Goal: Task Accomplishment & Management: Manage account settings

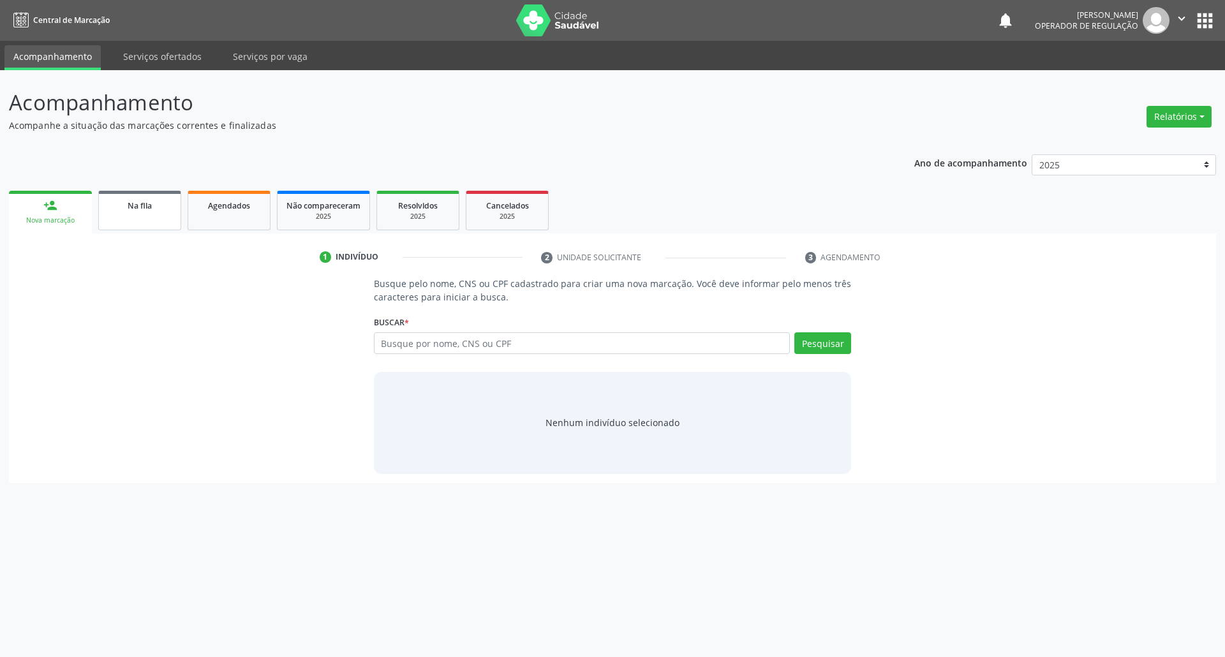
click at [128, 222] on link "Na fila" at bounding box center [139, 211] width 83 height 40
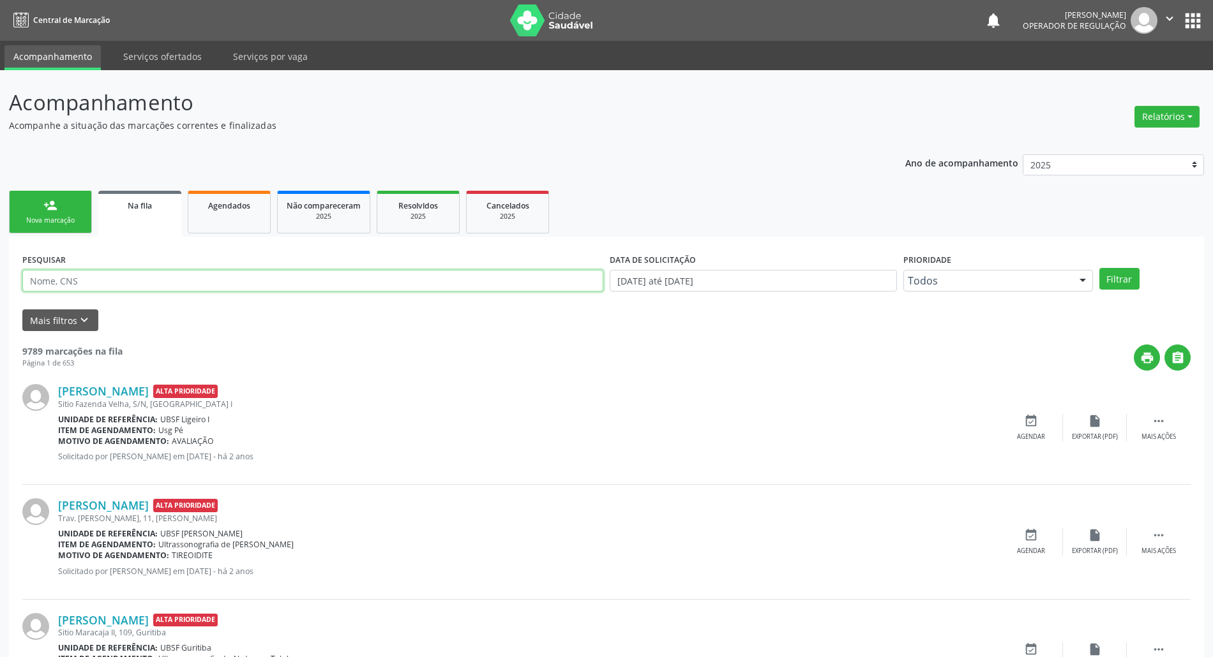
click at [128, 289] on input "text" at bounding box center [312, 281] width 581 height 22
type input "[PERSON_NAME]"
click at [1099, 268] on button "Filtrar" at bounding box center [1119, 279] width 40 height 22
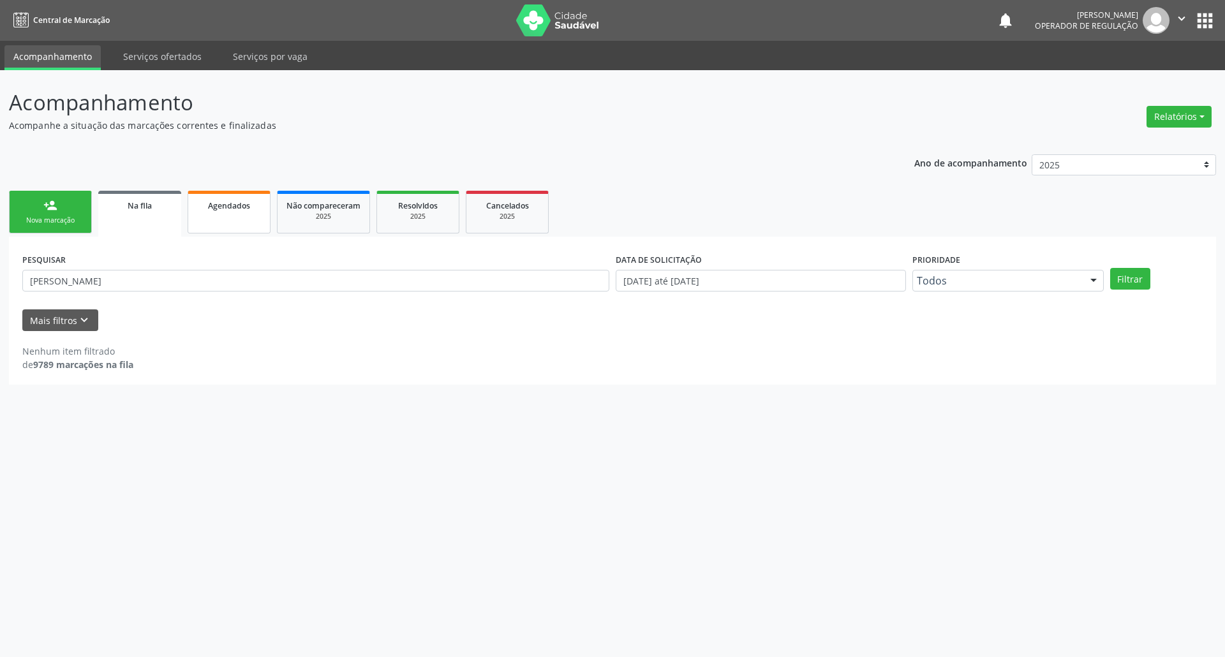
click at [205, 199] on div "Agendados" at bounding box center [229, 204] width 64 height 13
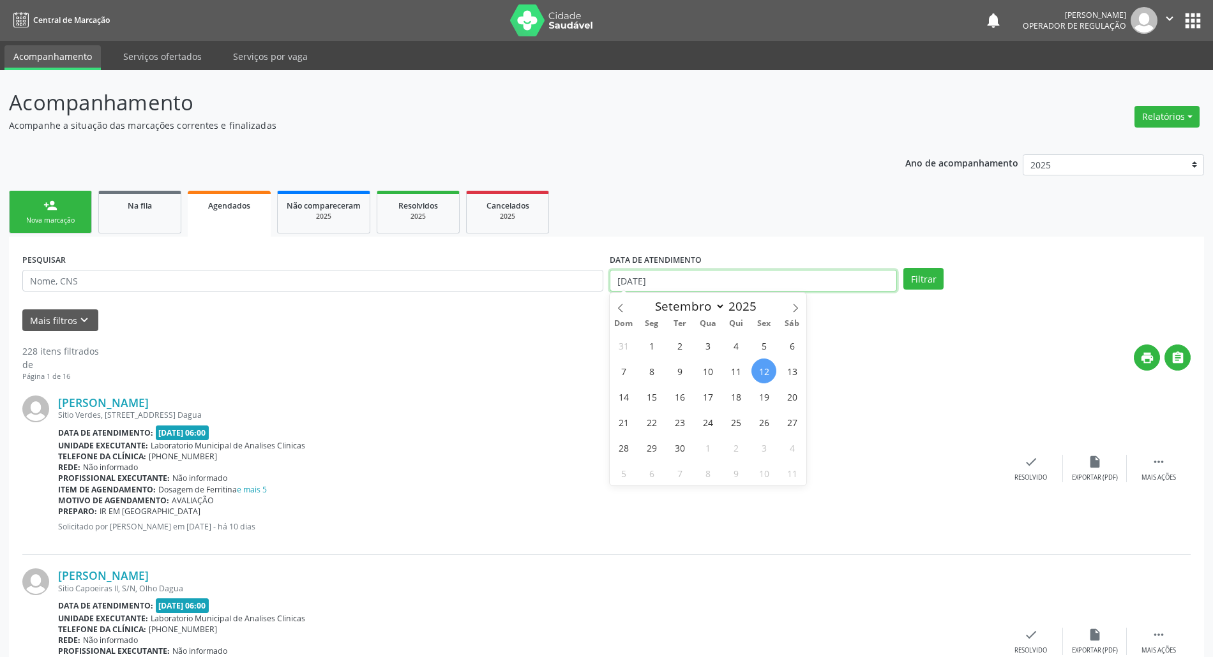
click at [757, 291] on body "Central de Marcação notifications [PERSON_NAME] Operador de regulação  Configu…" at bounding box center [606, 328] width 1213 height 657
drag, startPoint x: 741, startPoint y: 379, endPoint x: 731, endPoint y: 377, distance: 9.9
click at [731, 377] on span "11" at bounding box center [735, 371] width 25 height 25
type input "[DATE]"
click at [297, 262] on div "PESQUISAR" at bounding box center [312, 275] width 587 height 50
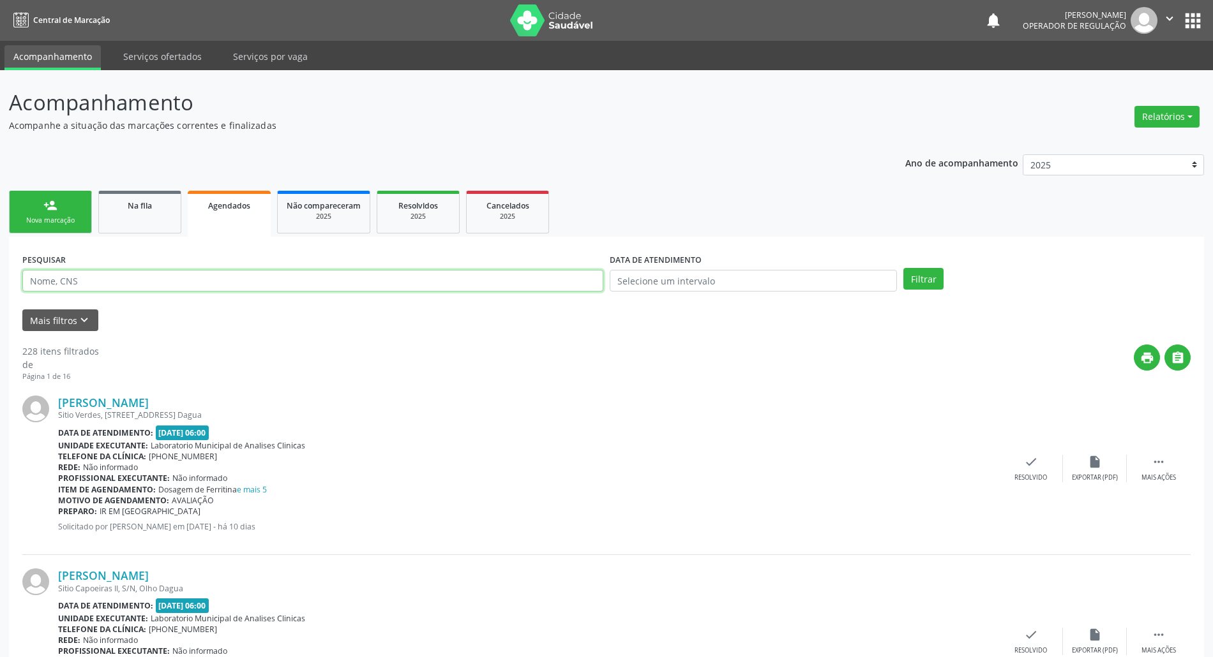
click at [315, 273] on input "text" at bounding box center [312, 281] width 581 height 22
type input "JOSÉ PEDRO DE SOUSA"
click at [903, 268] on button "Filtrar" at bounding box center [923, 279] width 40 height 22
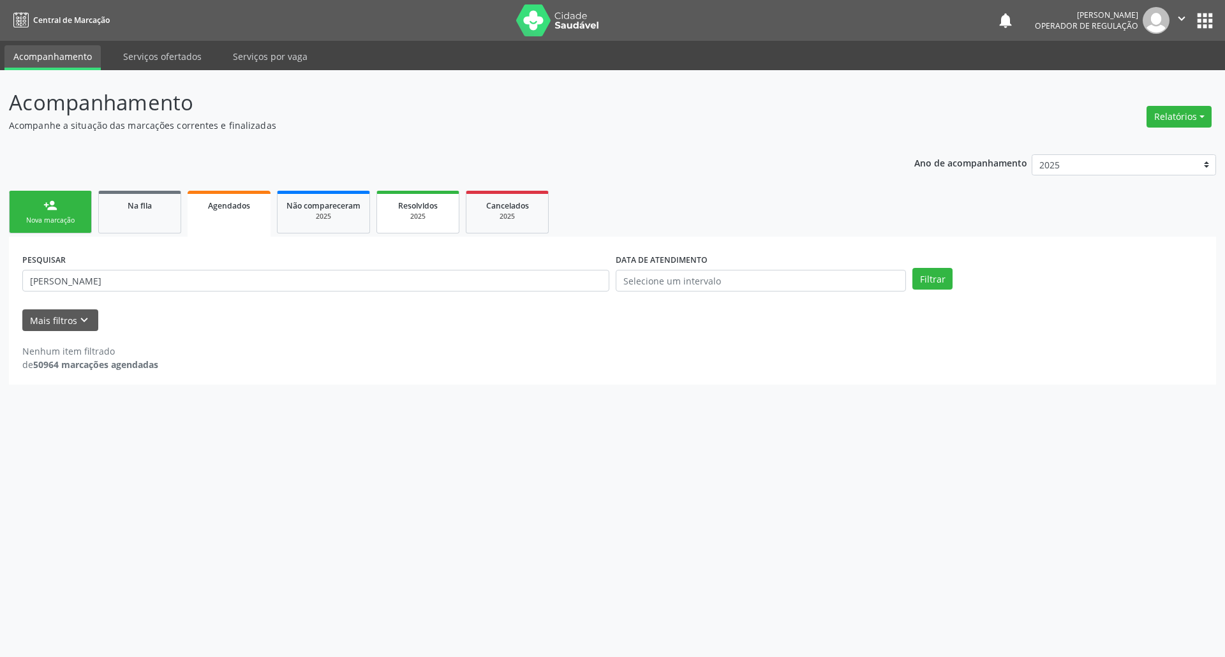
click at [428, 222] on link "Resolvidos 2025" at bounding box center [418, 212] width 83 height 43
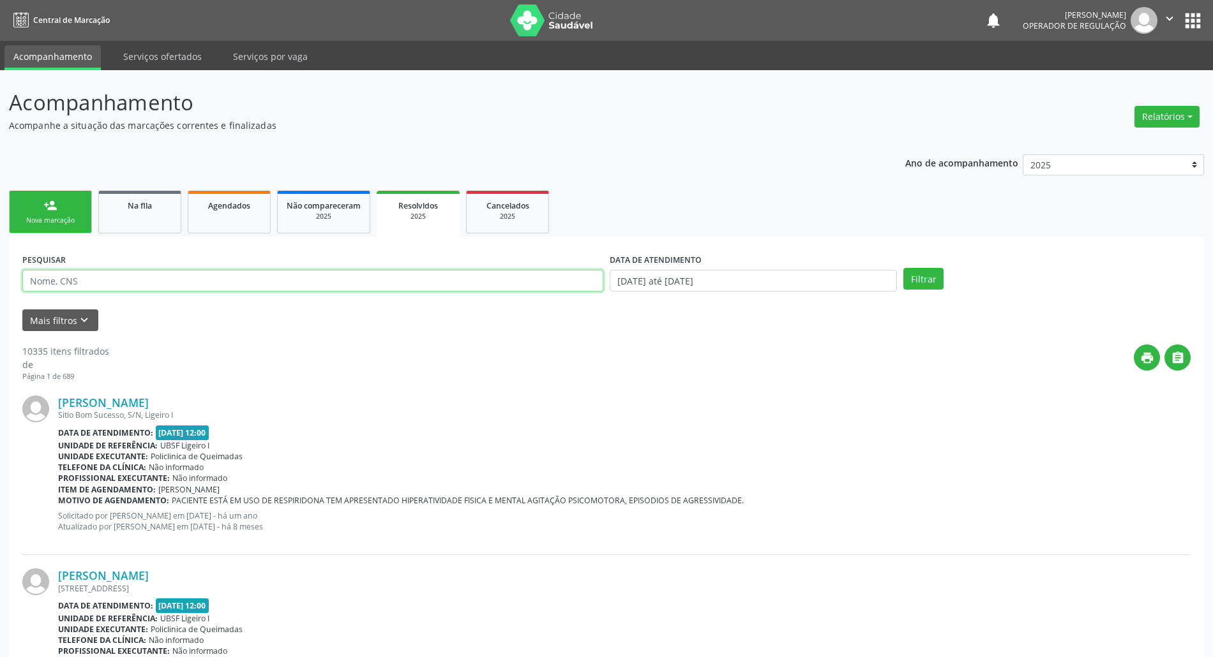
click at [322, 289] on input "text" at bounding box center [312, 281] width 581 height 22
type input "JOSÉ PEDRO"
click at [903, 268] on button "Filtrar" at bounding box center [923, 279] width 40 height 22
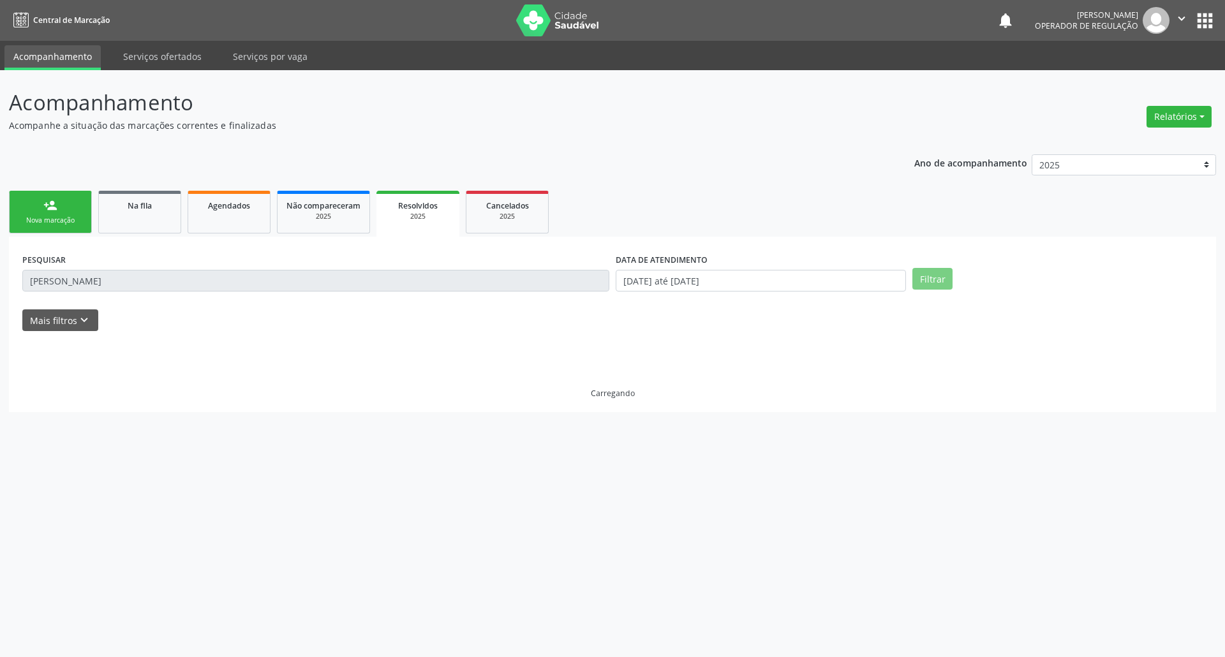
click at [782, 292] on div "DATA DE ATENDIMENTO 01/01/2025 até 12/09/2025" at bounding box center [761, 275] width 297 height 50
click at [795, 280] on input "01/01/2025 até 12/09/2025" at bounding box center [761, 281] width 290 height 22
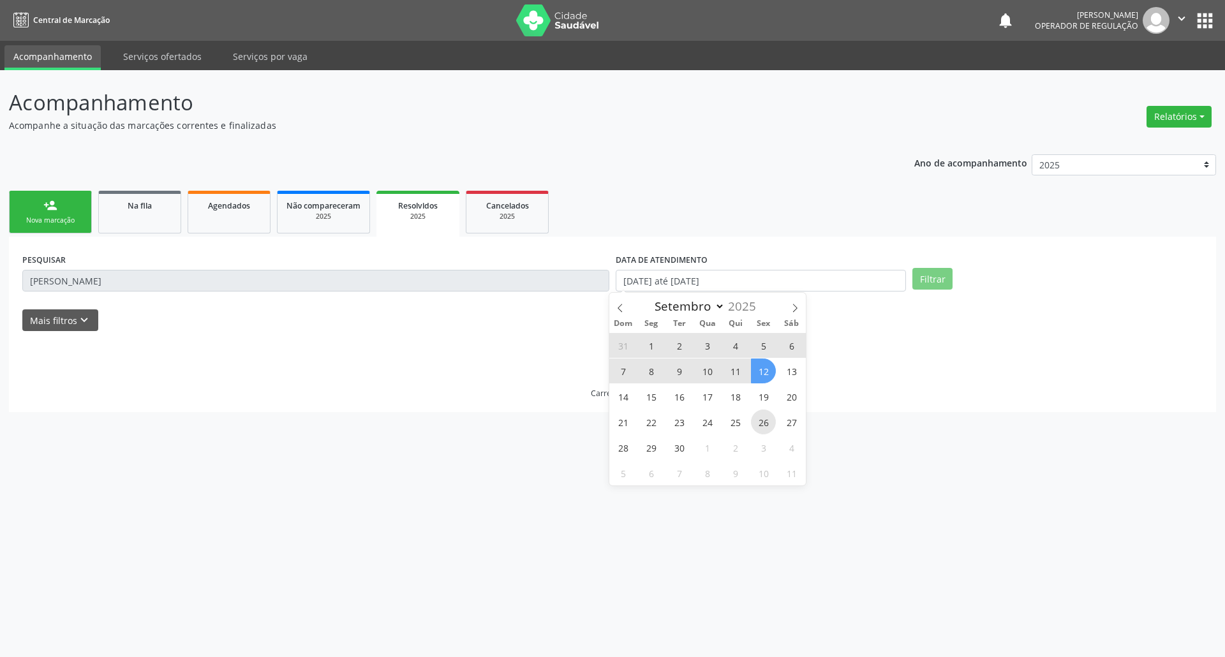
click at [759, 420] on span "26" at bounding box center [763, 422] width 25 height 25
type input "26/09/2025"
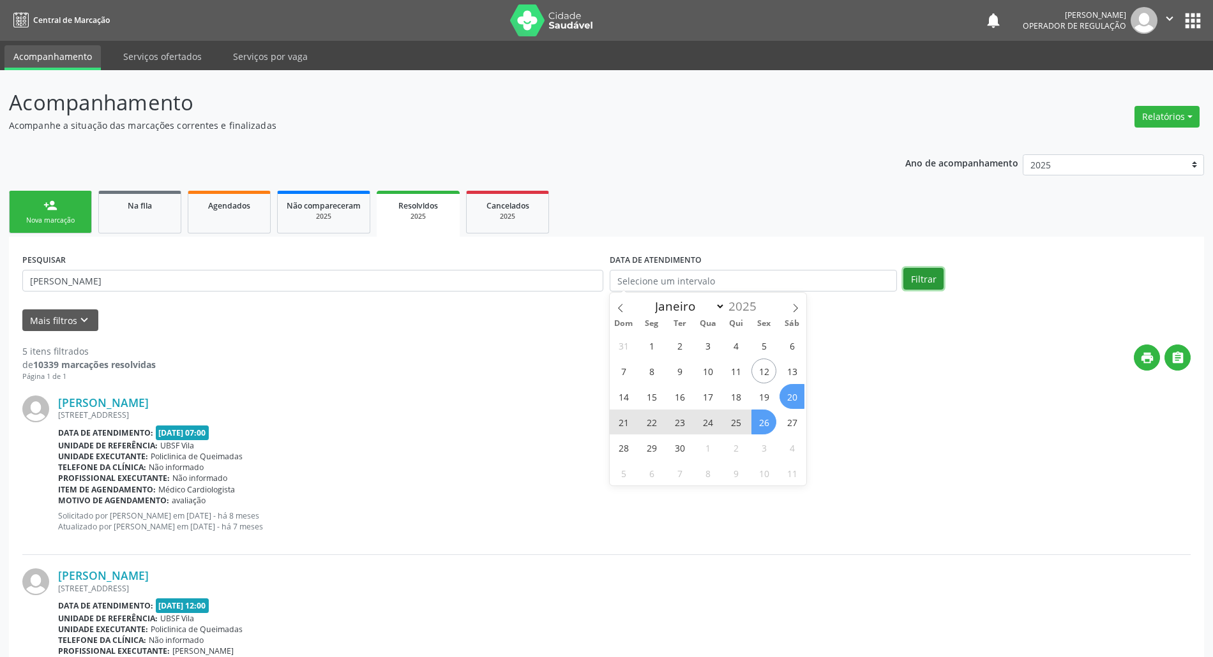
click at [915, 278] on button "Filtrar" at bounding box center [923, 279] width 40 height 22
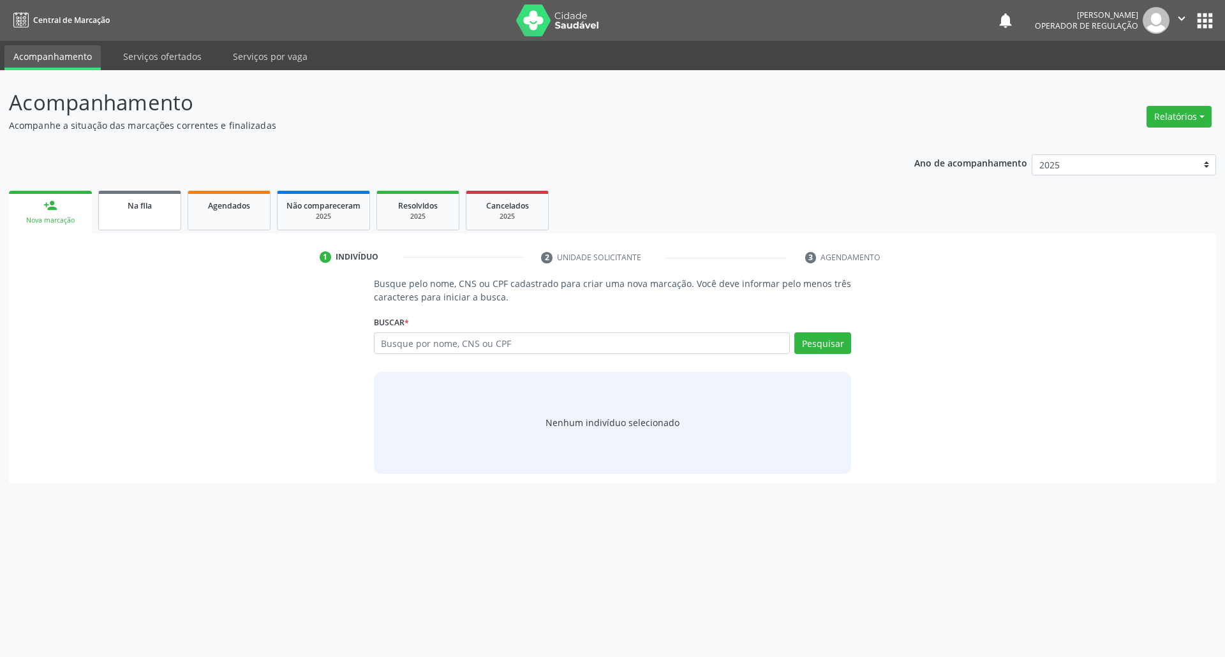
click at [165, 220] on link "Na fila" at bounding box center [139, 211] width 83 height 40
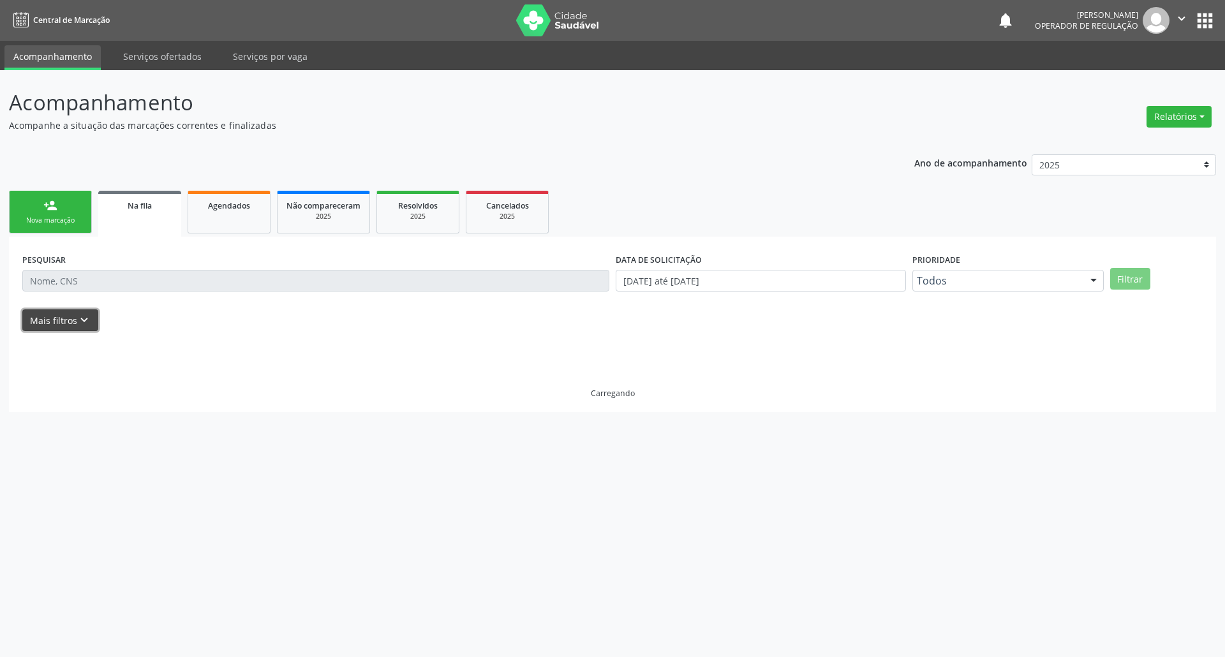
click at [73, 311] on button "Mais filtros keyboard_arrow_down" at bounding box center [60, 321] width 76 height 22
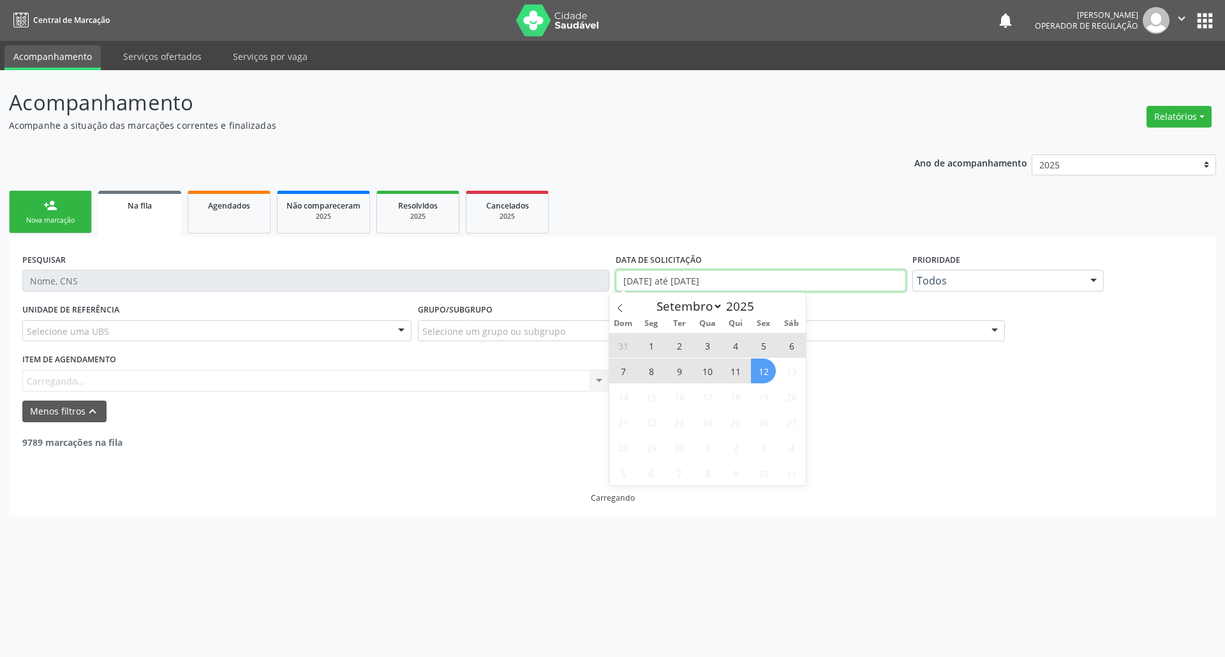
drag, startPoint x: 754, startPoint y: 285, endPoint x: 734, endPoint y: 315, distance: 35.9
click at [753, 286] on input "[DATE] até [DATE]" at bounding box center [761, 281] width 290 height 22
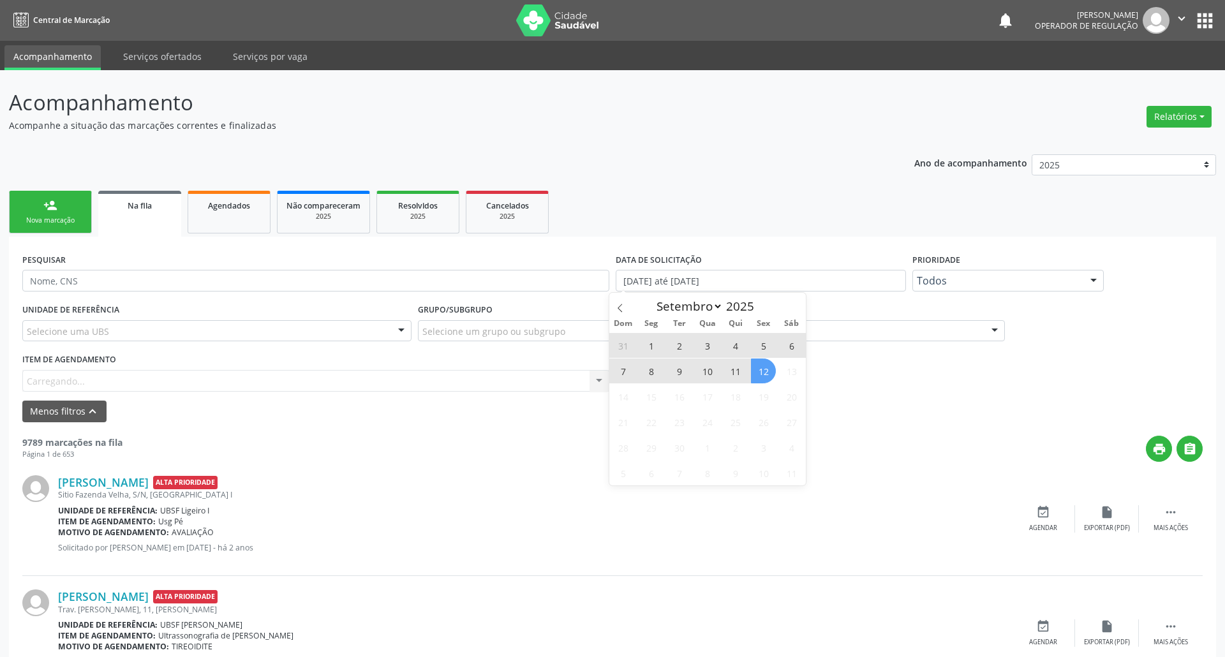
click at [766, 378] on span "12" at bounding box center [763, 371] width 25 height 25
type input "[DATE]"
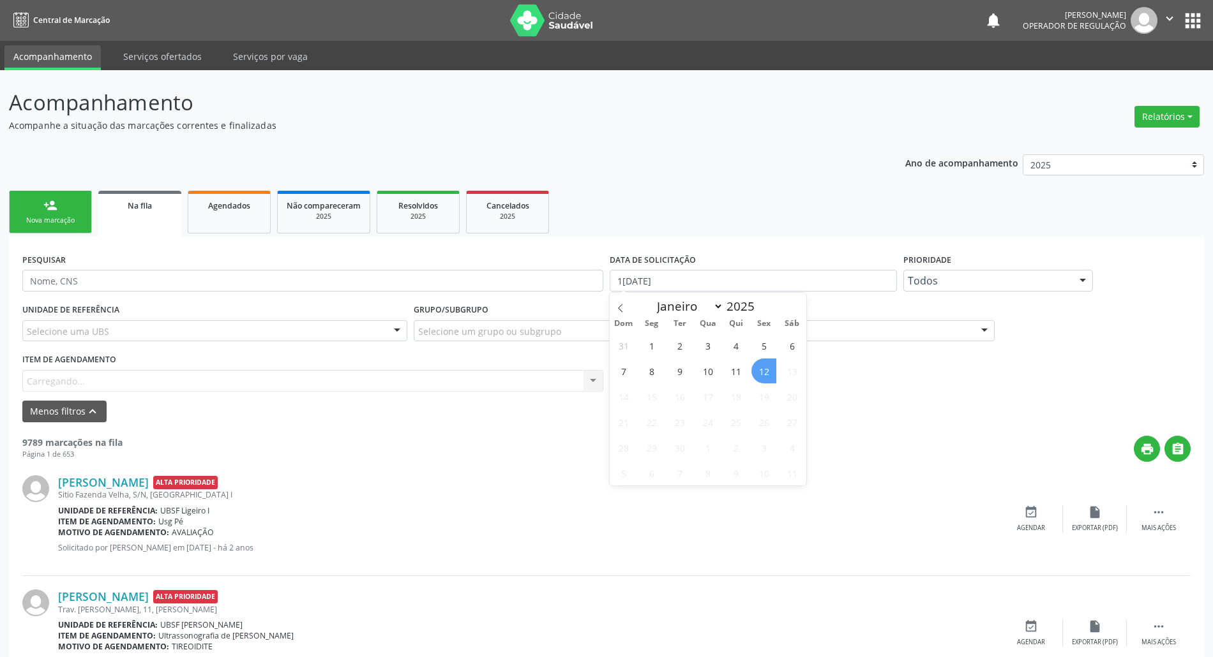
click at [766, 378] on span "12" at bounding box center [763, 371] width 25 height 25
click at [113, 382] on div "Item de agendamento Carregando... No elements found. Consider changing the sear…" at bounding box center [312, 370] width 581 height 41
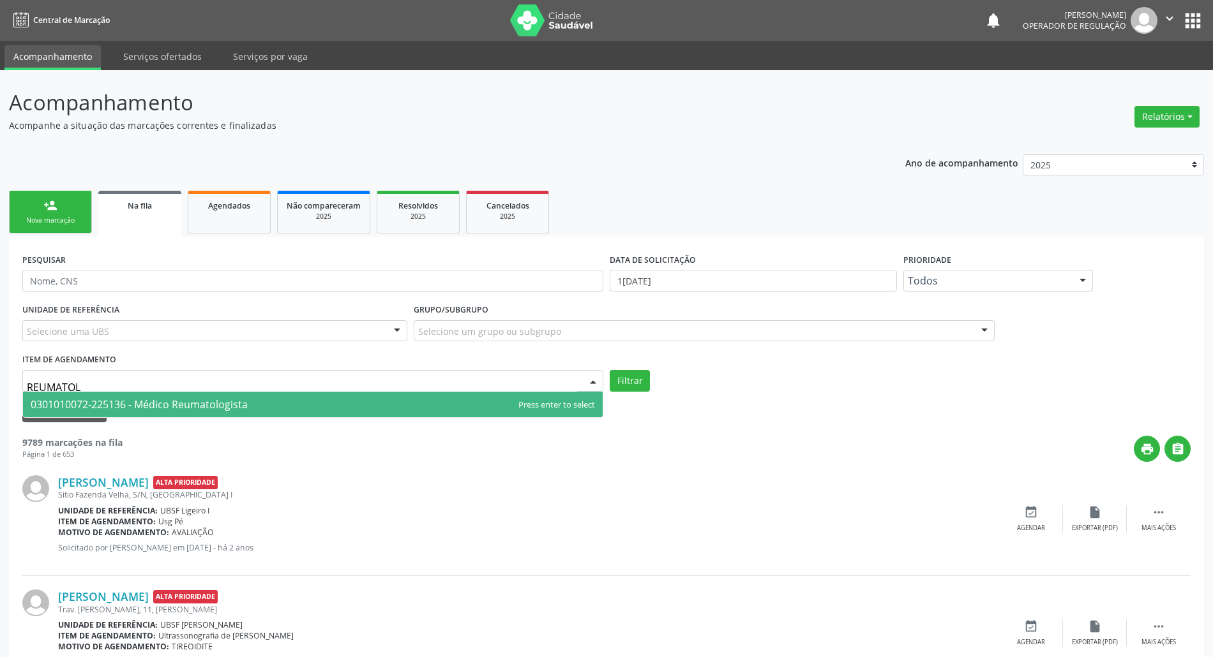
type input "REUMATOLO"
click at [142, 401] on span "0301010072-225136 - Médico Reumatologista" at bounding box center [139, 405] width 217 height 14
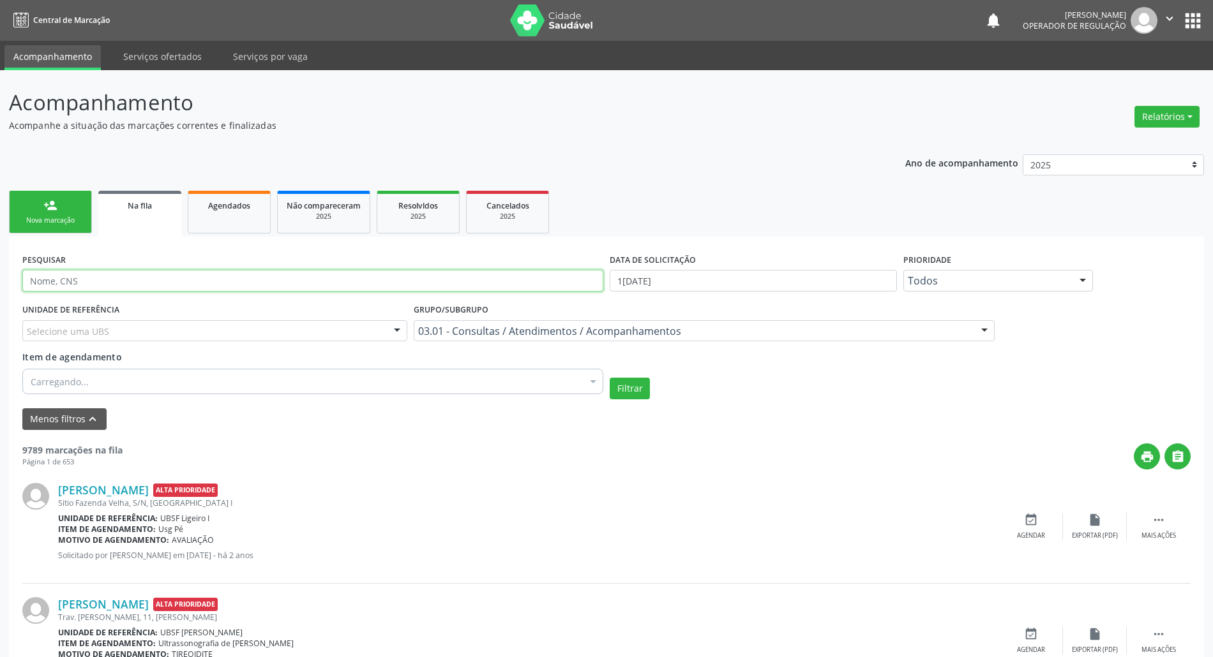
click at [147, 276] on input "text" at bounding box center [312, 281] width 581 height 22
type input "VANITA"
click at [631, 384] on button "Filtrar" at bounding box center [629, 389] width 40 height 22
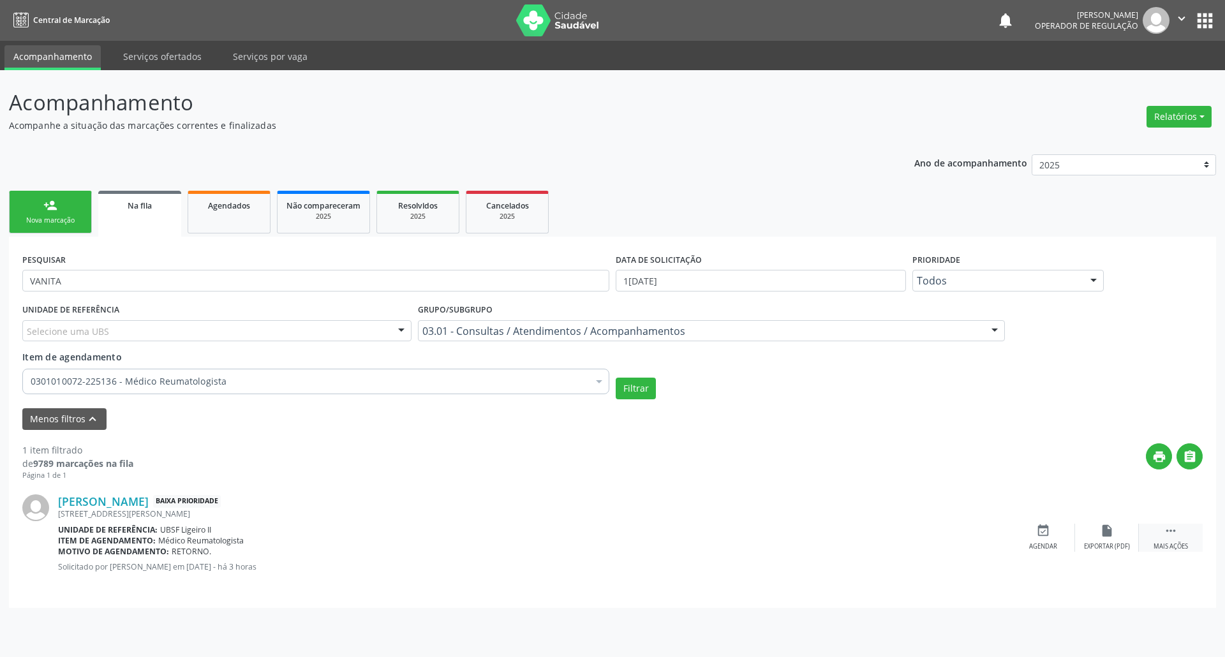
click at [1155, 532] on div " Mais ações" at bounding box center [1171, 537] width 64 height 27
click at [1116, 534] on div "edit Editar" at bounding box center [1107, 537] width 64 height 27
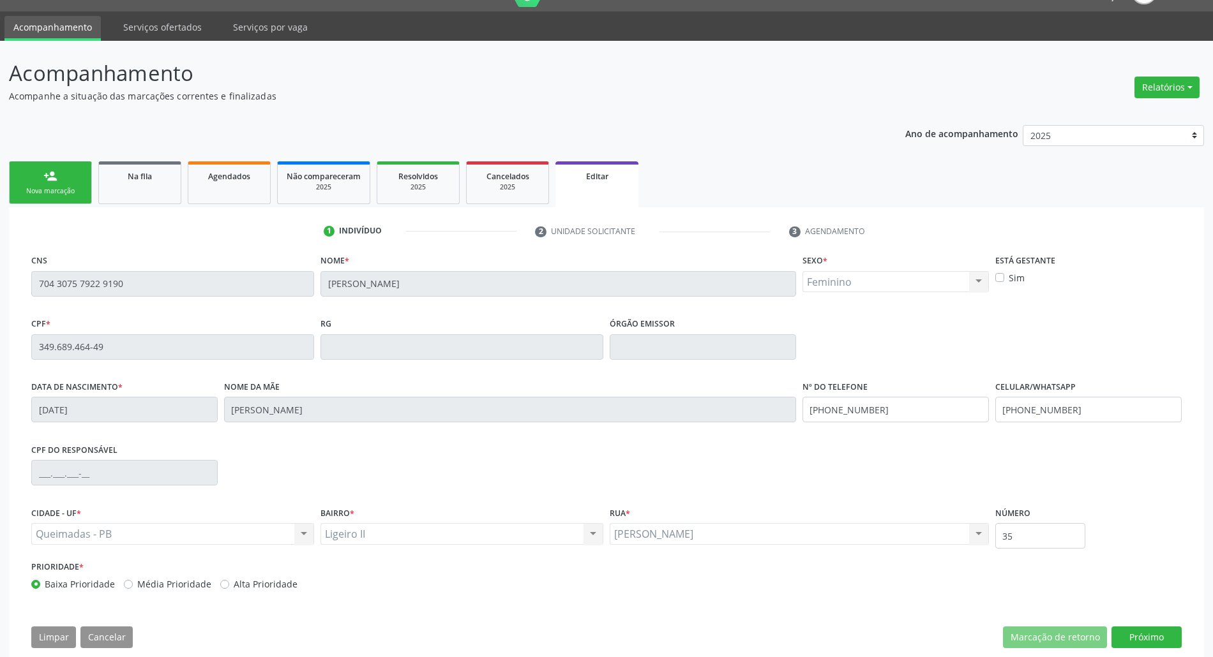
scroll to position [52, 0]
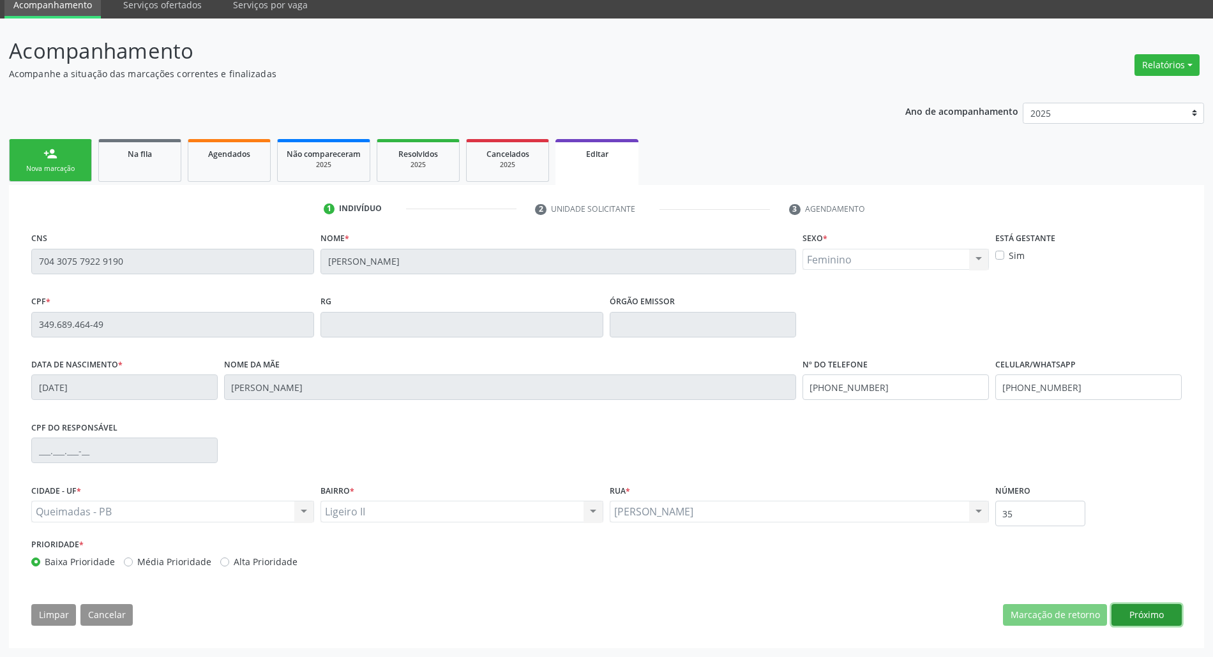
click at [1180, 608] on button "Próximo" at bounding box center [1146, 615] width 70 height 22
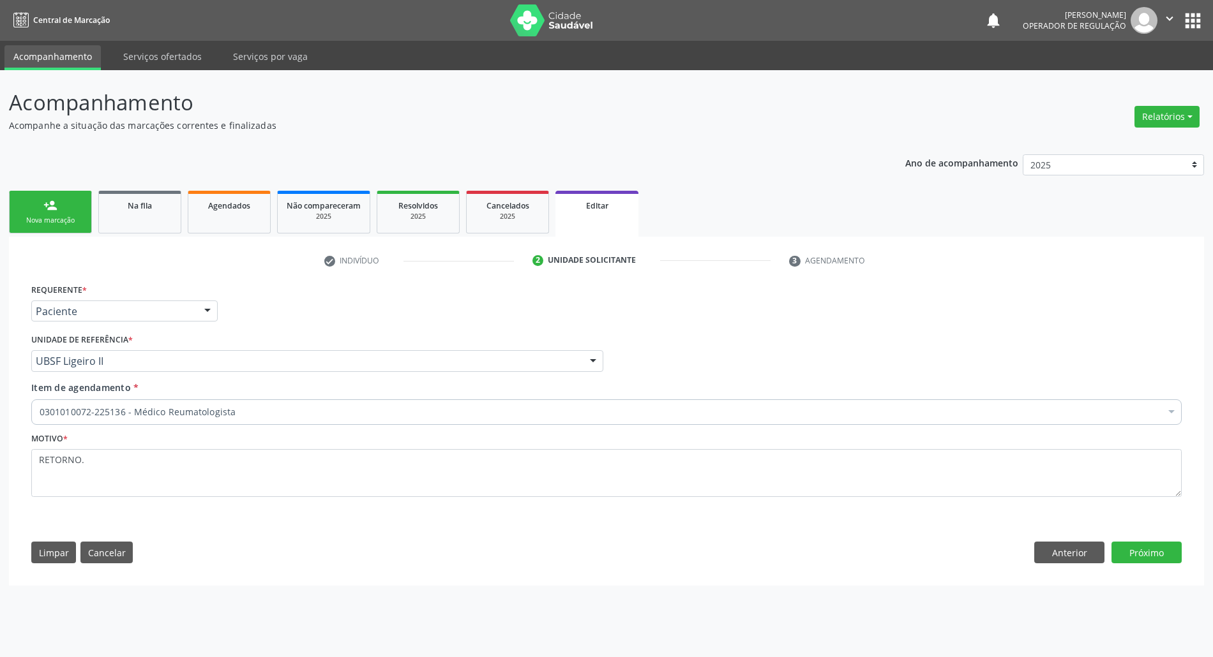
scroll to position [0, 0]
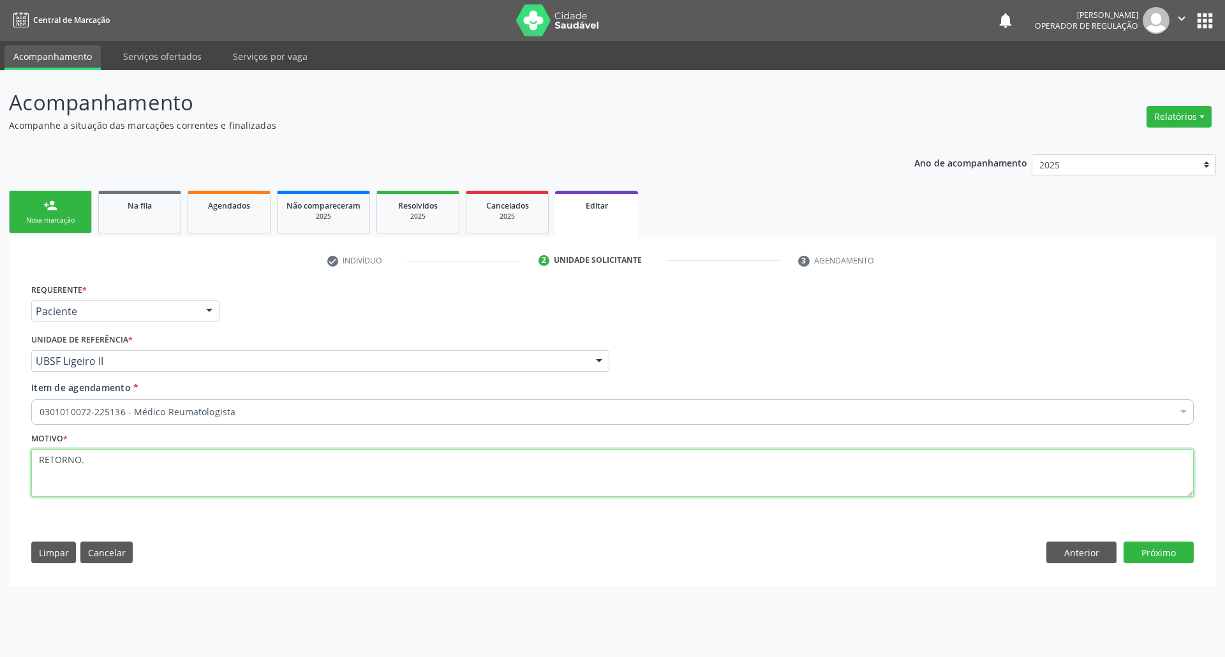
click at [110, 468] on textarea "RETORNO." at bounding box center [612, 473] width 1163 height 49
paste textarea "FILIPE 09/2025"
type textarea "RETORNO FILIPE 09/2025"
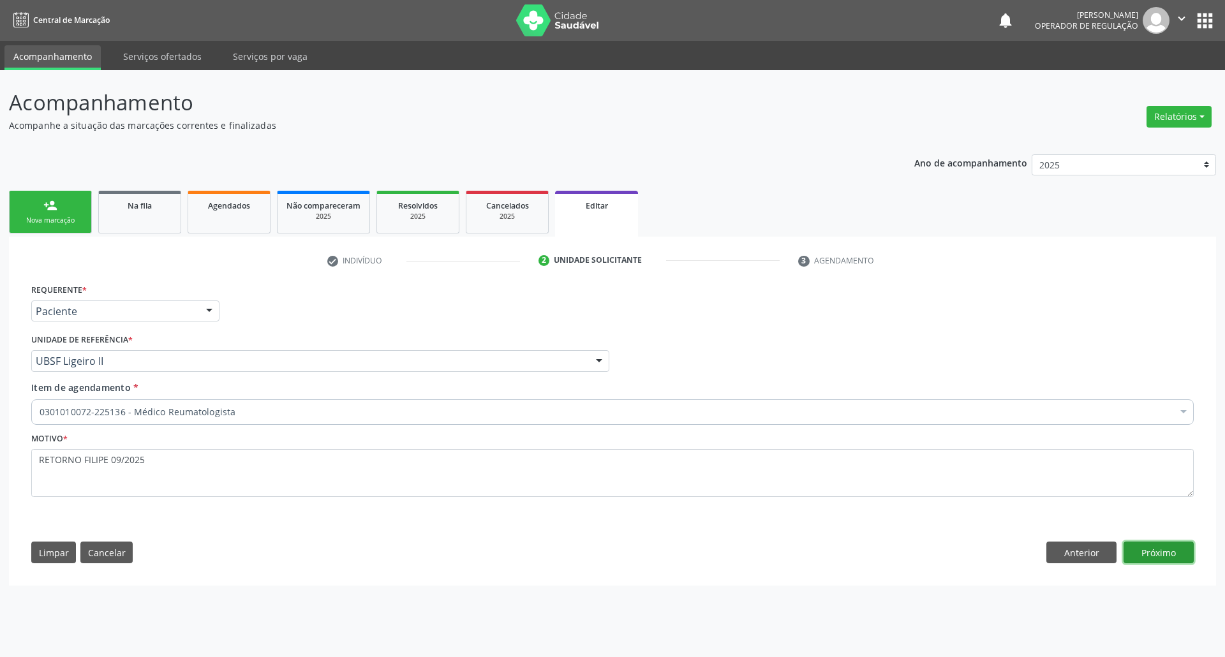
click at [1173, 558] on button "Próximo" at bounding box center [1159, 553] width 70 height 22
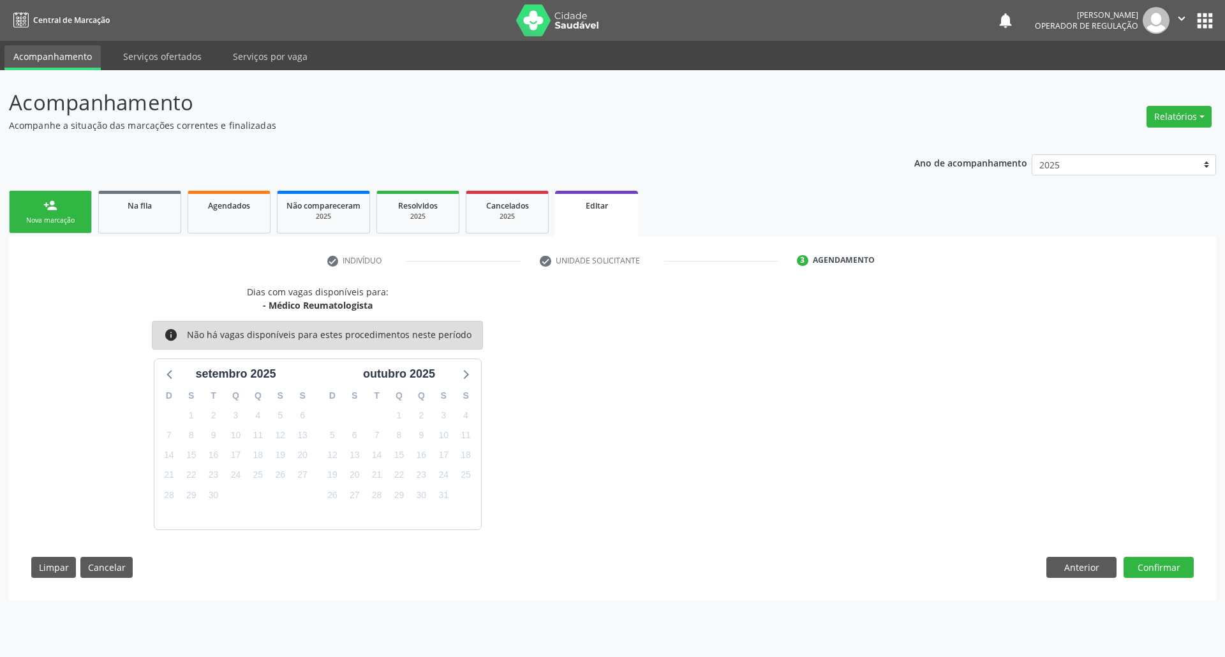
drag, startPoint x: 453, startPoint y: 475, endPoint x: 712, endPoint y: 505, distance: 260.8
click at [454, 475] on div "D S T Q Q S S 28 29 30 1 2 3 4 5 6 7 8 9 10 11 12 13 14 15 16 17 18 19 20 21 22…" at bounding box center [399, 456] width 163 height 147
drag, startPoint x: 225, startPoint y: 412, endPoint x: 231, endPoint y: 416, distance: 7.3
click at [226, 412] on div "3" at bounding box center [236, 416] width 22 height 20
drag, startPoint x: 234, startPoint y: 419, endPoint x: 793, endPoint y: 468, distance: 561.3
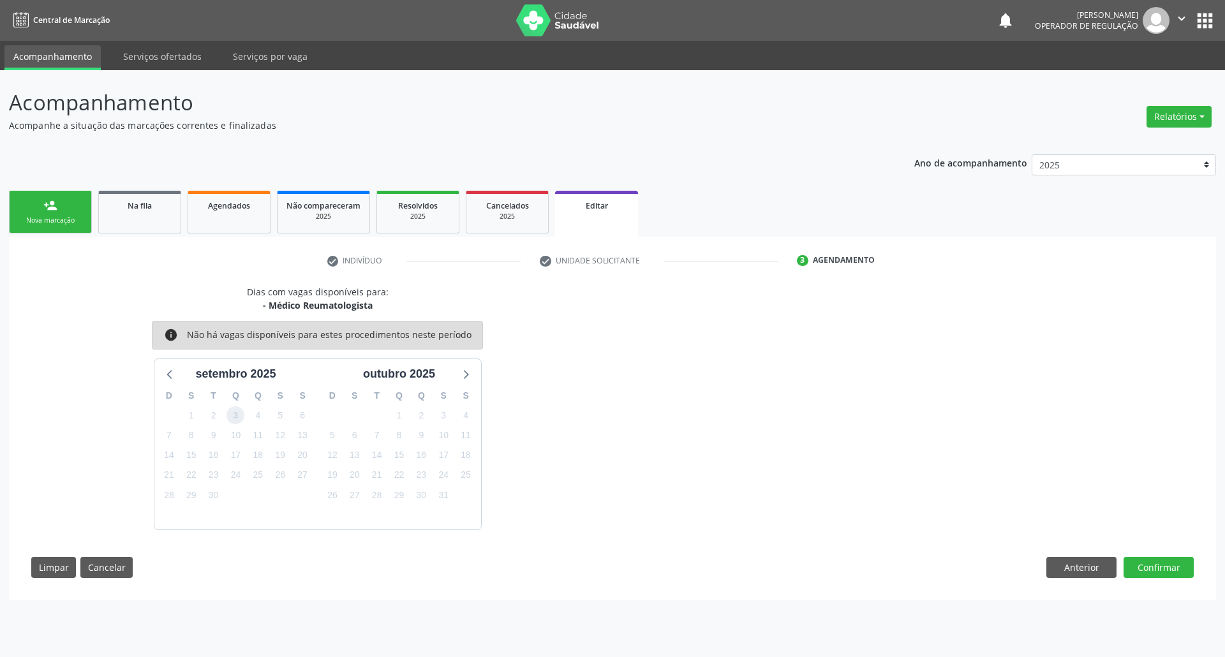
click at [235, 419] on span "3" at bounding box center [236, 416] width 18 height 18
click at [1167, 560] on button "Confirmar" at bounding box center [1159, 568] width 70 height 22
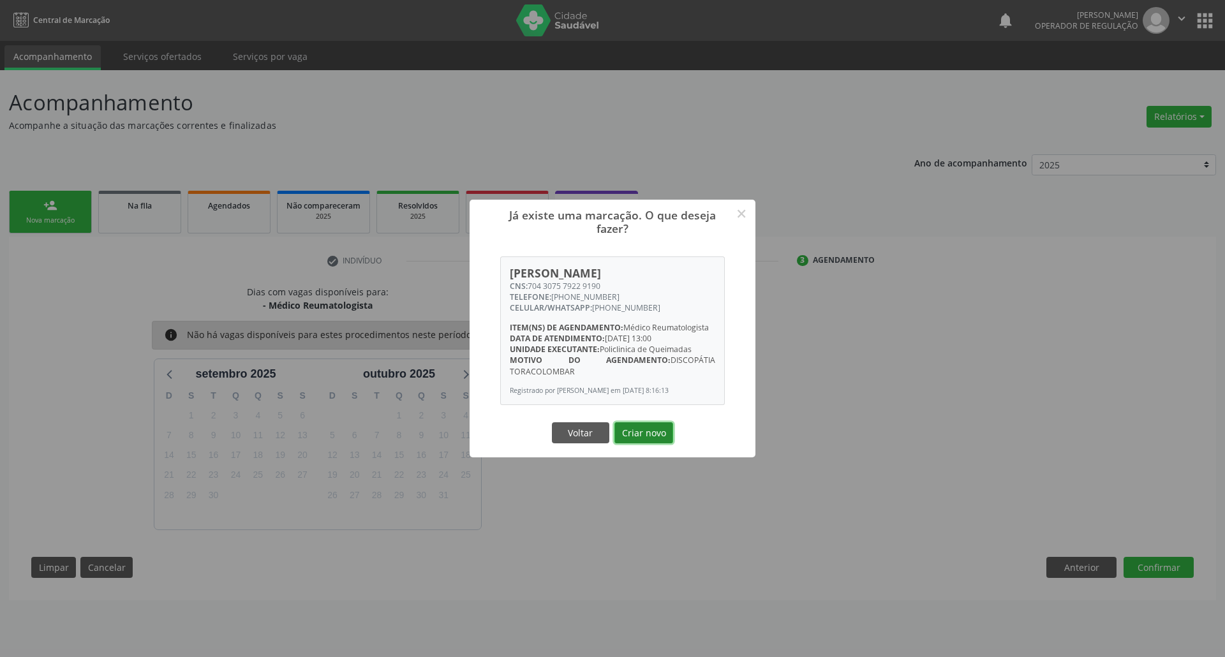
click at [646, 433] on button "Criar novo" at bounding box center [644, 433] width 59 height 22
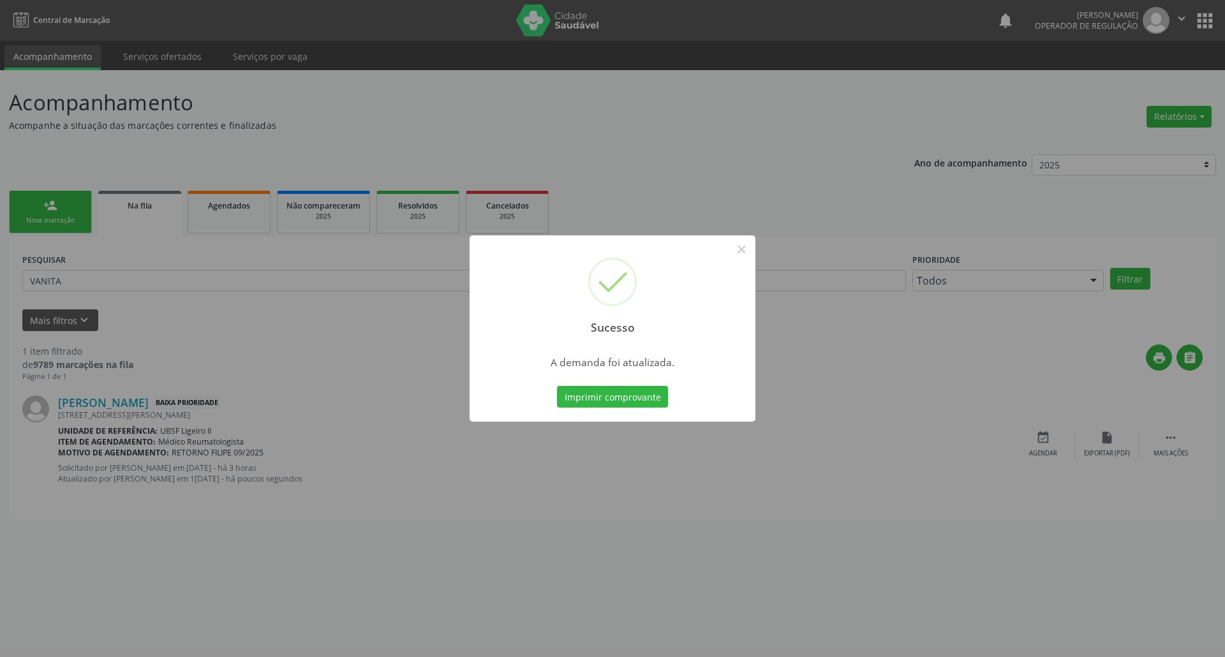
drag, startPoint x: 348, startPoint y: 392, endPoint x: 291, endPoint y: 371, distance: 61.2
click at [345, 391] on div "Sucesso × A demanda foi atualizada. Imprimir comprovante Cancel" at bounding box center [612, 328] width 1225 height 657
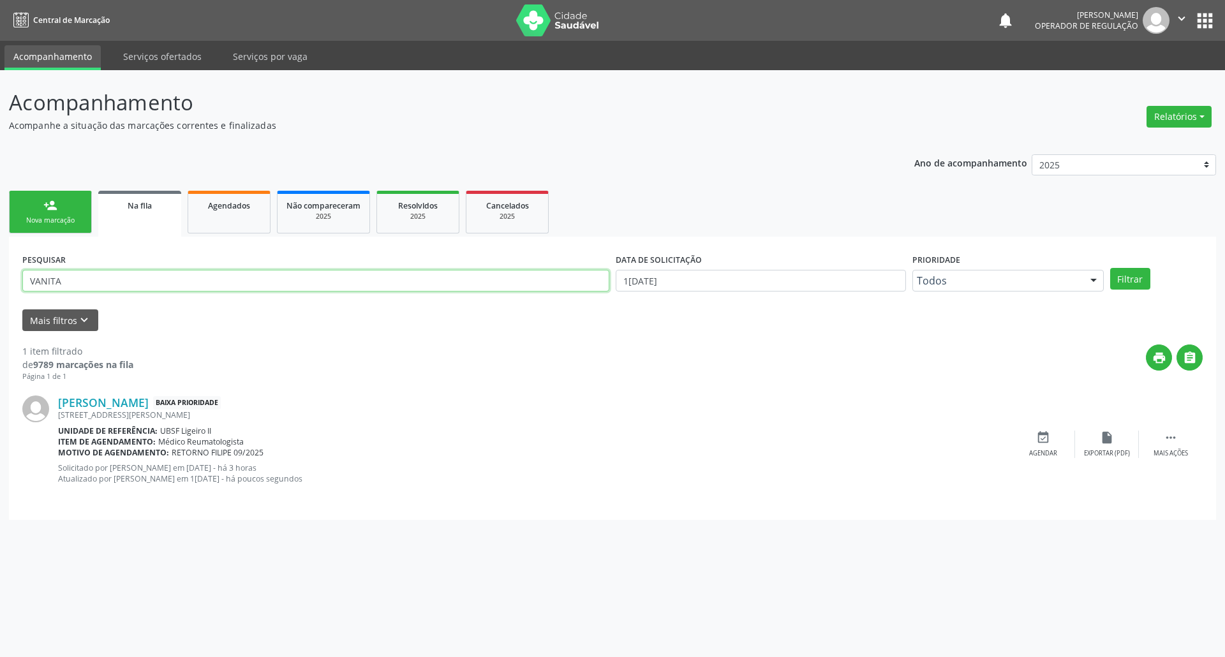
click at [98, 281] on input "VANITA" at bounding box center [315, 281] width 587 height 22
type input "BERTO RODRIG"
click at [1110, 268] on button "Filtrar" at bounding box center [1130, 279] width 40 height 22
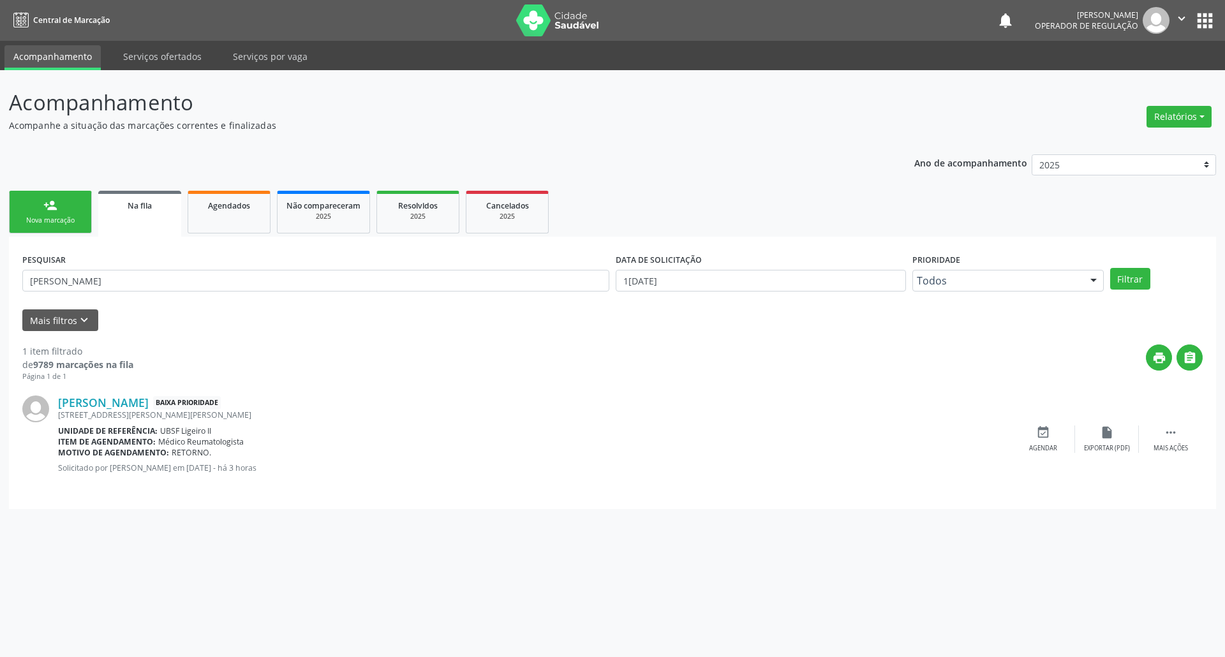
click at [1169, 424] on div "Berto Rodrigues de Freitas Baixa Prioridade Rua Joao Antonio de Souza, 188, Lig…" at bounding box center [612, 439] width 1181 height 114
click at [1172, 431] on icon "" at bounding box center [1171, 433] width 14 height 14
click at [1090, 437] on div "edit Editar" at bounding box center [1107, 439] width 64 height 27
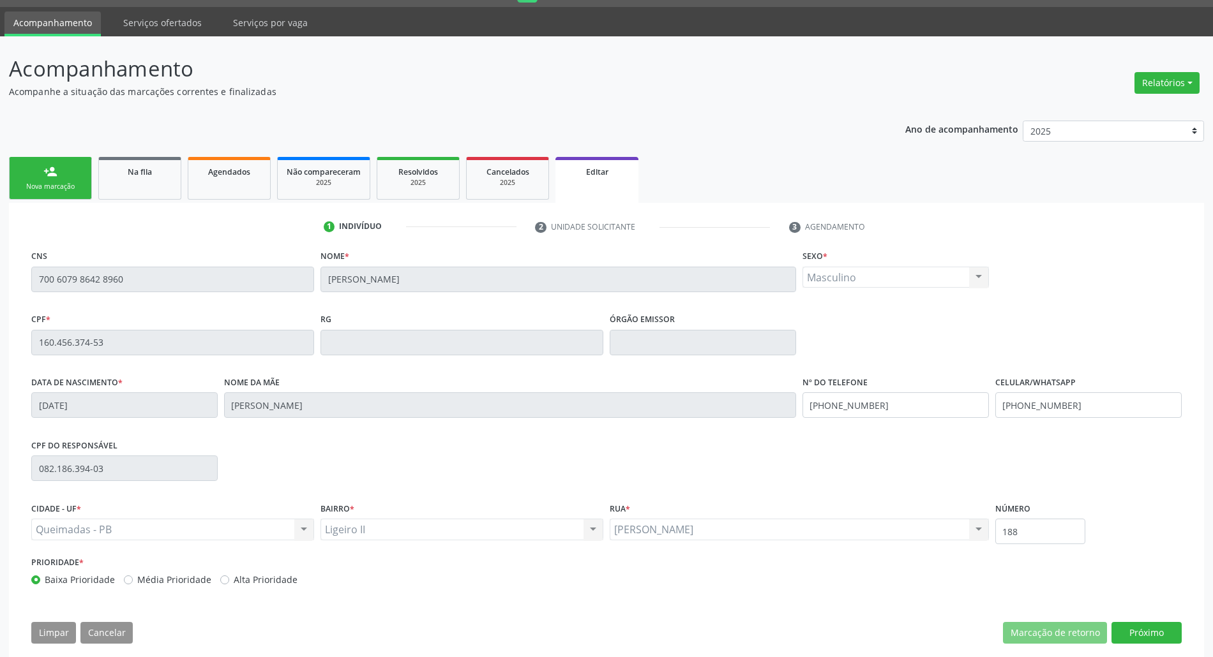
scroll to position [52, 0]
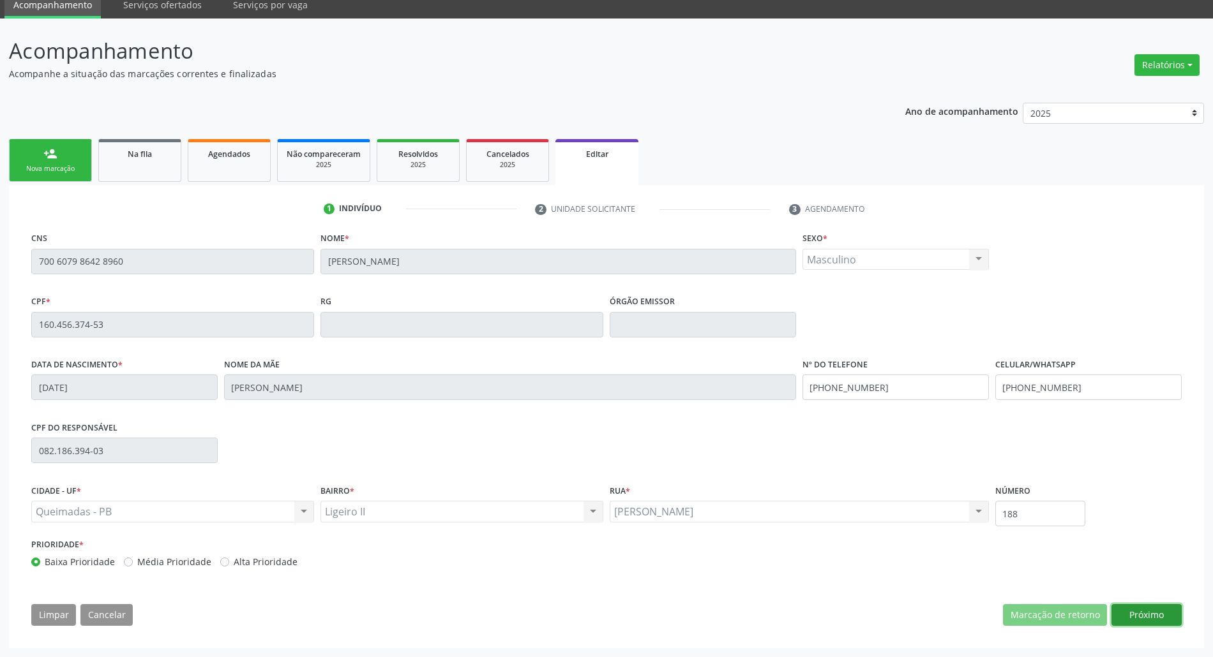
click at [1172, 624] on button "Próximo" at bounding box center [1146, 615] width 70 height 22
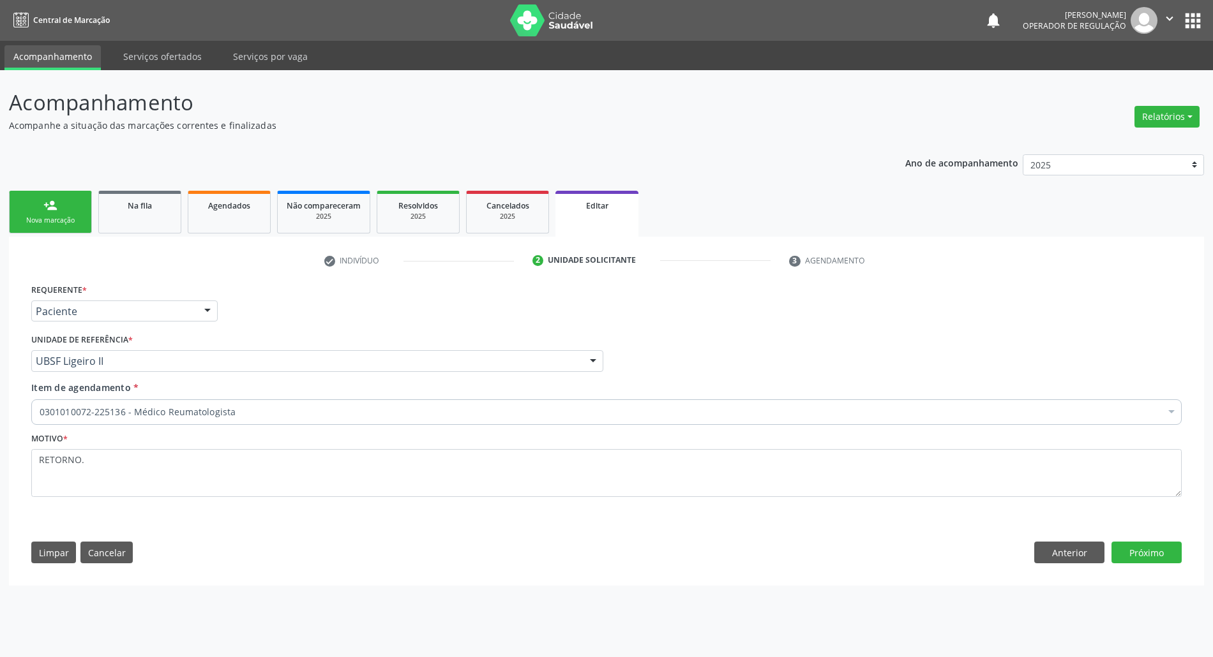
scroll to position [0, 0]
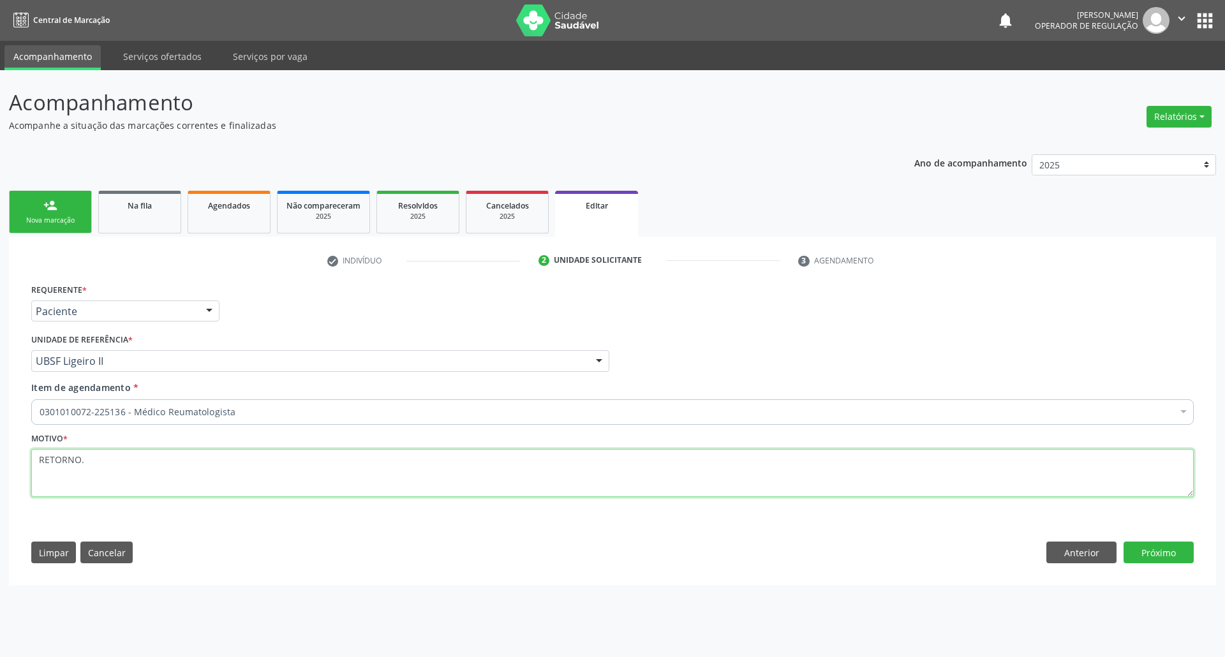
click at [160, 473] on textarea "RETORNO." at bounding box center [612, 473] width 1163 height 49
click at [159, 472] on textarea "RETORNO." at bounding box center [612, 473] width 1163 height 49
click at [159, 471] on textarea "RETORNO." at bounding box center [612, 473] width 1163 height 49
paste textarea "FILIPE 09/2025"
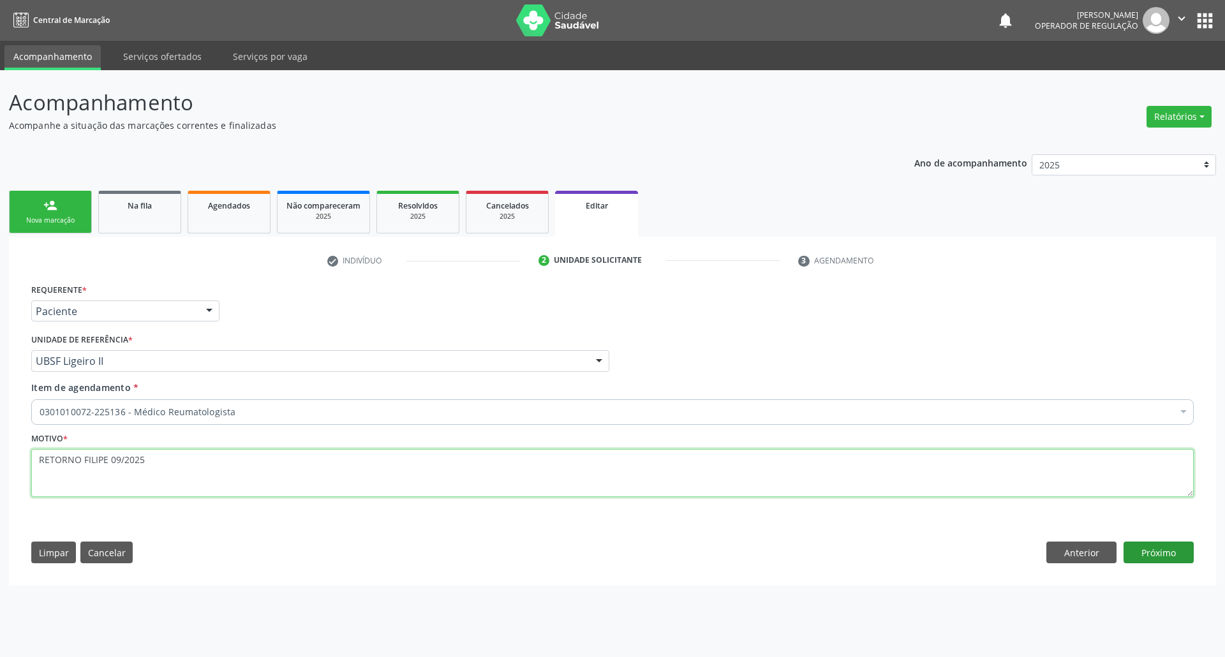
type textarea "RETORNO FILIPE 09/2025"
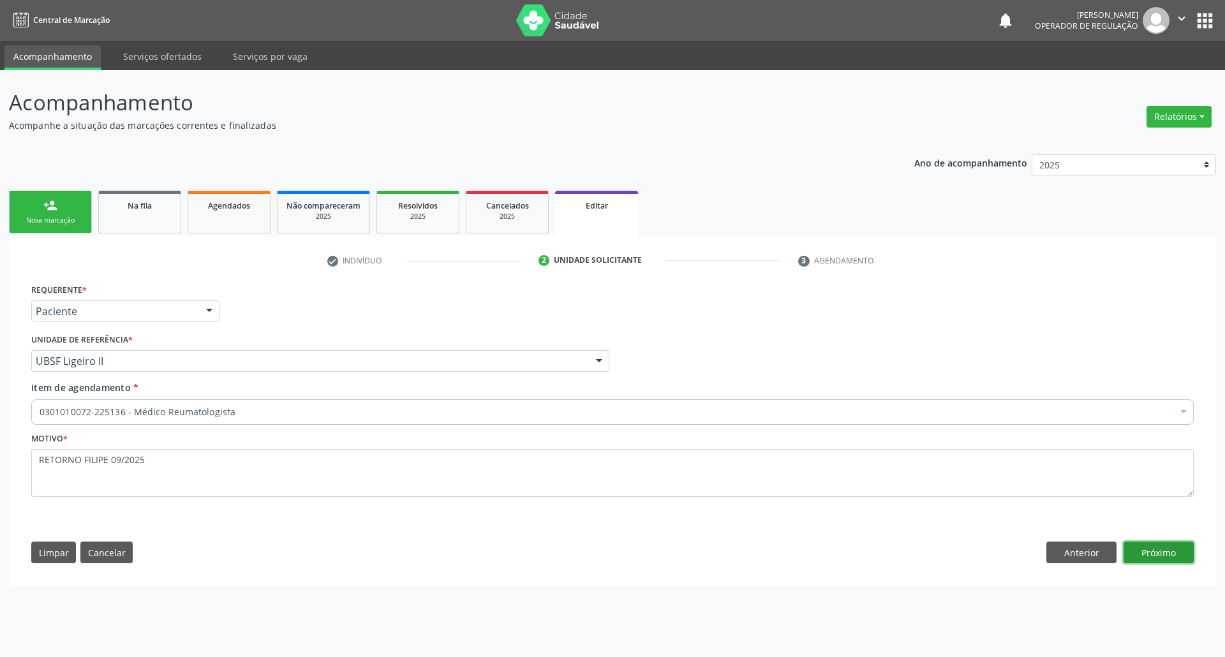
click at [1167, 564] on button "Próximo" at bounding box center [1159, 553] width 70 height 22
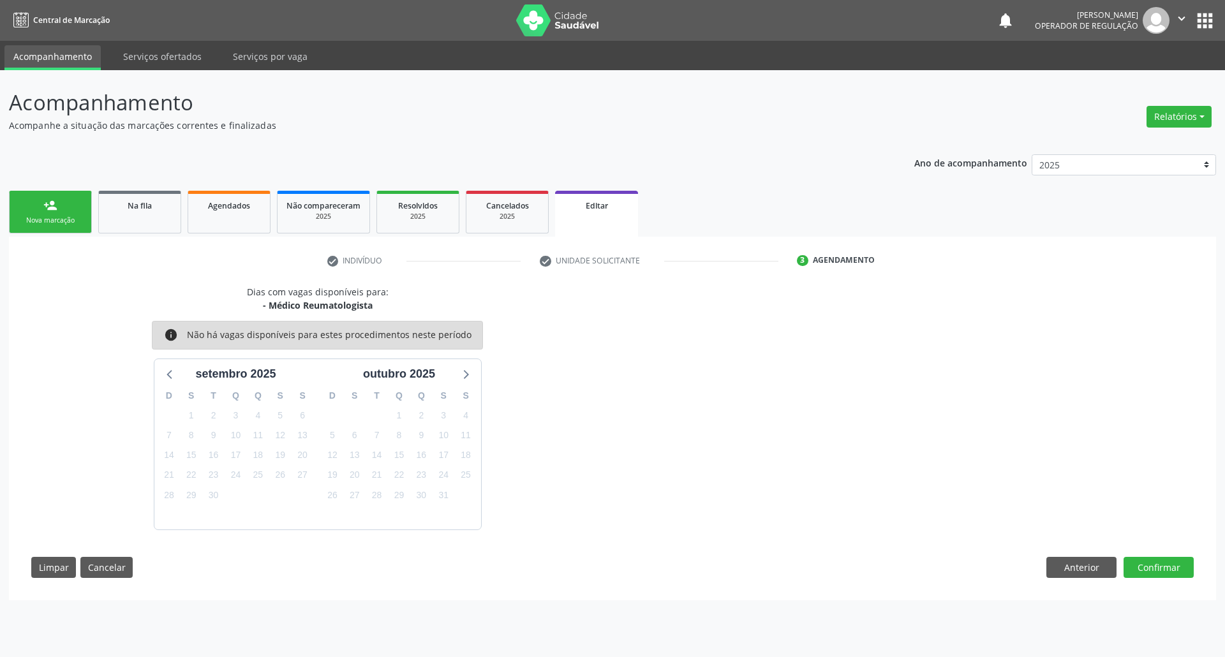
click at [382, 511] on div "4" at bounding box center [377, 515] width 22 height 20
click at [376, 507] on div "4" at bounding box center [377, 515] width 22 height 20
click at [379, 496] on span "28" at bounding box center [377, 495] width 18 height 18
click at [1180, 560] on button "Confirmar" at bounding box center [1159, 568] width 70 height 22
click at [292, 477] on div "27" at bounding box center [303, 475] width 22 height 20
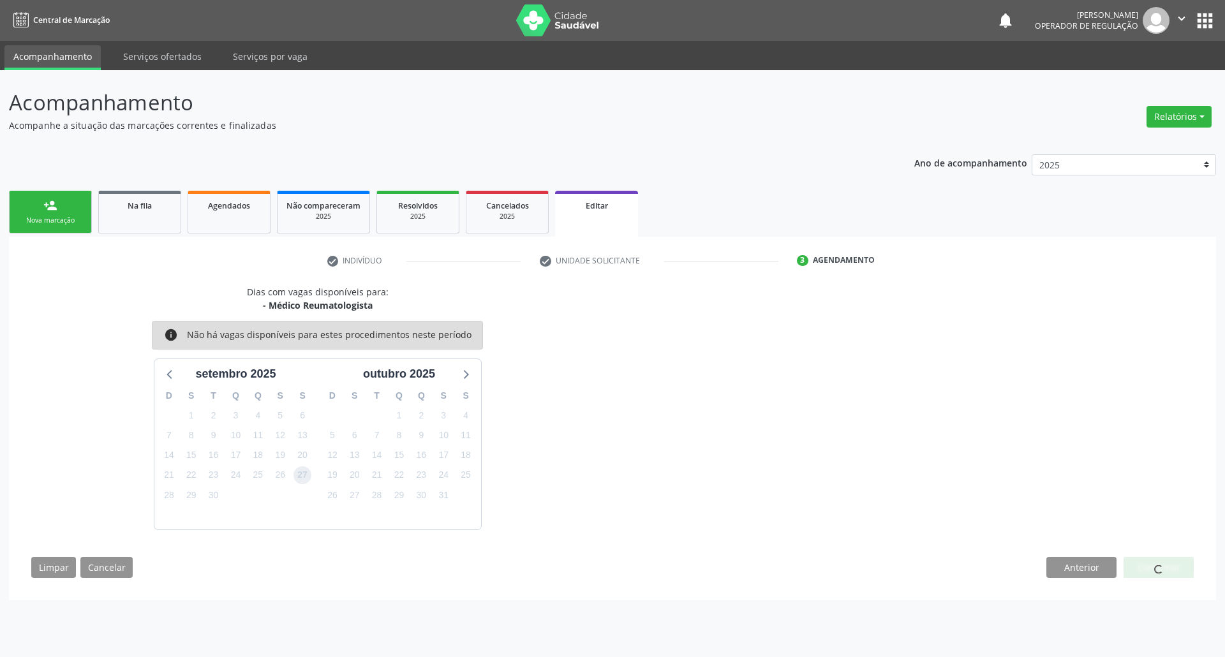
click at [302, 478] on span "27" at bounding box center [303, 476] width 18 height 18
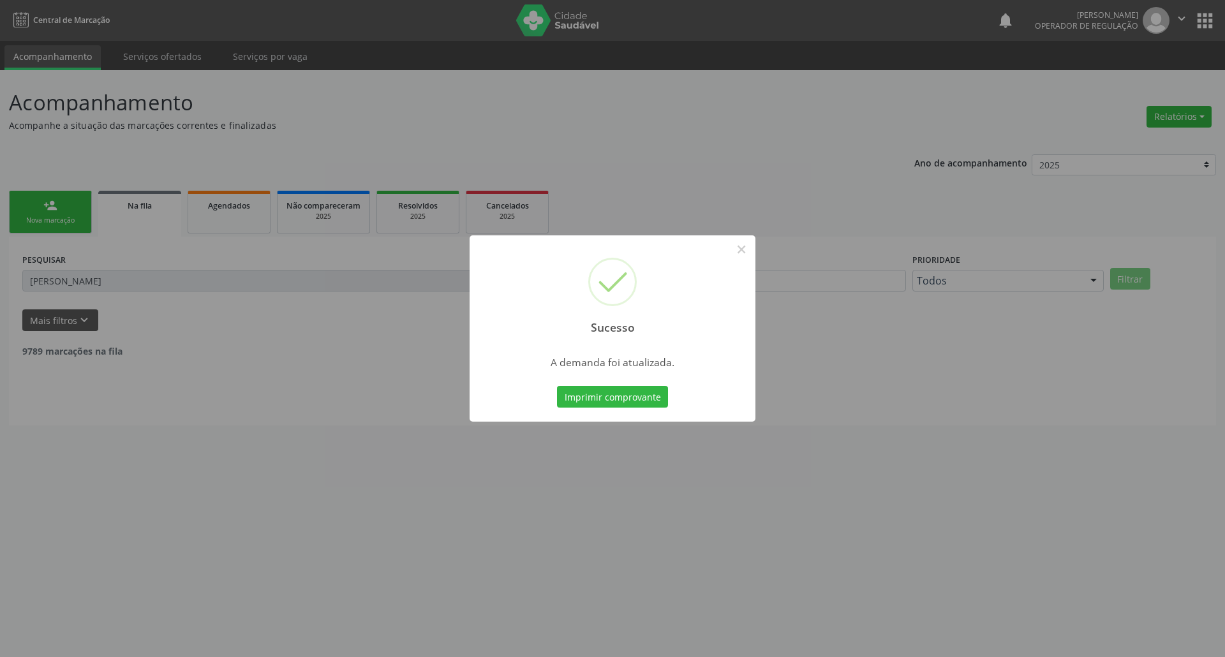
click at [394, 412] on div "Sucesso × A demanda foi atualizada. Imprimir comprovante Cancel" at bounding box center [612, 328] width 1225 height 657
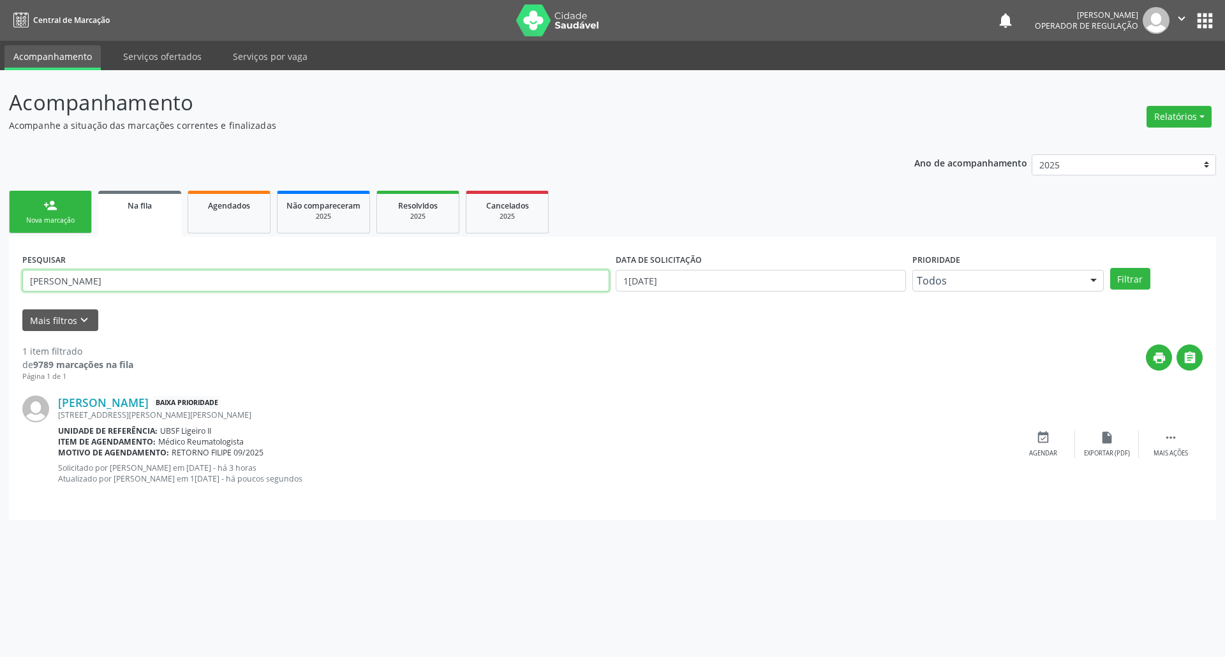
click at [89, 283] on input "BERTO RODRIG" at bounding box center [315, 281] width 587 height 22
type input "ANDREIA BERNARDO"
click at [1110, 268] on button "Filtrar" at bounding box center [1130, 279] width 40 height 22
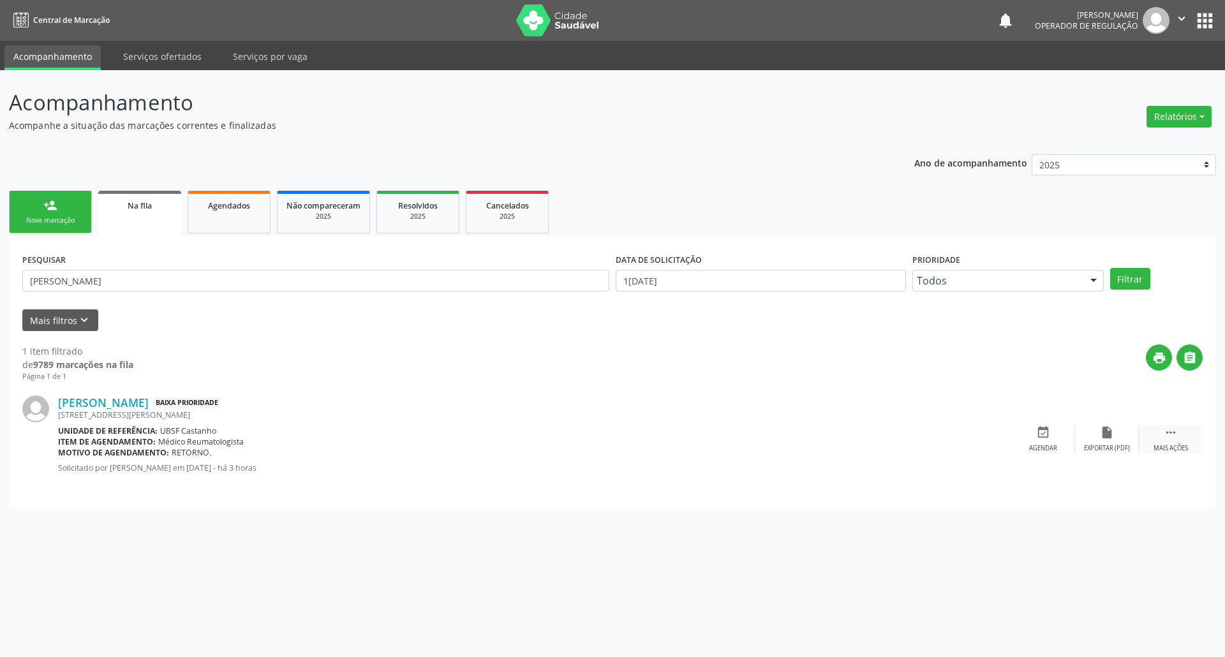
click at [1170, 435] on icon "" at bounding box center [1171, 433] width 14 height 14
drag, startPoint x: 1104, startPoint y: 438, endPoint x: 1093, endPoint y: 439, distance: 11.6
click at [1105, 438] on icon "edit" at bounding box center [1107, 433] width 14 height 14
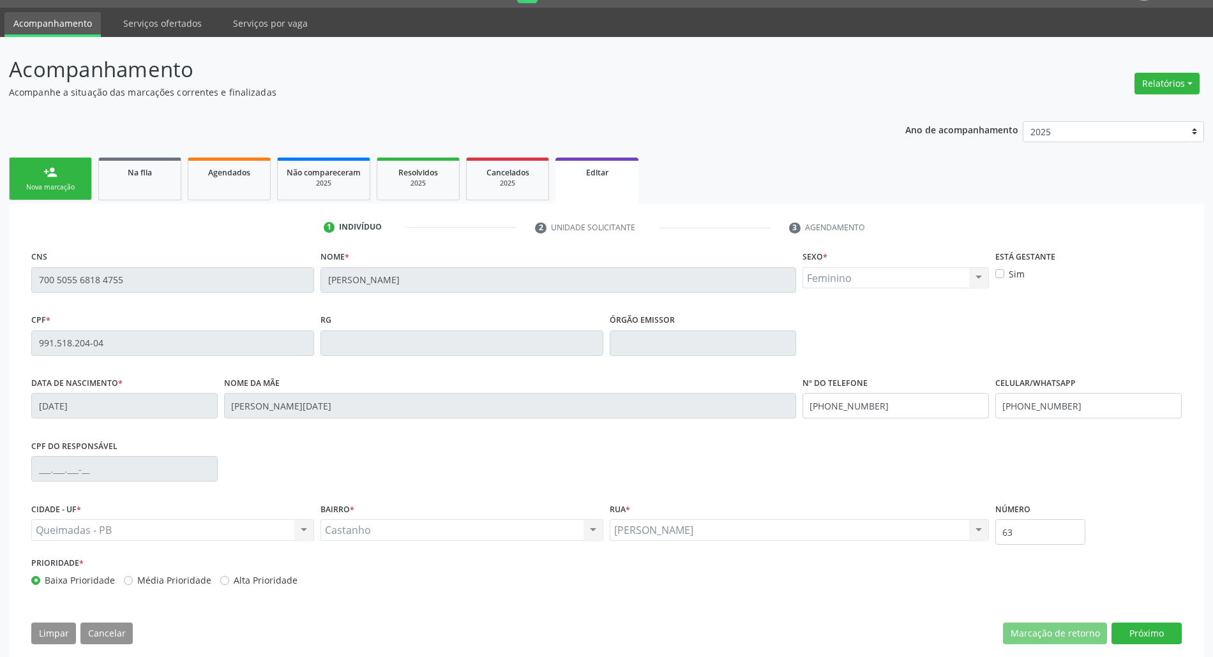
scroll to position [52, 0]
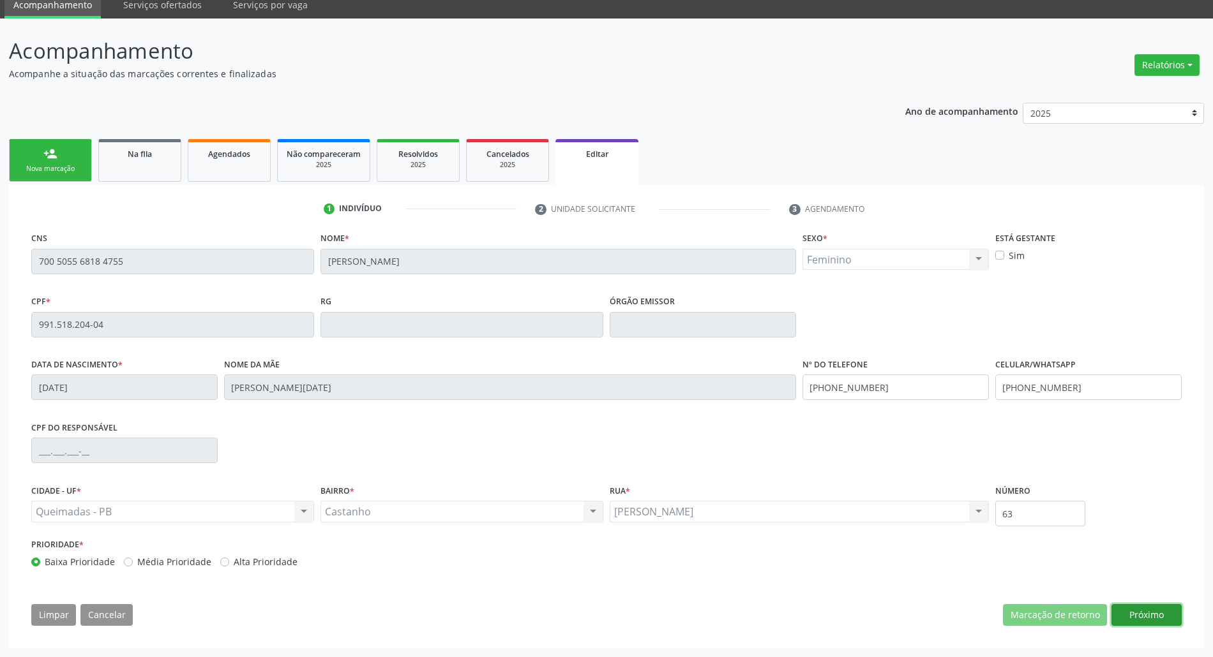
drag, startPoint x: 1149, startPoint y: 623, endPoint x: 1140, endPoint y: 624, distance: 9.0
click at [1147, 624] on button "Próximo" at bounding box center [1146, 615] width 70 height 22
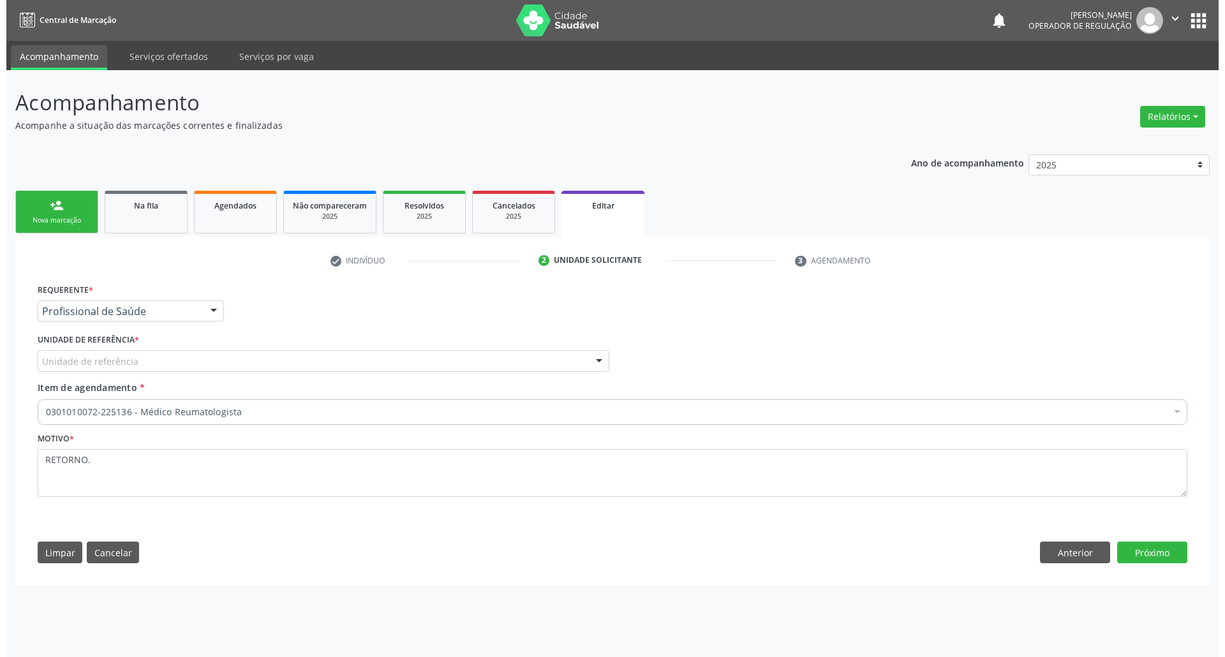
scroll to position [0, 0]
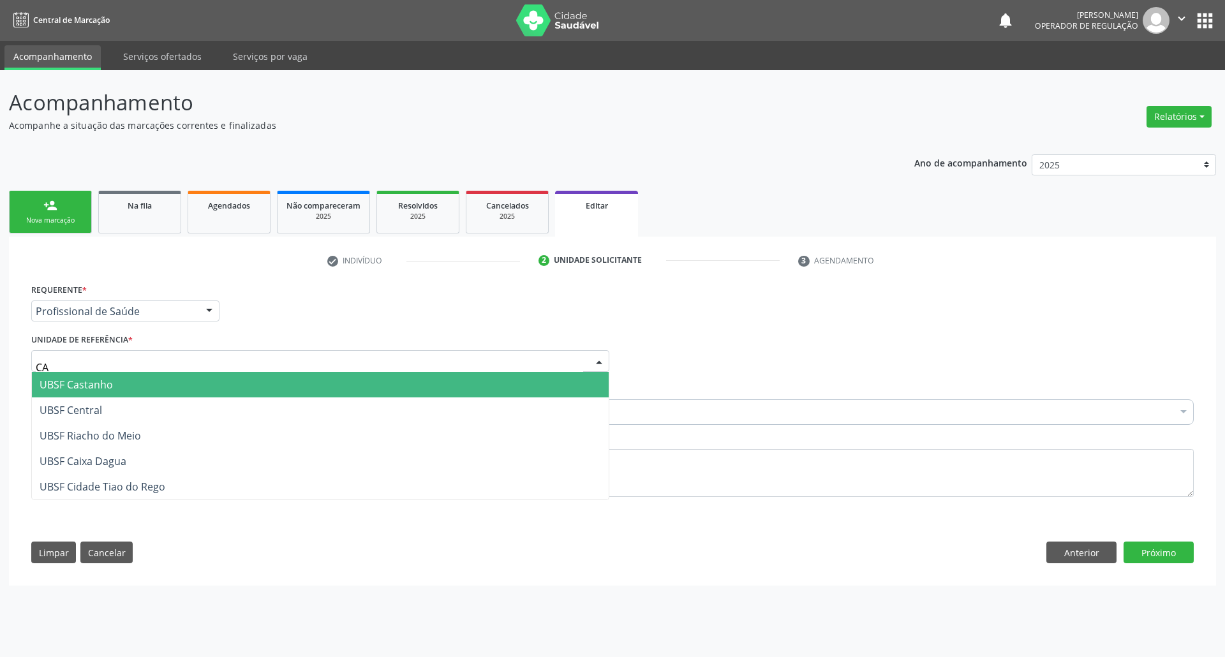
type input "CAS"
click at [116, 380] on span "UBSF Castanho" at bounding box center [320, 385] width 577 height 26
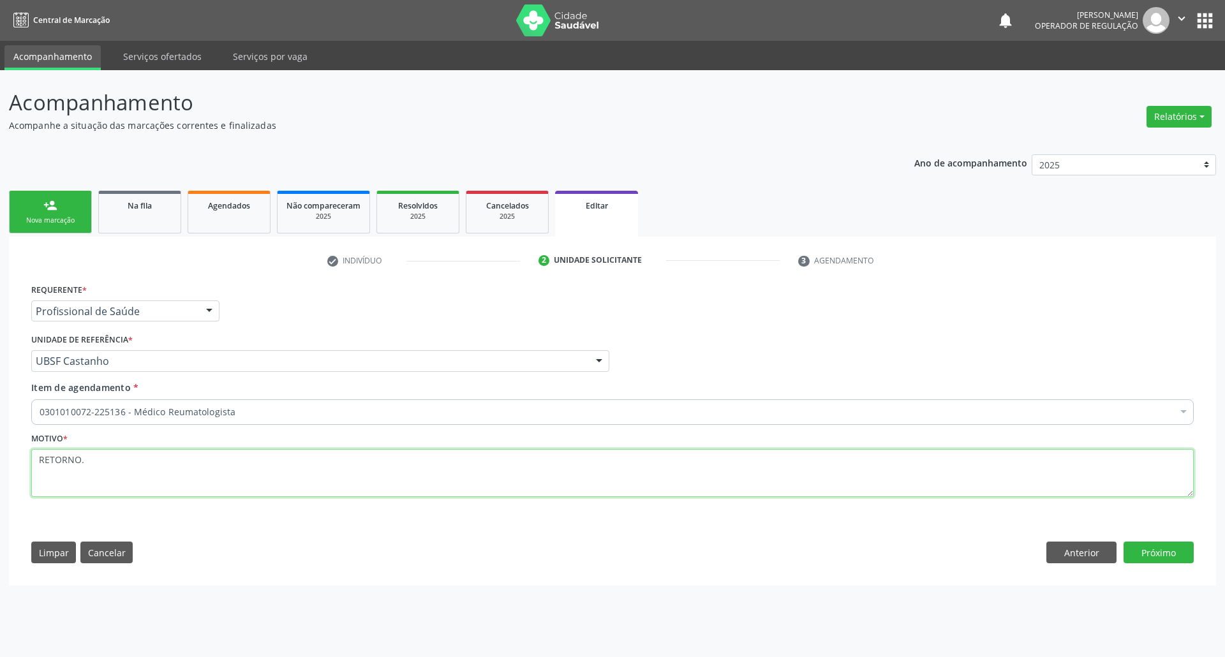
click at [116, 475] on textarea "RETORNO." at bounding box center [612, 473] width 1163 height 49
paste textarea "FILIPE 09/2025"
type textarea "RETORNO FILIPE 09/2025"
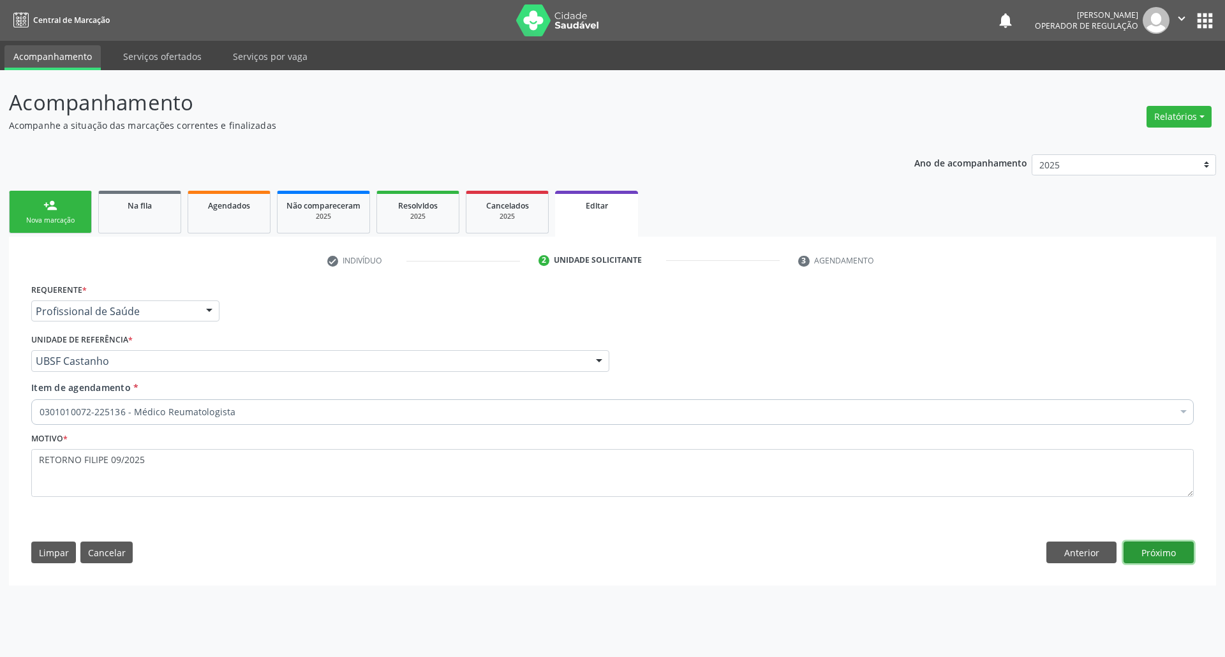
click at [1150, 545] on button "Próximo" at bounding box center [1159, 553] width 70 height 22
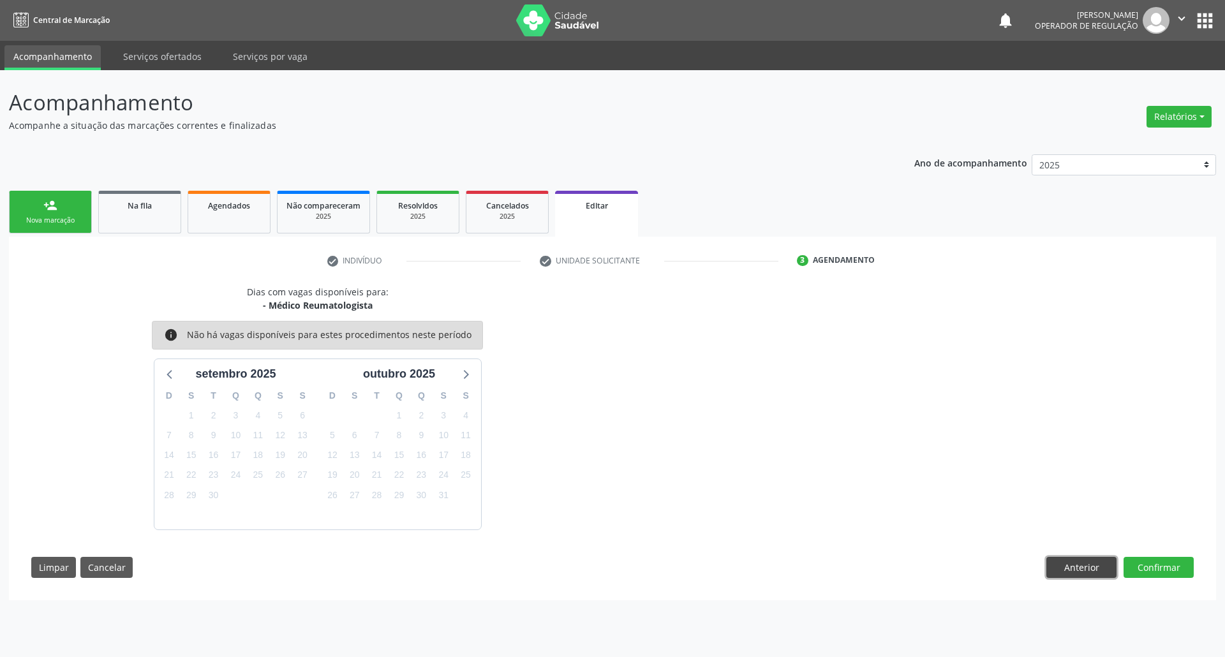
drag, startPoint x: 1086, startPoint y: 564, endPoint x: 1006, endPoint y: 544, distance: 81.6
click at [1047, 554] on div "Dias com vagas disponíveis para: - Médico Reumatologista info Não há vagas disp…" at bounding box center [612, 436] width 1181 height 303
click at [1173, 569] on button "Confirmar" at bounding box center [1159, 568] width 70 height 22
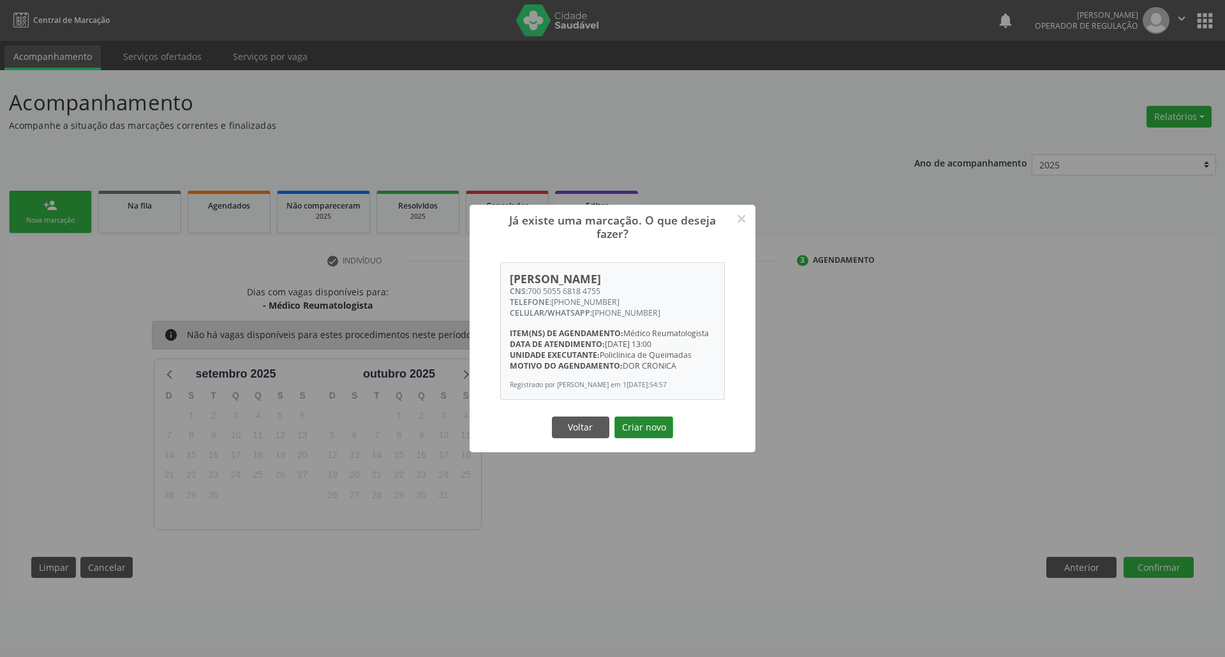
click at [654, 426] on button "Criar novo" at bounding box center [644, 428] width 59 height 22
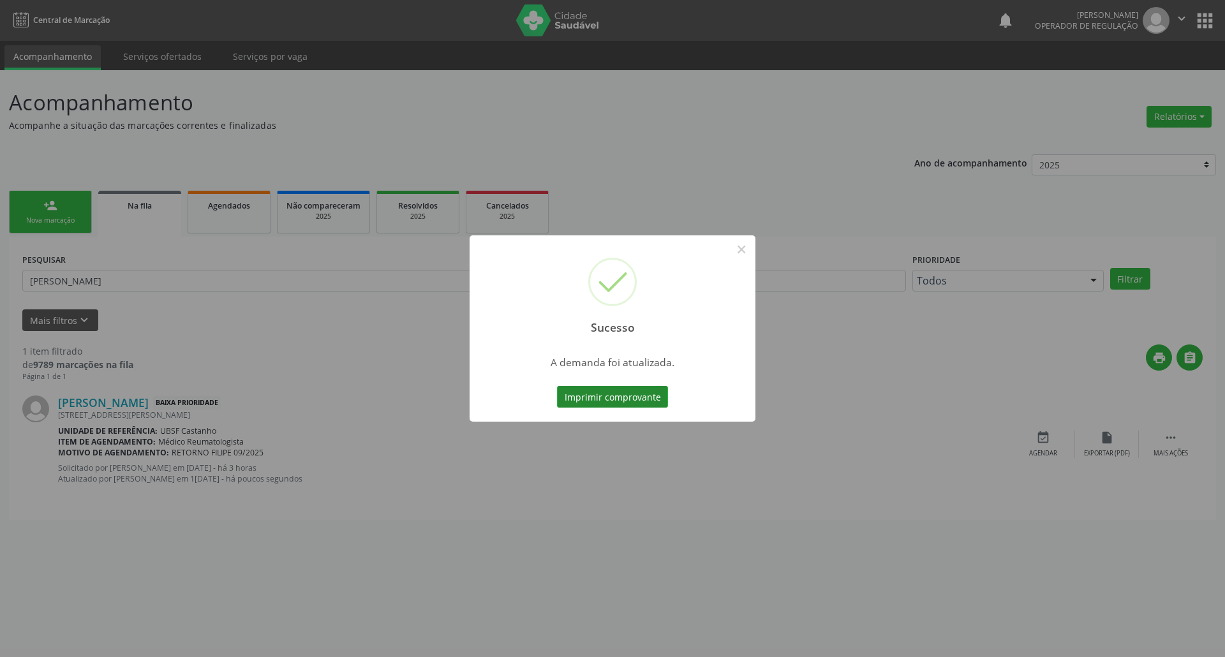
click at [639, 396] on button "Imprimir comprovante" at bounding box center [612, 397] width 111 height 22
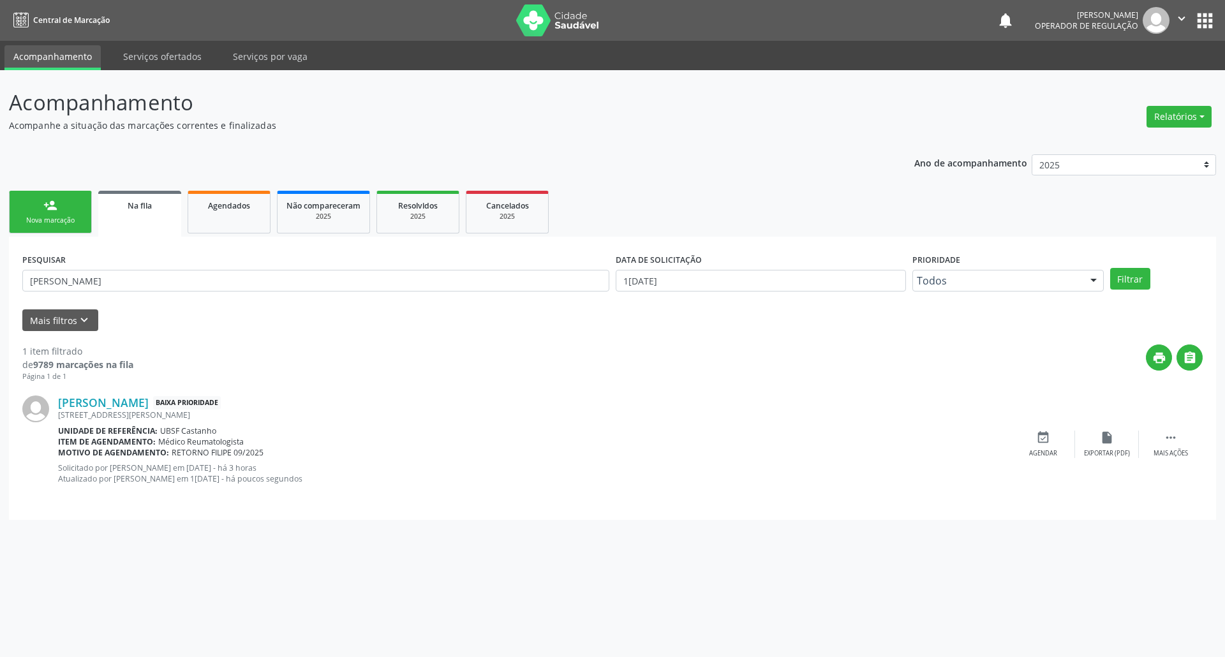
click at [174, 284] on input "ANDREIA BERNARDO" at bounding box center [315, 281] width 587 height 22
click at [172, 284] on input "ANDREIA BERNARDO" at bounding box center [315, 281] width 587 height 22
click at [172, 285] on input "ANDREIA BERNARDO" at bounding box center [315, 281] width 587 height 22
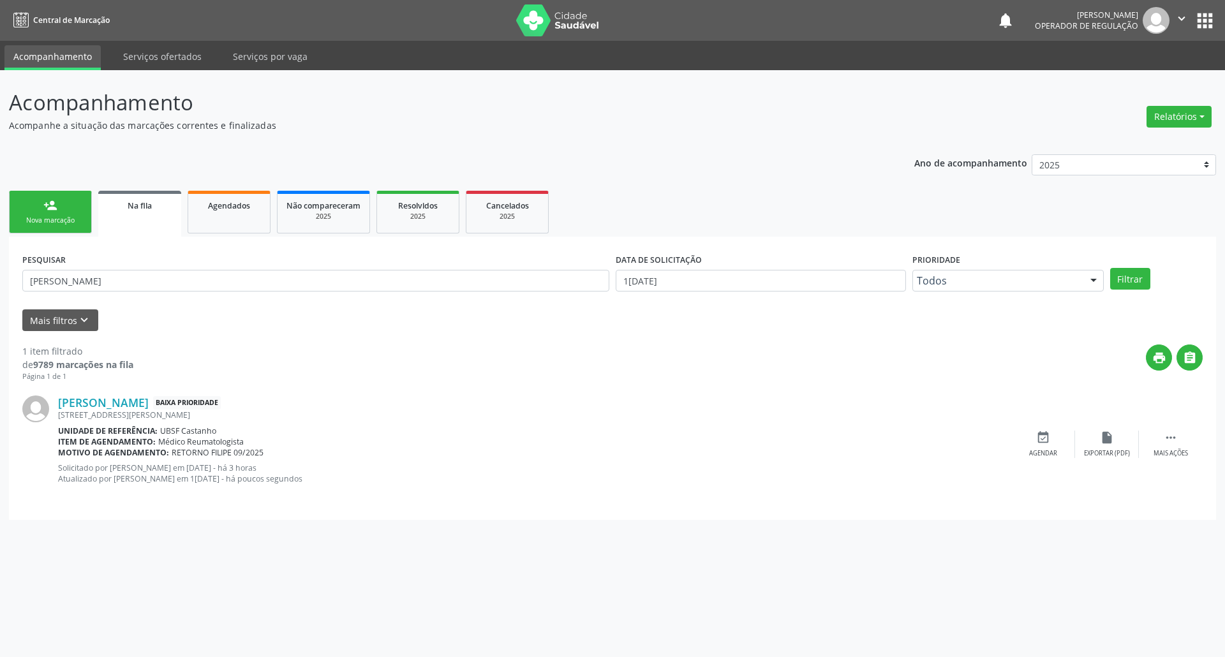
click at [172, 285] on input "ANDREIA BERNARDO" at bounding box center [315, 281] width 587 height 22
click at [360, 369] on div "print " at bounding box center [668, 364] width 1070 height 38
click at [152, 207] on div "Na fila" at bounding box center [139, 204] width 65 height 13
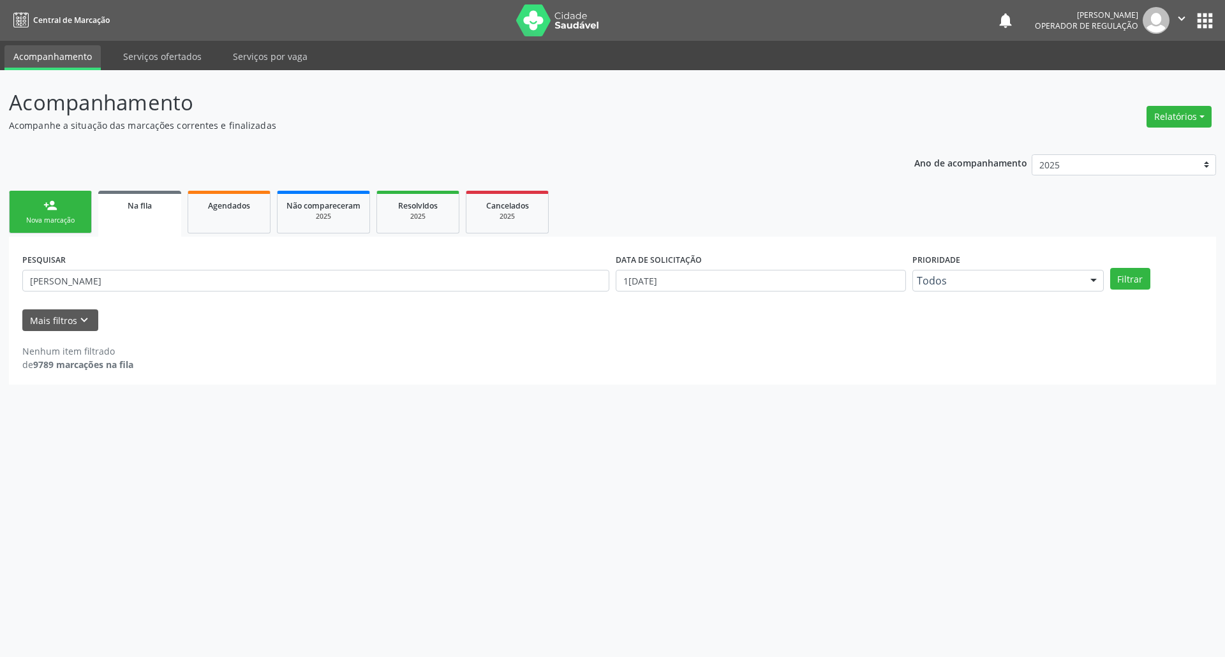
click at [130, 287] on input "ANDREIA BERNARDO" at bounding box center [315, 281] width 587 height 22
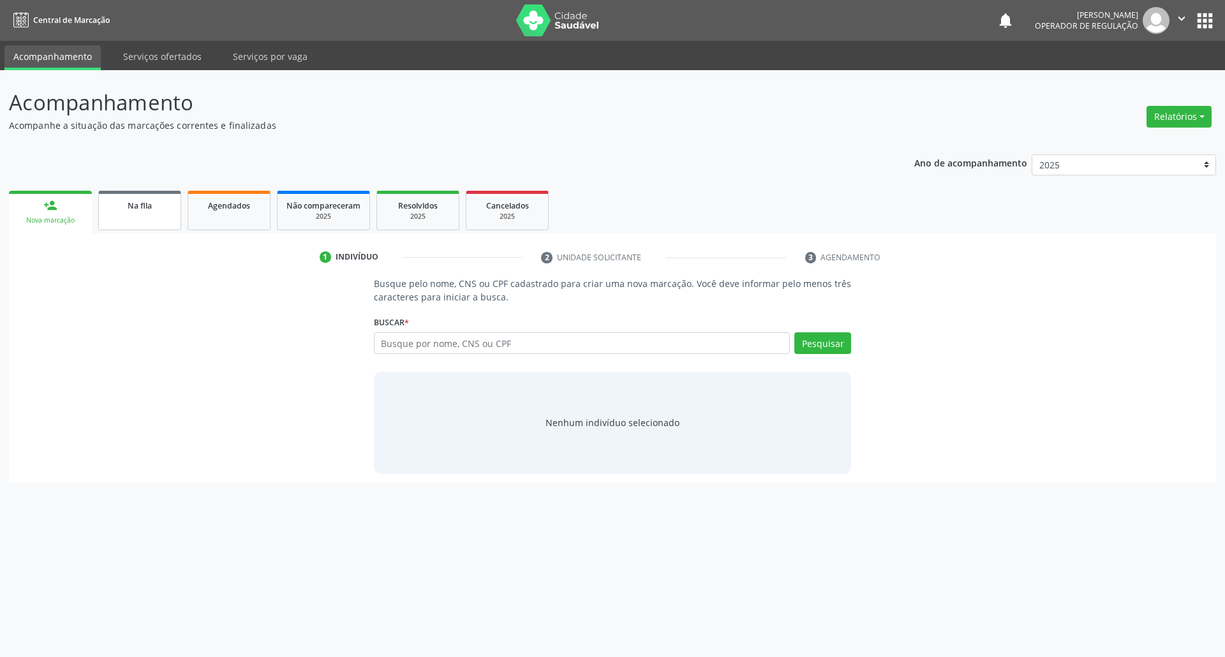
click at [156, 195] on link "Na fila" at bounding box center [139, 211] width 83 height 40
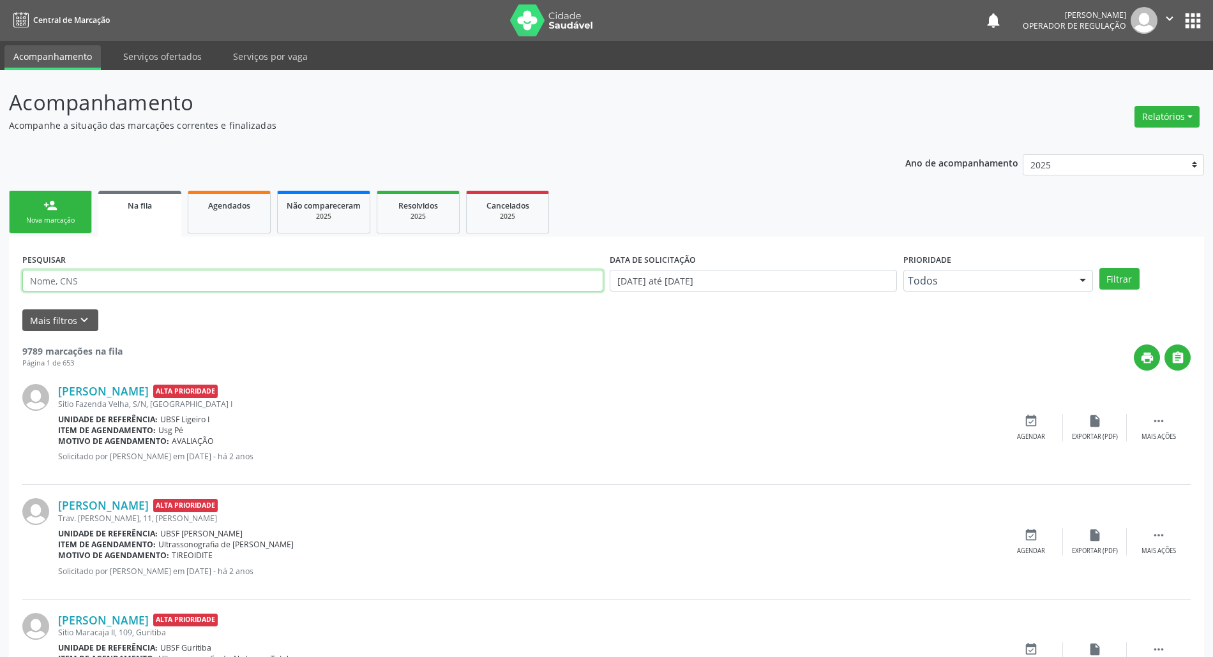
click at [80, 285] on input "text" at bounding box center [312, 281] width 581 height 22
type input "703401286331914"
click at [1099, 268] on button "Filtrar" at bounding box center [1119, 279] width 40 height 22
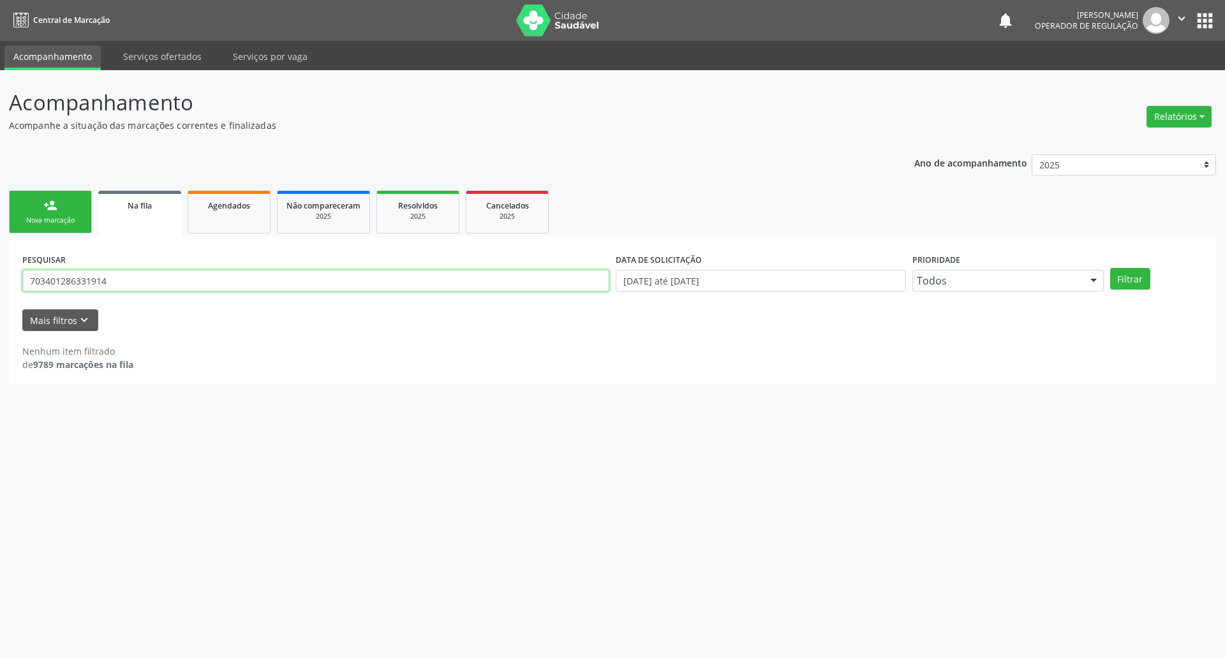
click at [215, 282] on input "703401286331914" at bounding box center [315, 281] width 587 height 22
click at [220, 207] on span "Agendados" at bounding box center [229, 205] width 42 height 11
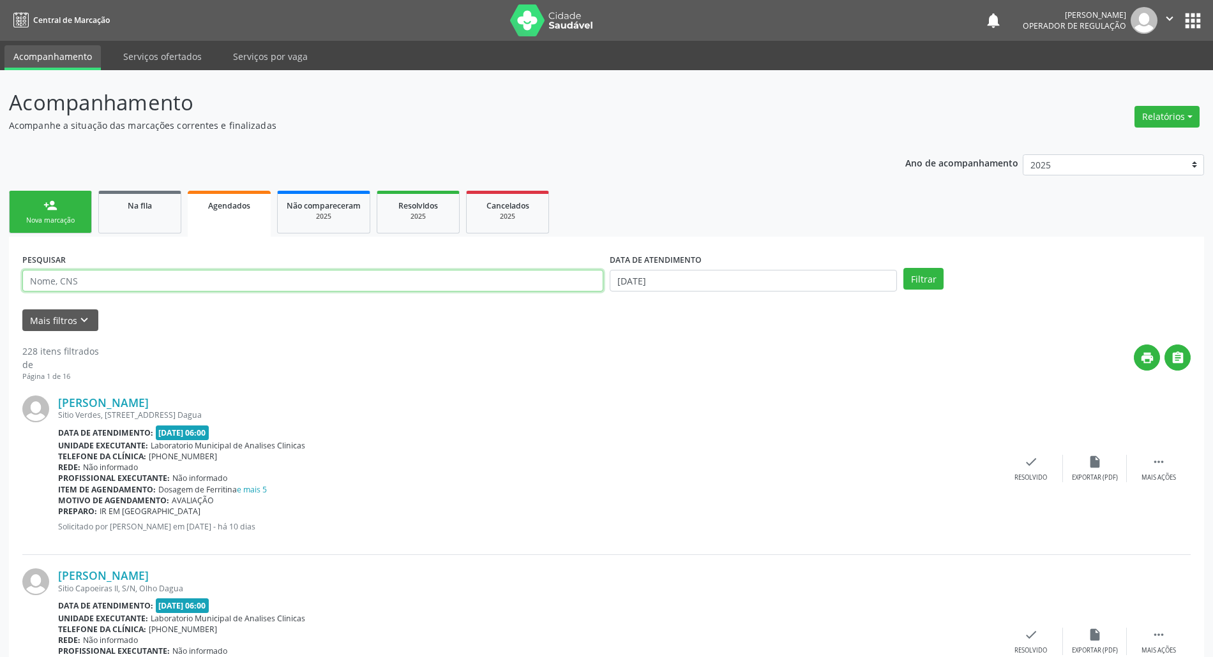
click at [235, 282] on input "text" at bounding box center [312, 281] width 581 height 22
paste input "703401286331914"
type input "703401286331914"
click at [903, 268] on button "Filtrar" at bounding box center [923, 279] width 40 height 22
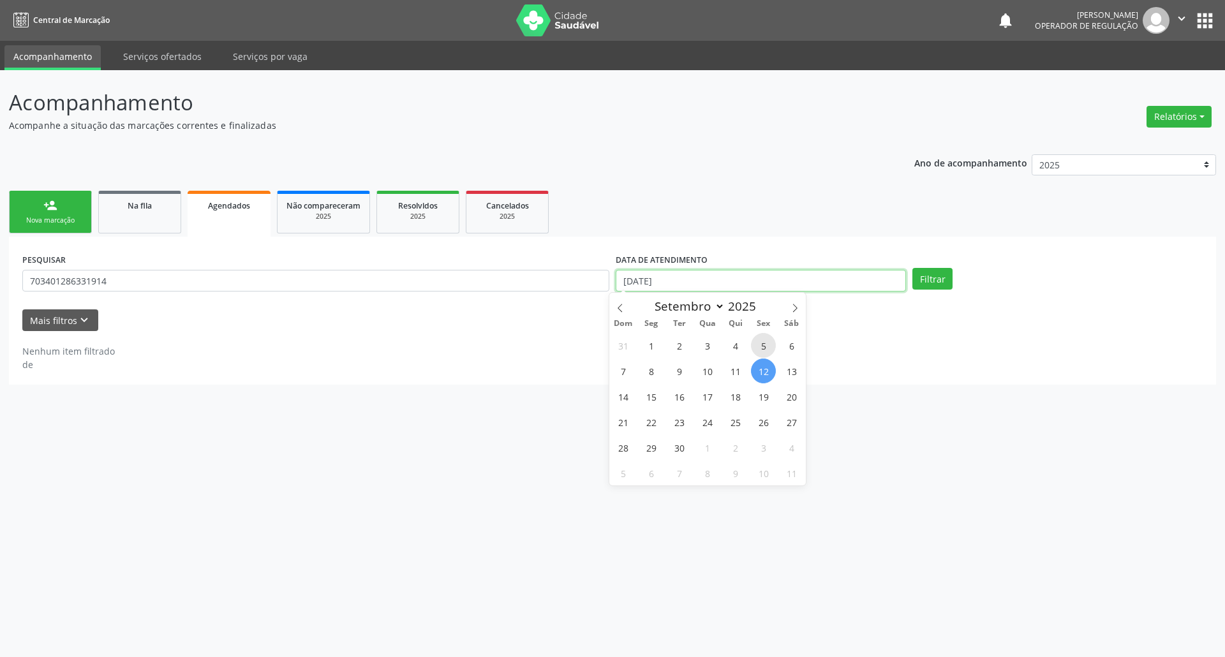
drag, startPoint x: 771, startPoint y: 279, endPoint x: 754, endPoint y: 354, distance: 76.5
click at [772, 280] on input "[DATE]" at bounding box center [761, 281] width 290 height 22
click at [758, 365] on span "12" at bounding box center [763, 371] width 25 height 25
type input "[DATE]"
click at [930, 283] on button "Filtrar" at bounding box center [933, 279] width 40 height 22
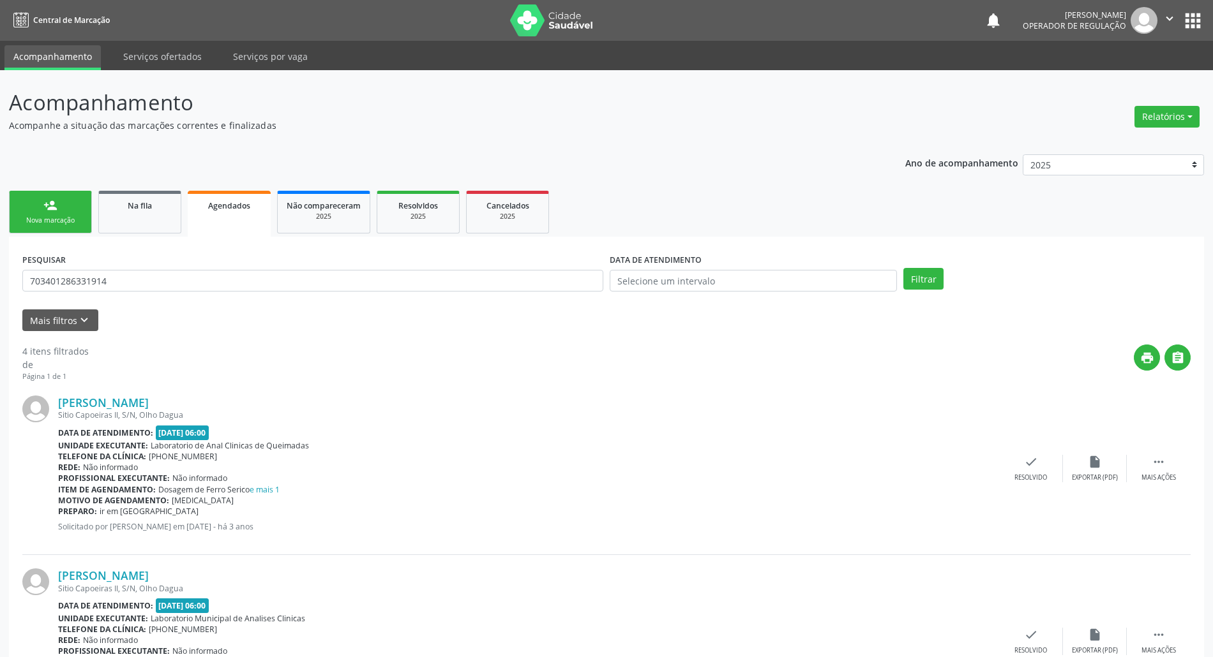
click at [123, 184] on div "Ano de acompanhamento 2025 2024 2023 2022 2021 person_add Nova marcação Na fila…" at bounding box center [606, 617] width 1195 height 942
click at [128, 200] on span "Na fila" at bounding box center [140, 205] width 24 height 11
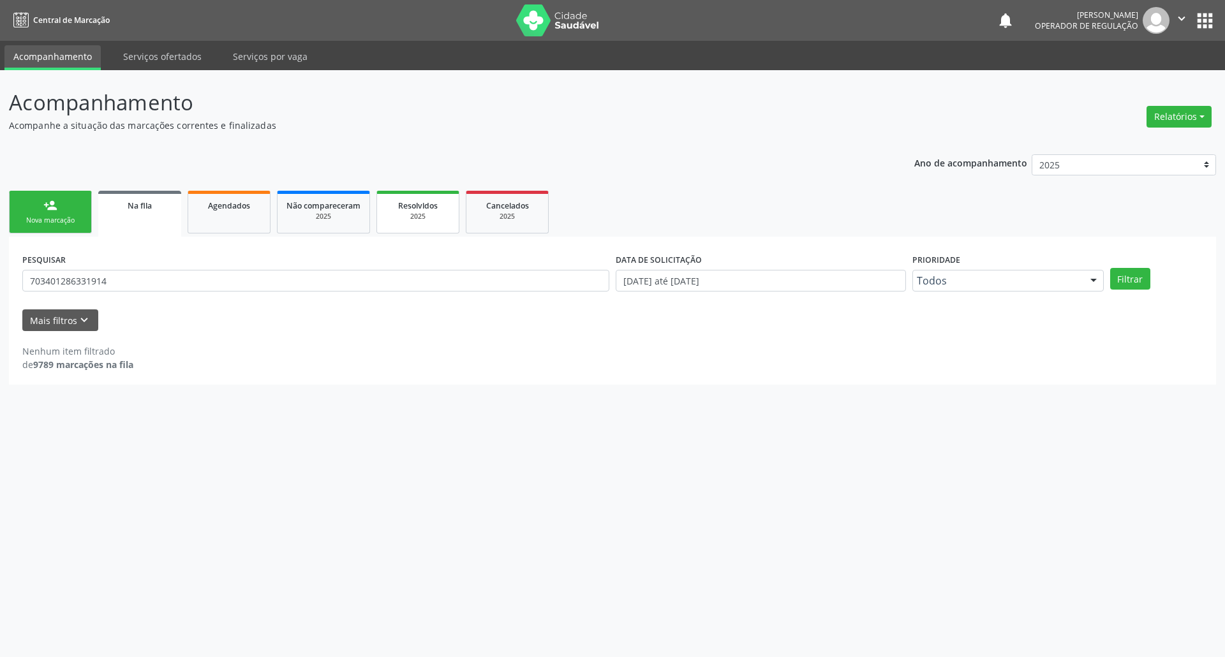
click at [399, 211] on div "Resolvidos" at bounding box center [418, 204] width 64 height 13
select select "8"
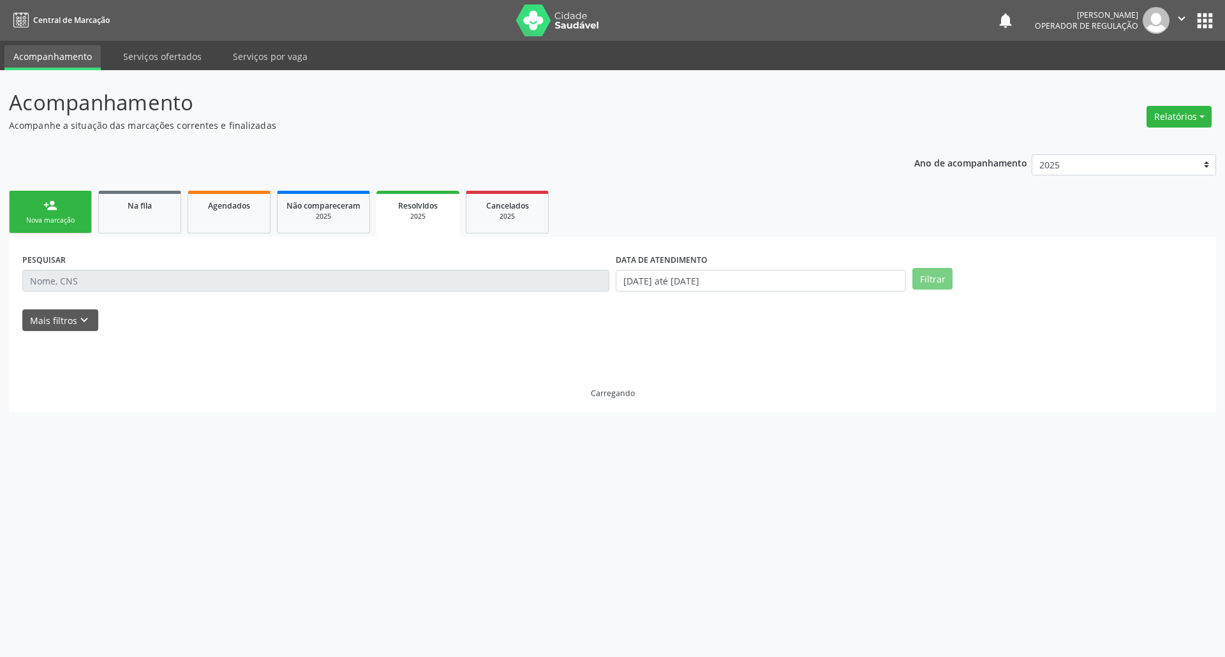
click at [383, 292] on div "PESQUISAR" at bounding box center [316, 275] width 594 height 50
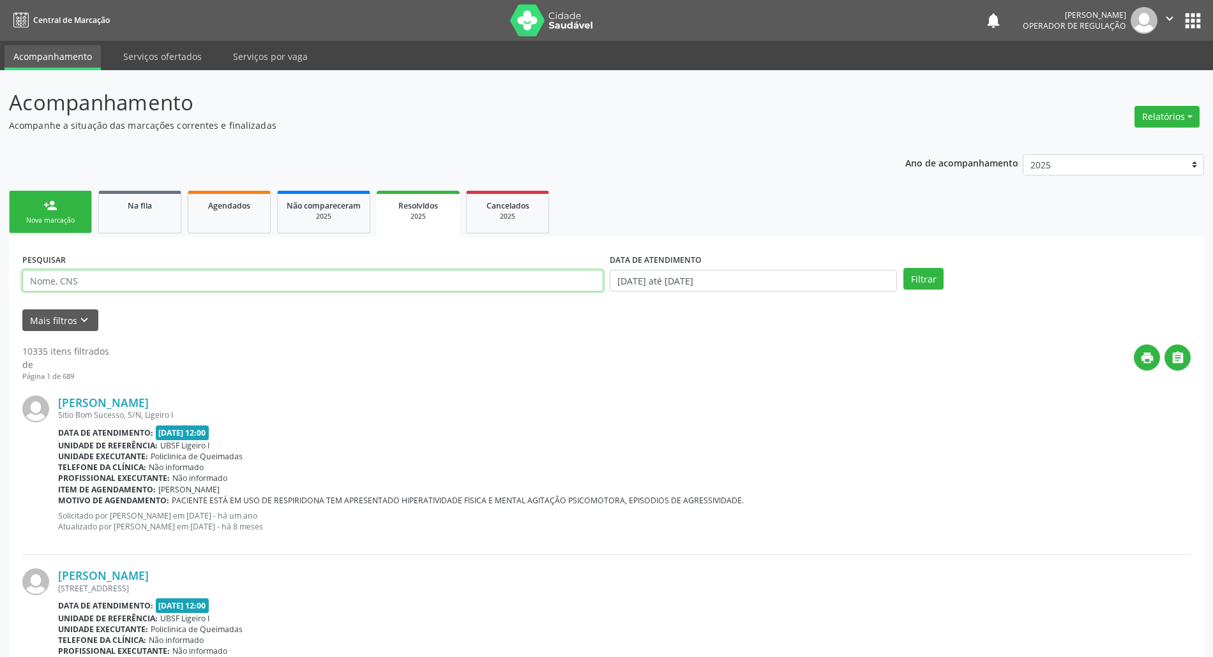
click at [377, 280] on input "text" at bounding box center [312, 281] width 581 height 22
paste input "703401286331914"
type input "703401286331914"
click at [903, 268] on button "Filtrar" at bounding box center [923, 279] width 40 height 22
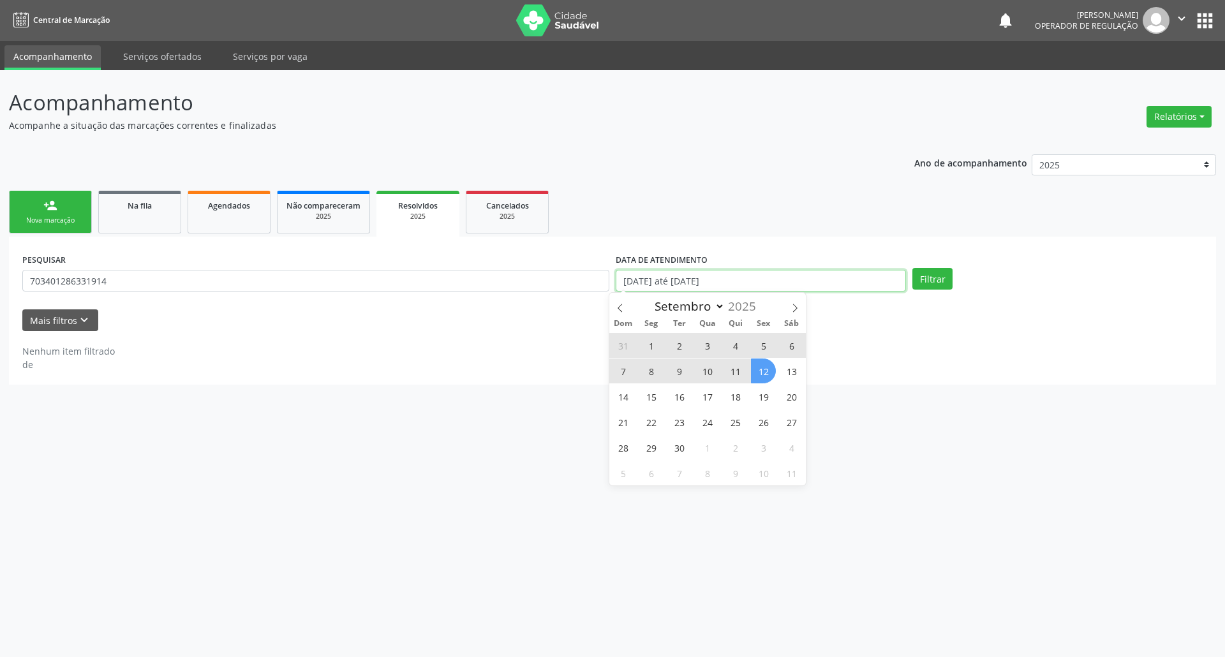
drag, startPoint x: 678, startPoint y: 279, endPoint x: 674, endPoint y: 286, distance: 8.0
click at [677, 279] on input "[DATE] até [DATE]" at bounding box center [761, 281] width 290 height 22
click at [698, 398] on span "17" at bounding box center [707, 396] width 25 height 25
type input "17/09/2025"
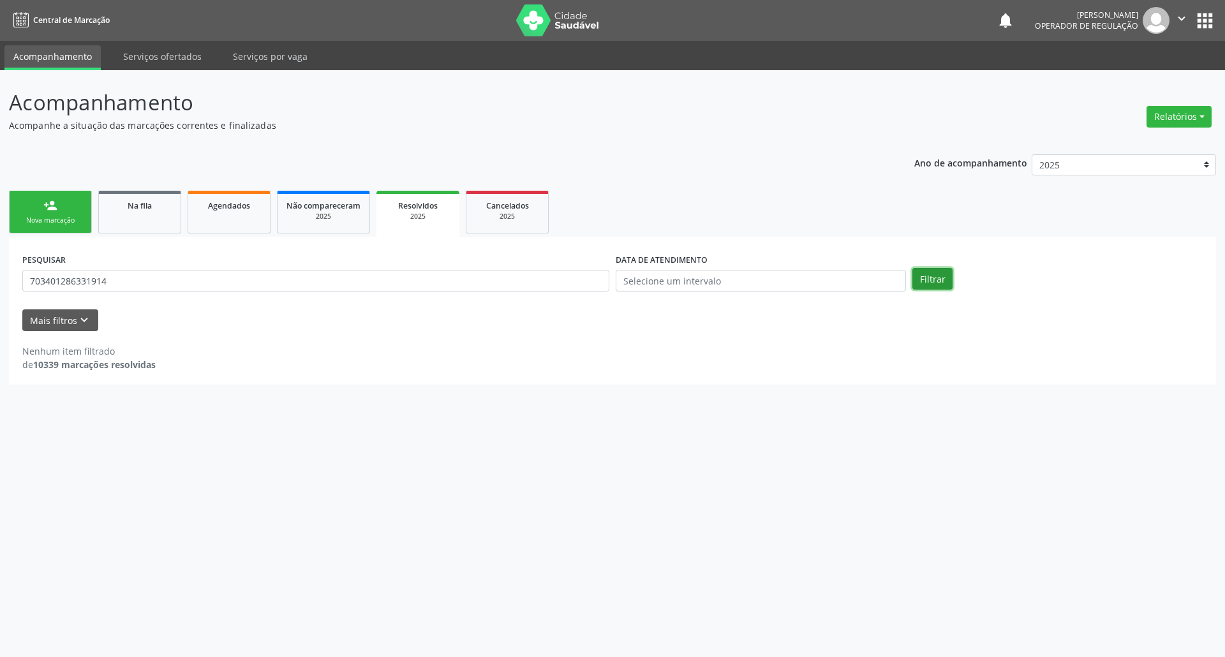
click at [922, 278] on button "Filtrar" at bounding box center [933, 279] width 40 height 22
click at [151, 223] on link "Na fila" at bounding box center [139, 212] width 83 height 43
click at [75, 319] on button "Mais filtros keyboard_arrow_down" at bounding box center [60, 321] width 76 height 22
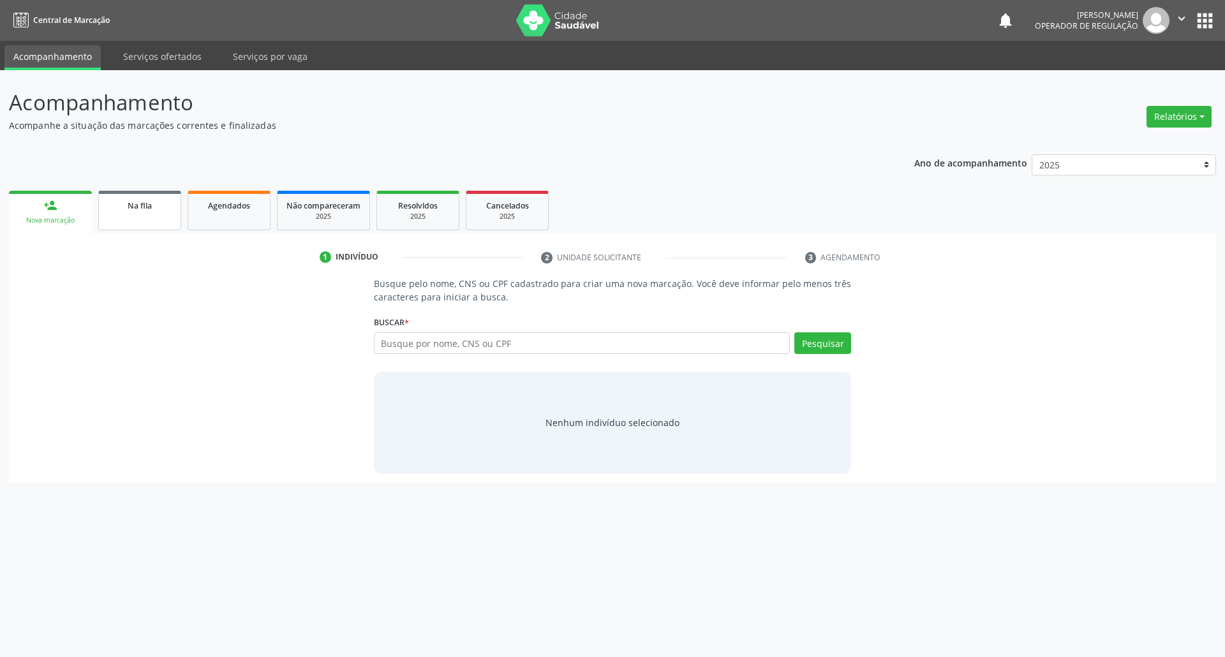
click at [137, 227] on link "Na fila" at bounding box center [139, 211] width 83 height 40
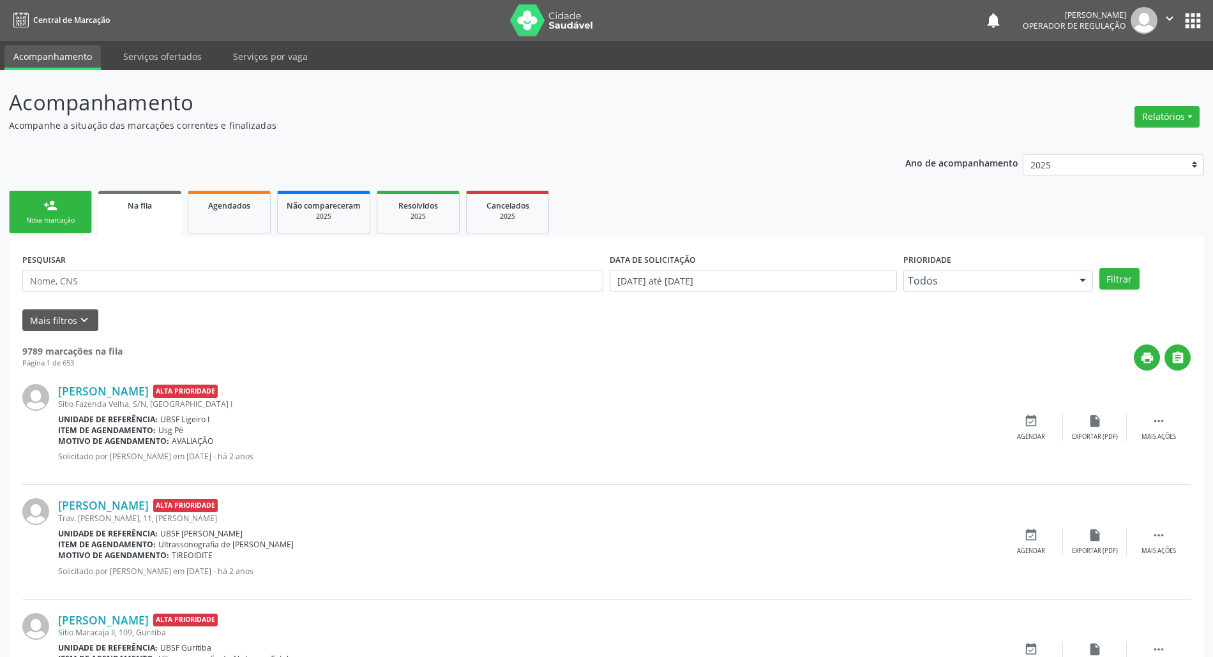
click at [171, 276] on input "text" at bounding box center [312, 281] width 581 height 22
click at [722, 289] on input "[DATE] até [DATE]" at bounding box center [752, 281] width 287 height 22
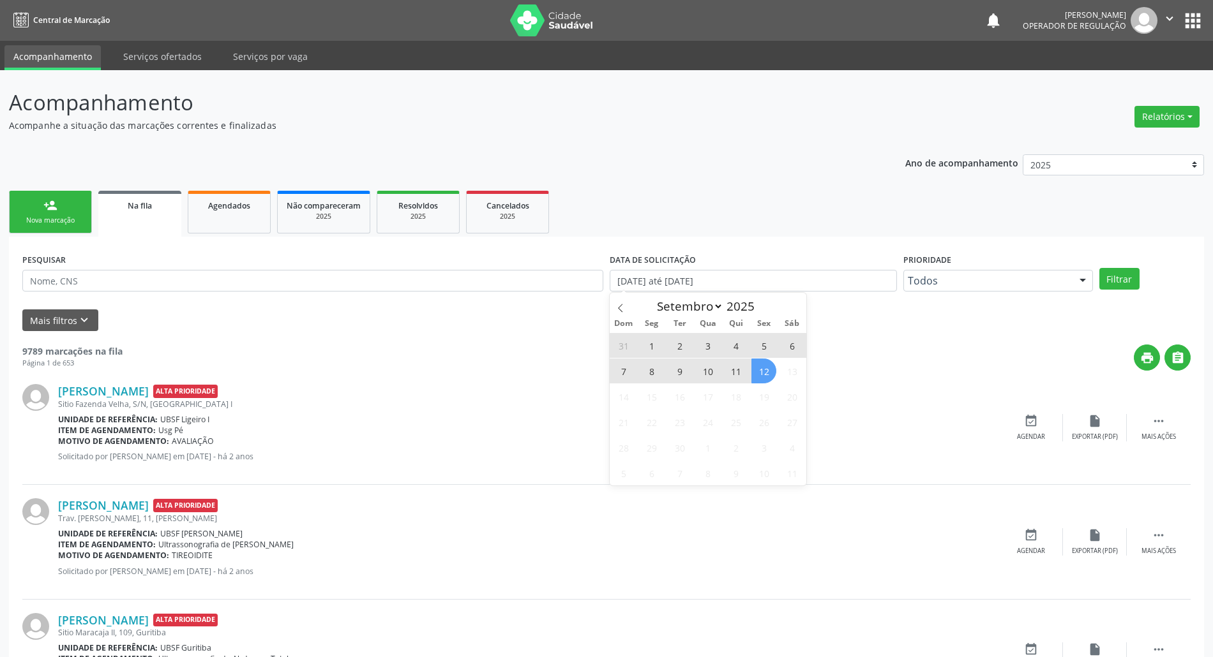
click at [767, 375] on span "12" at bounding box center [763, 371] width 25 height 25
type input "[DATE]"
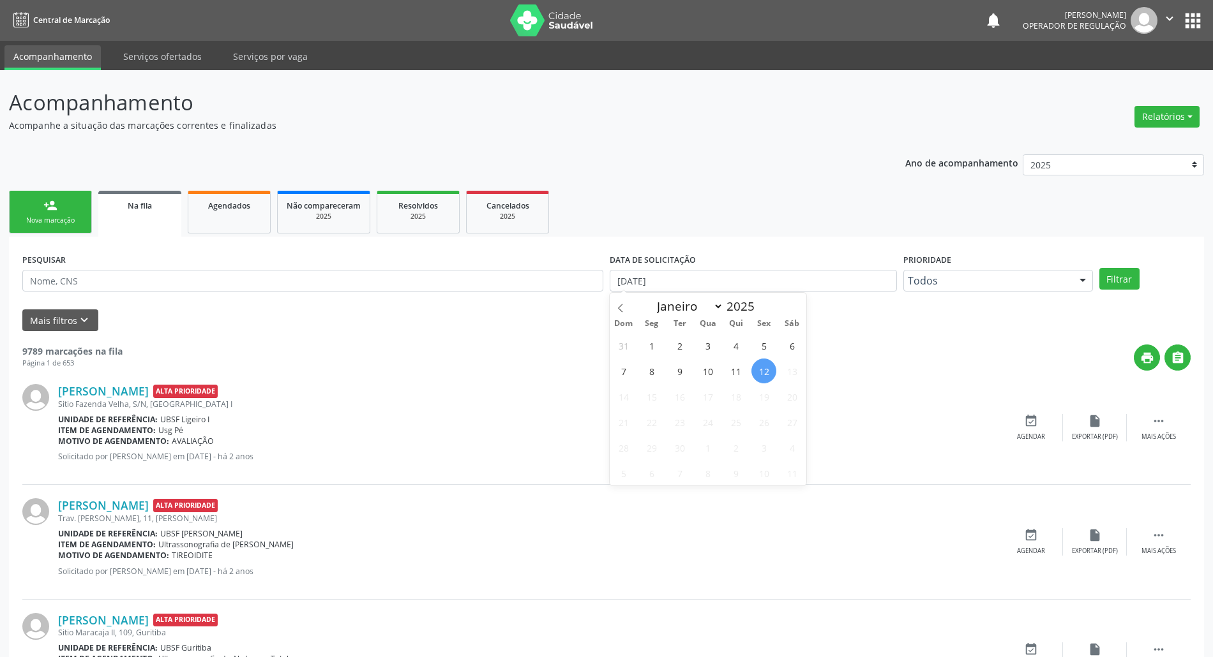
click at [767, 375] on span "12" at bounding box center [763, 371] width 25 height 25
click at [67, 320] on button "Mais filtros keyboard_arrow_down" at bounding box center [60, 321] width 76 height 22
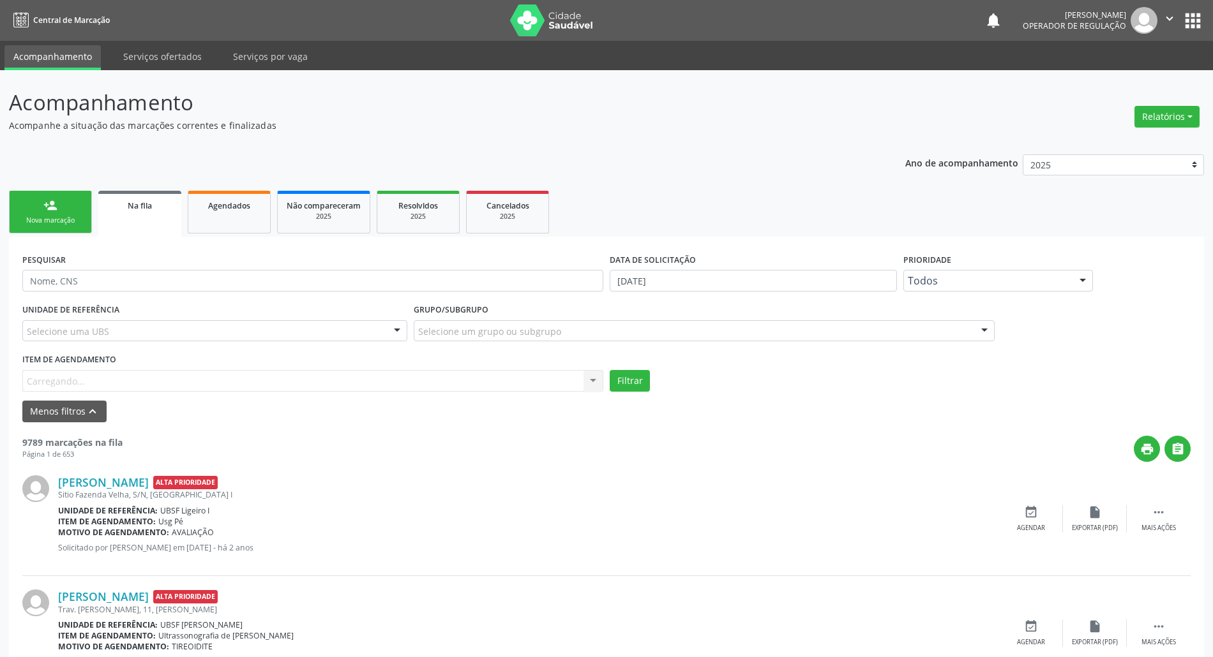
click at [113, 382] on div "Item de agendamento Carregando... No elements found. Consider changing the sear…" at bounding box center [312, 370] width 581 height 41
click at [593, 497] on div "Sitio Fazenda Velha, S/N, [GEOGRAPHIC_DATA] I" at bounding box center [528, 494] width 941 height 11
click at [165, 378] on div "Selecionar procedimento" at bounding box center [312, 381] width 581 height 22
click at [595, 380] on div at bounding box center [592, 382] width 19 height 22
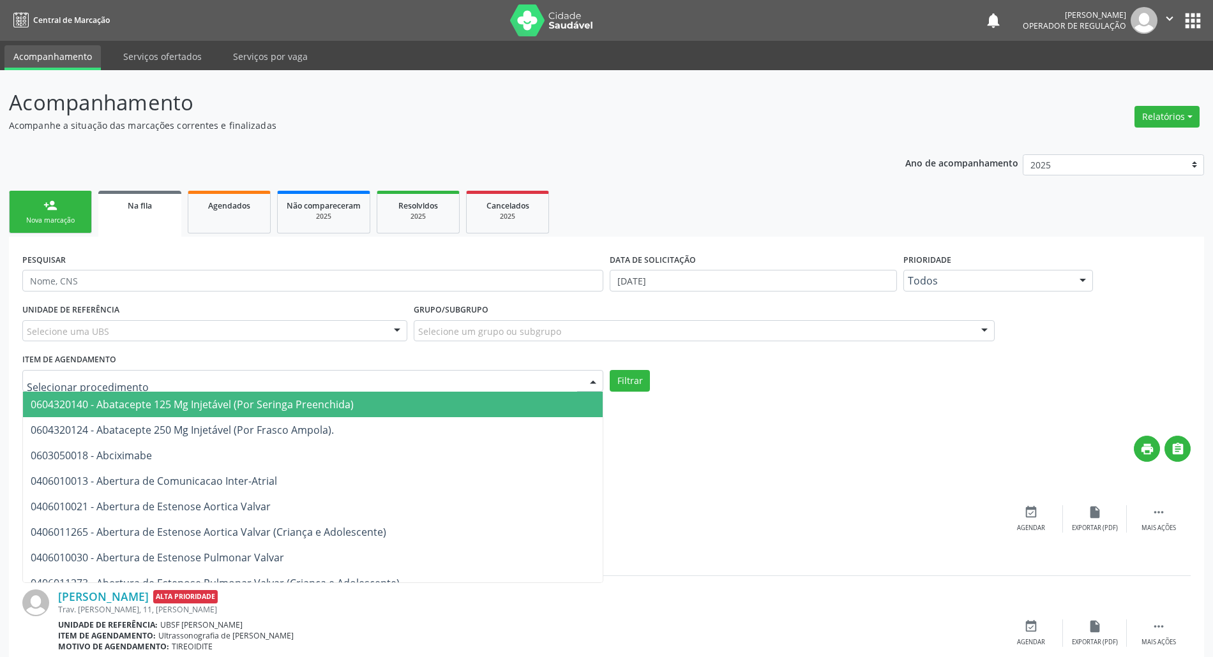
click at [141, 274] on input "text" at bounding box center [312, 281] width 581 height 22
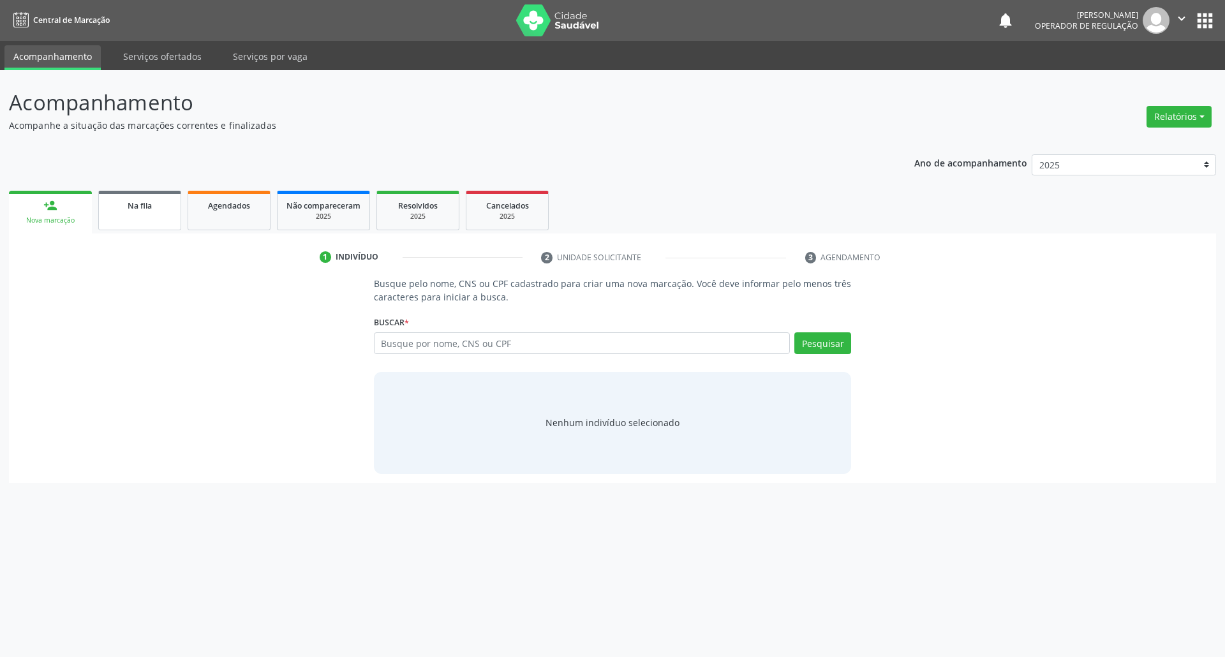
click at [142, 208] on span "Na fila" at bounding box center [140, 205] width 24 height 11
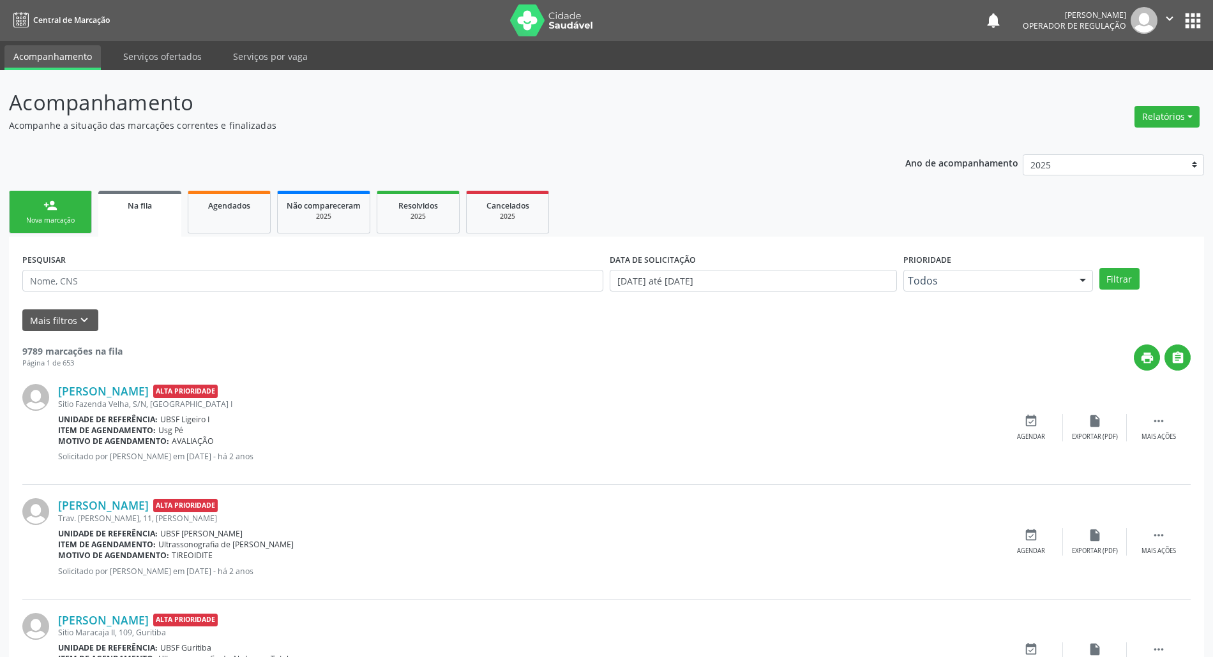
click at [168, 273] on input "text" at bounding box center [312, 281] width 581 height 22
click at [143, 290] on input "text" at bounding box center [312, 281] width 581 height 22
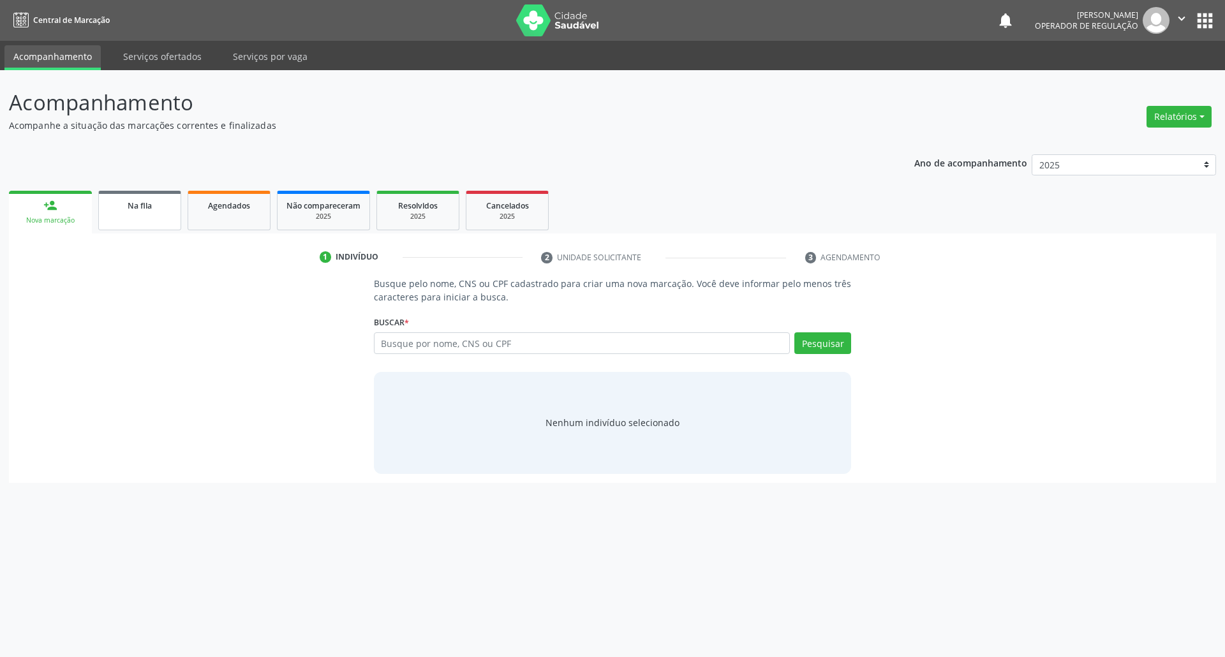
click at [162, 220] on link "Na fila" at bounding box center [139, 211] width 83 height 40
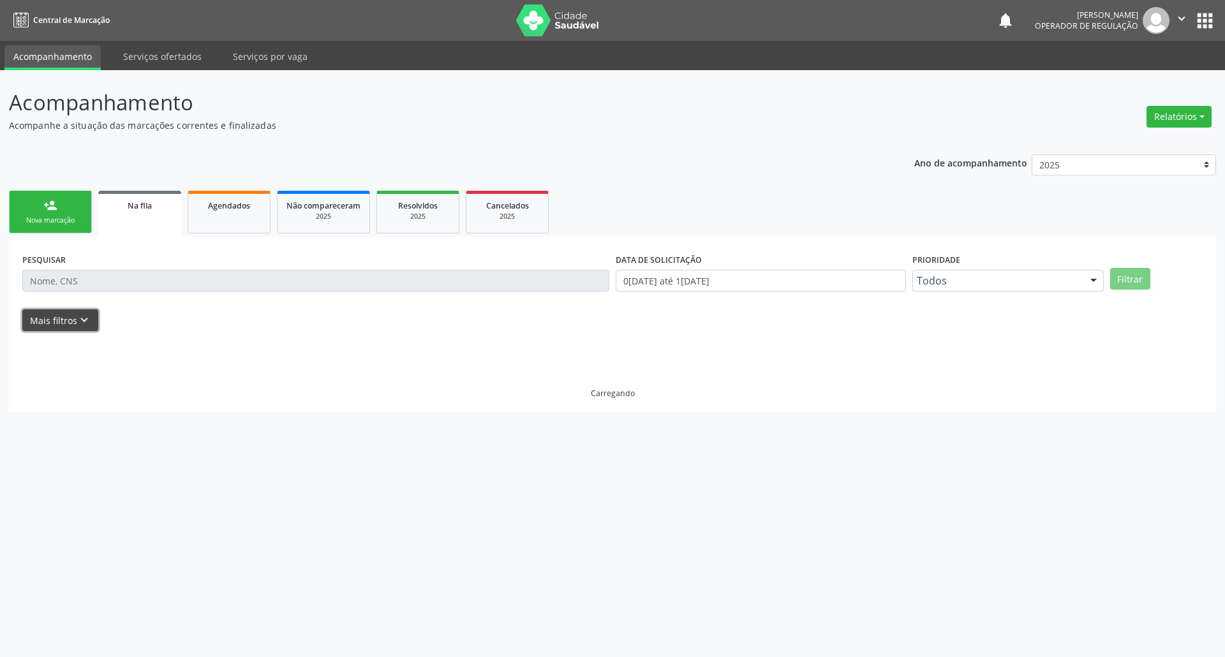
click at [73, 323] on button "Mais filtros keyboard_arrow_down" at bounding box center [60, 321] width 76 height 22
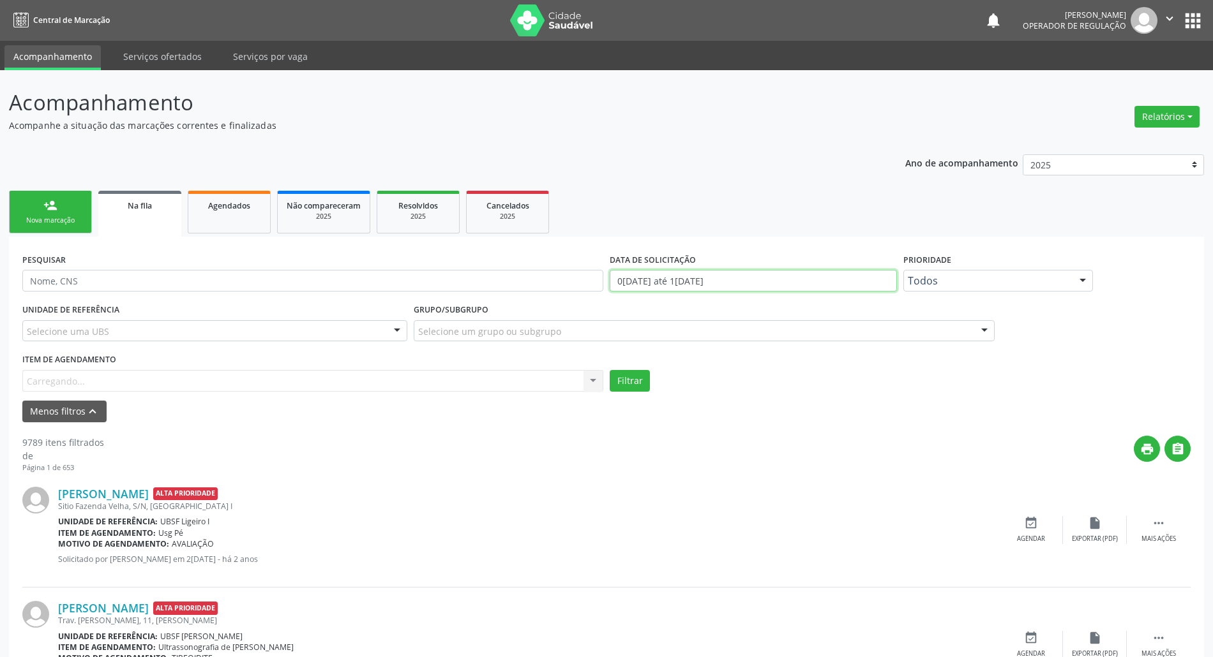
drag, startPoint x: 692, startPoint y: 287, endPoint x: 675, endPoint y: 320, distance: 36.8
click at [691, 287] on input "0[DATE] até 1[DATE]" at bounding box center [752, 281] width 287 height 22
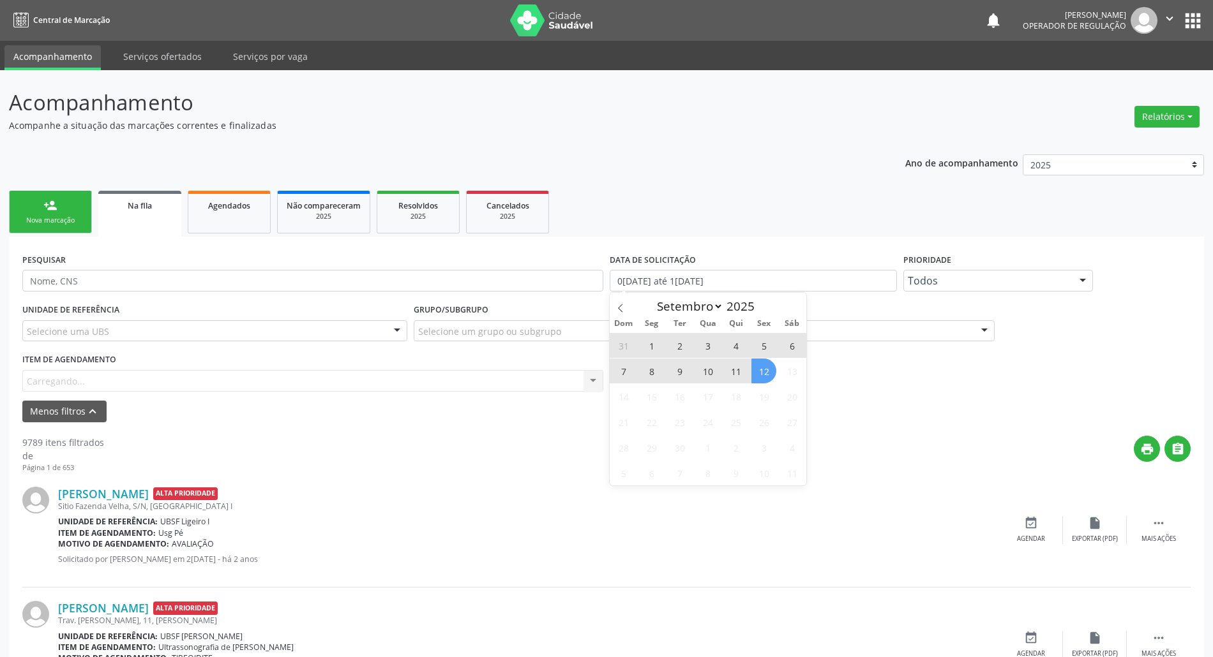
click at [766, 371] on span "12" at bounding box center [763, 371] width 25 height 25
type input "1[DATE]"
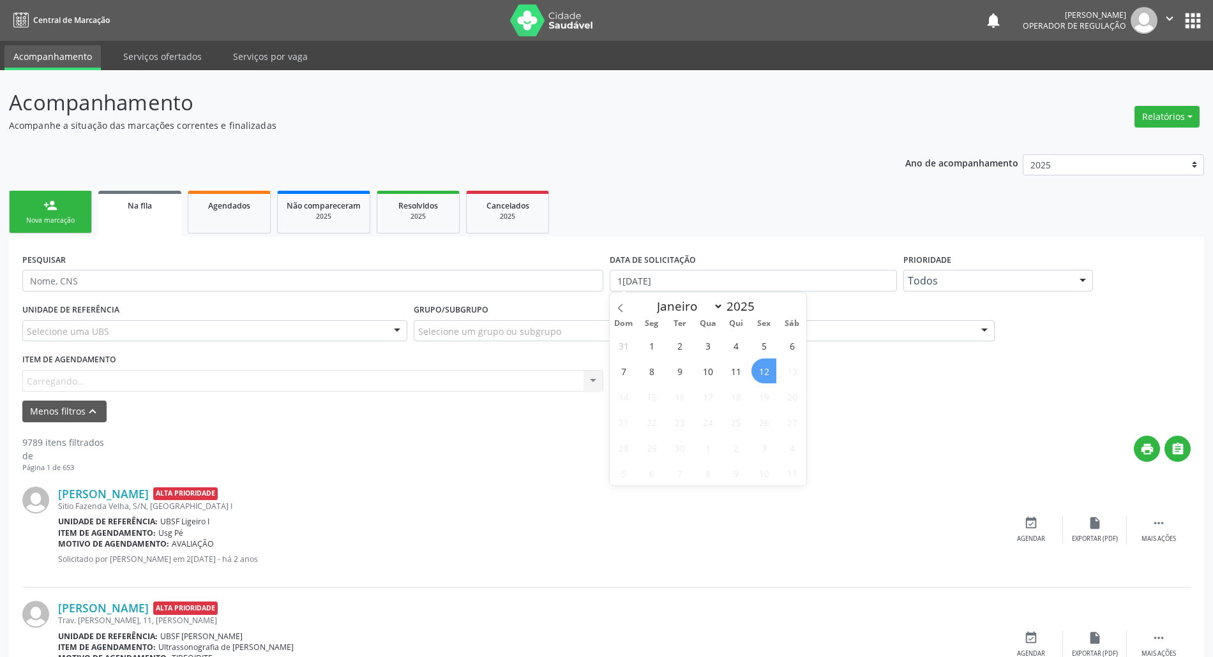
click at [766, 371] on span "12" at bounding box center [763, 371] width 25 height 25
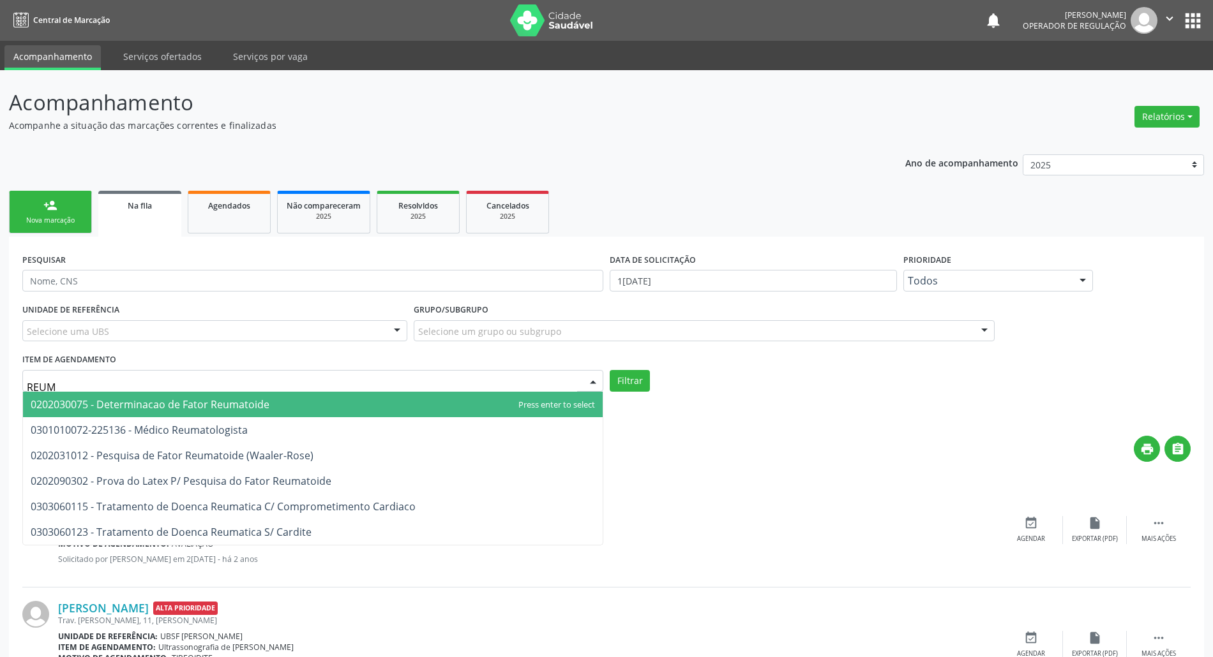
type input "REUMA"
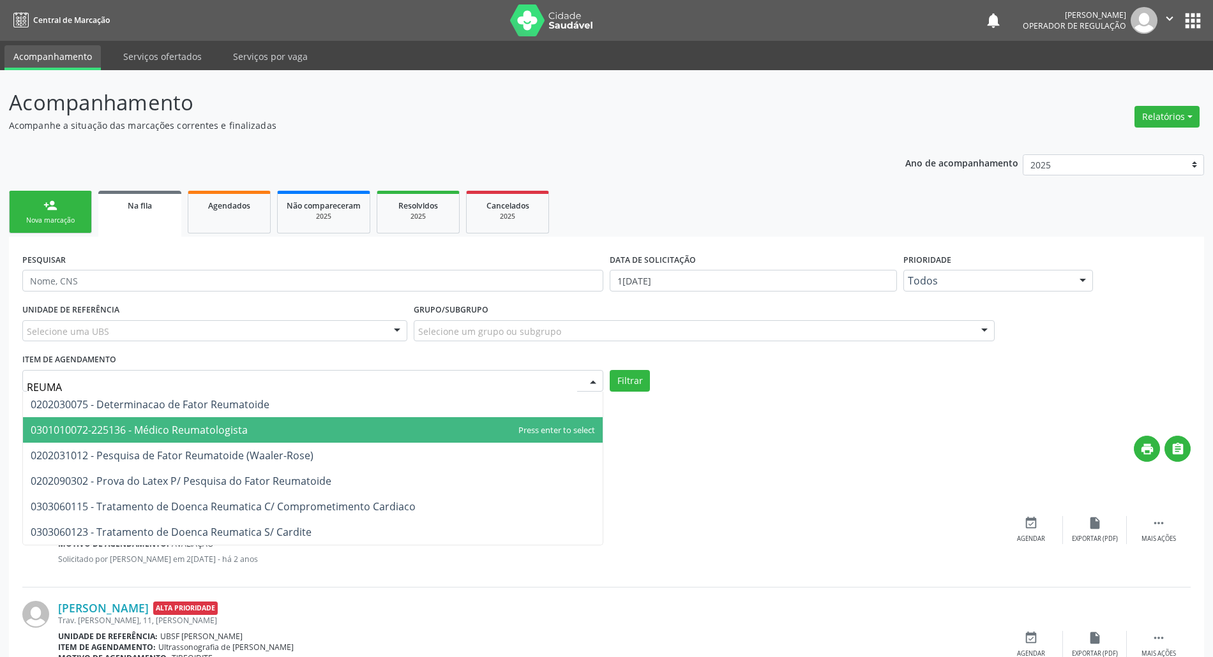
click at [87, 437] on span "0301010072-225136 - Médico Reumatologista" at bounding box center [139, 430] width 217 height 14
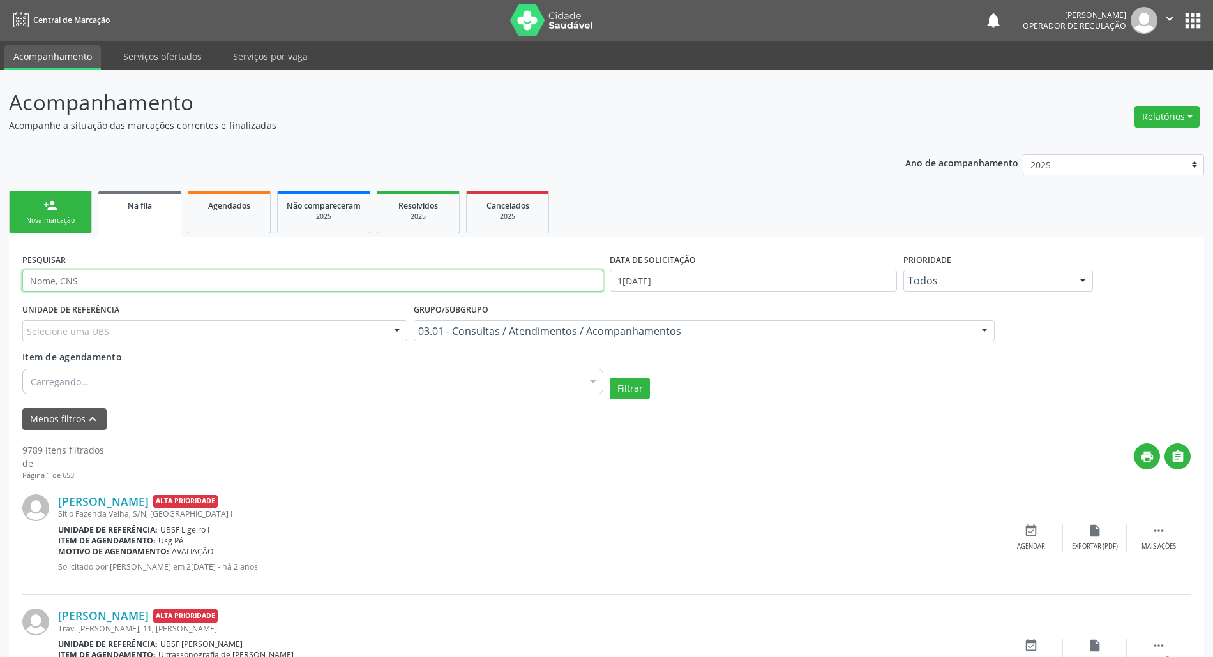
click at [121, 282] on input "text" at bounding box center [312, 281] width 581 height 22
type input "[PERSON_NAME]"
click at [609, 378] on button "Filtrar" at bounding box center [629, 389] width 40 height 22
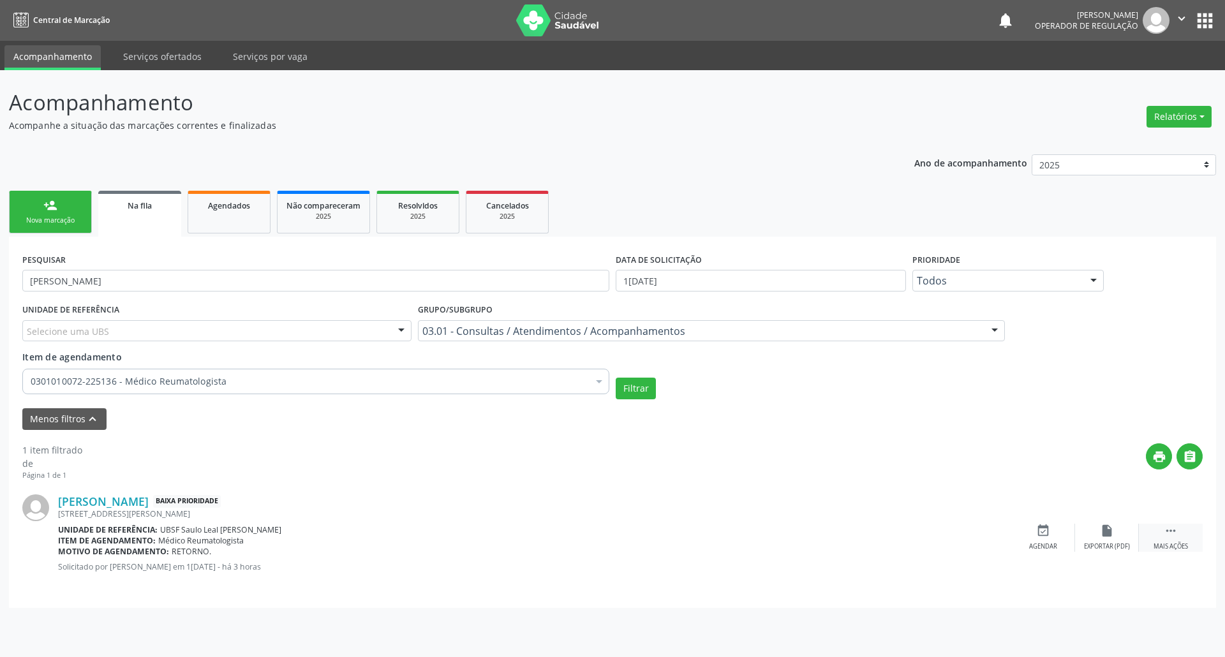
click at [1162, 539] on div " Mais ações" at bounding box center [1171, 537] width 64 height 27
click at [1105, 534] on icon "edit" at bounding box center [1107, 531] width 14 height 14
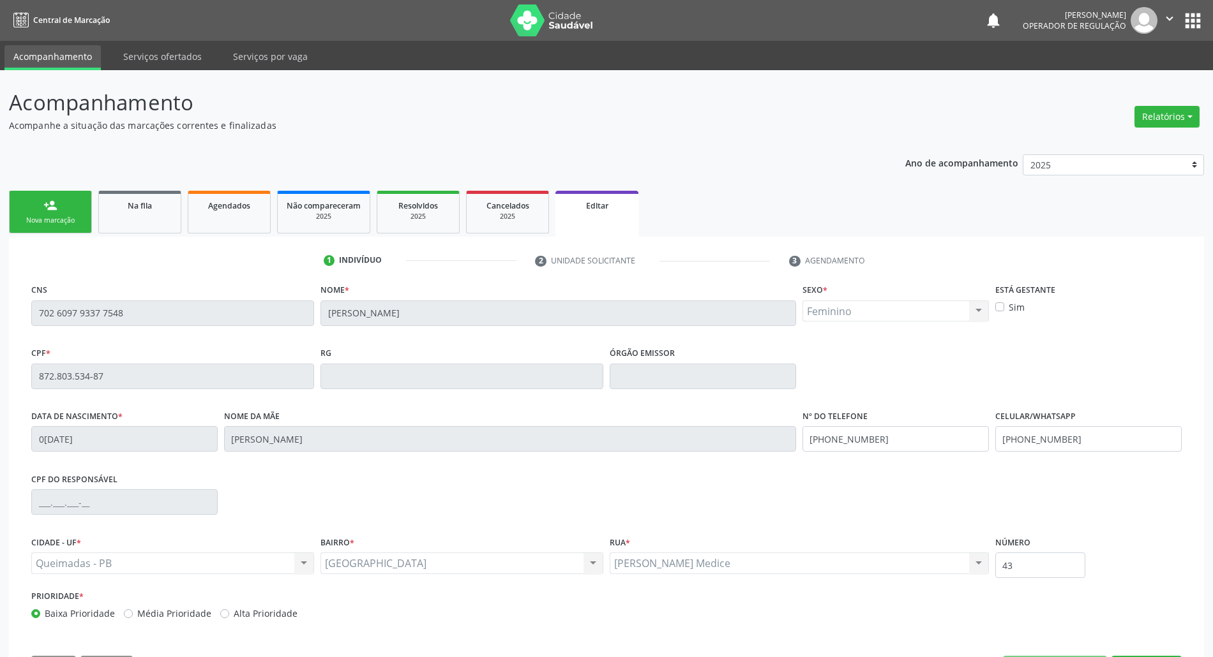
click at [329, 470] on div "CPF do responsável" at bounding box center [606, 501] width 1156 height 63
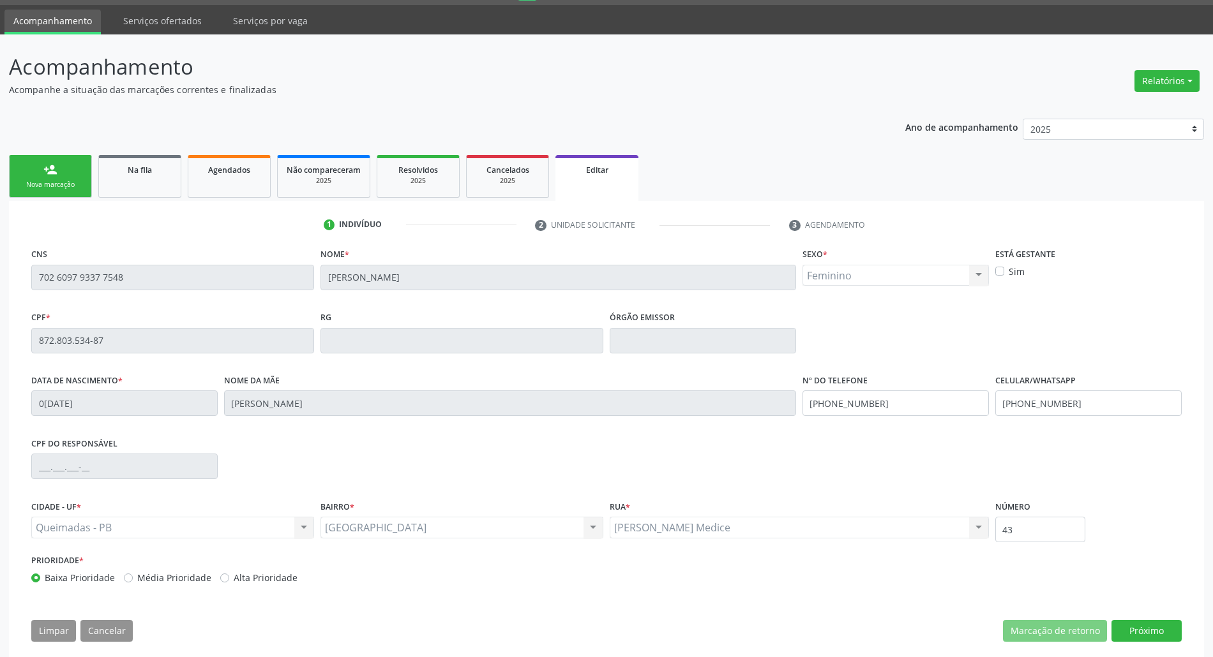
scroll to position [52, 0]
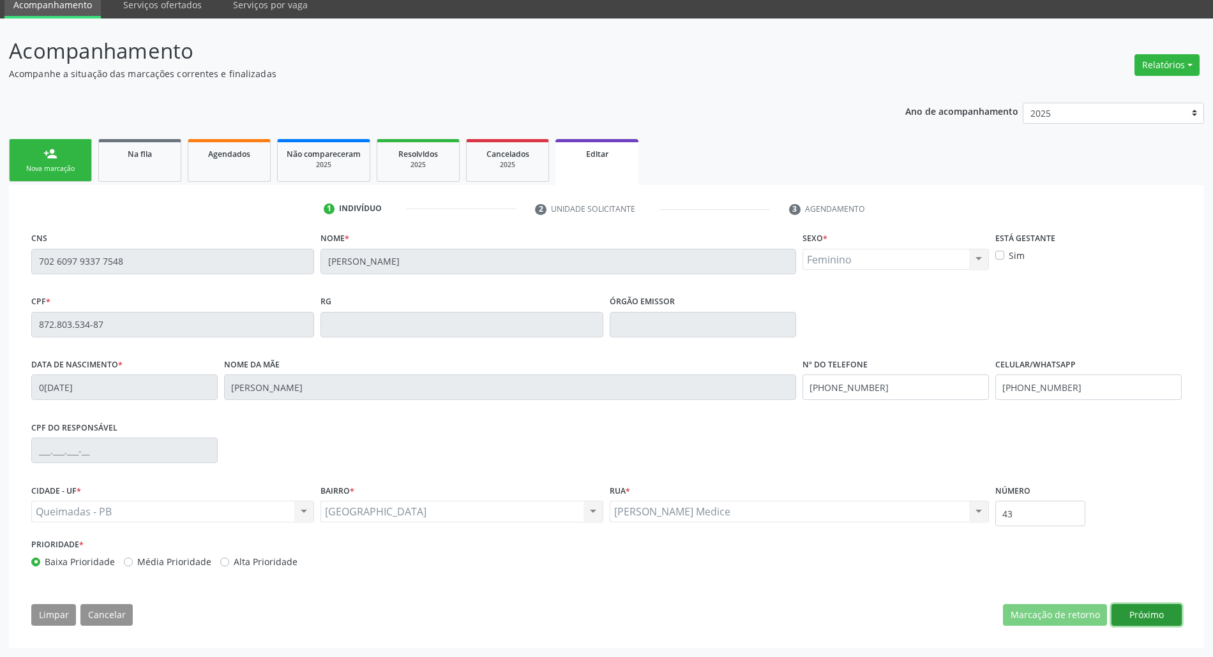
click at [1155, 616] on button "Próximo" at bounding box center [1146, 615] width 70 height 22
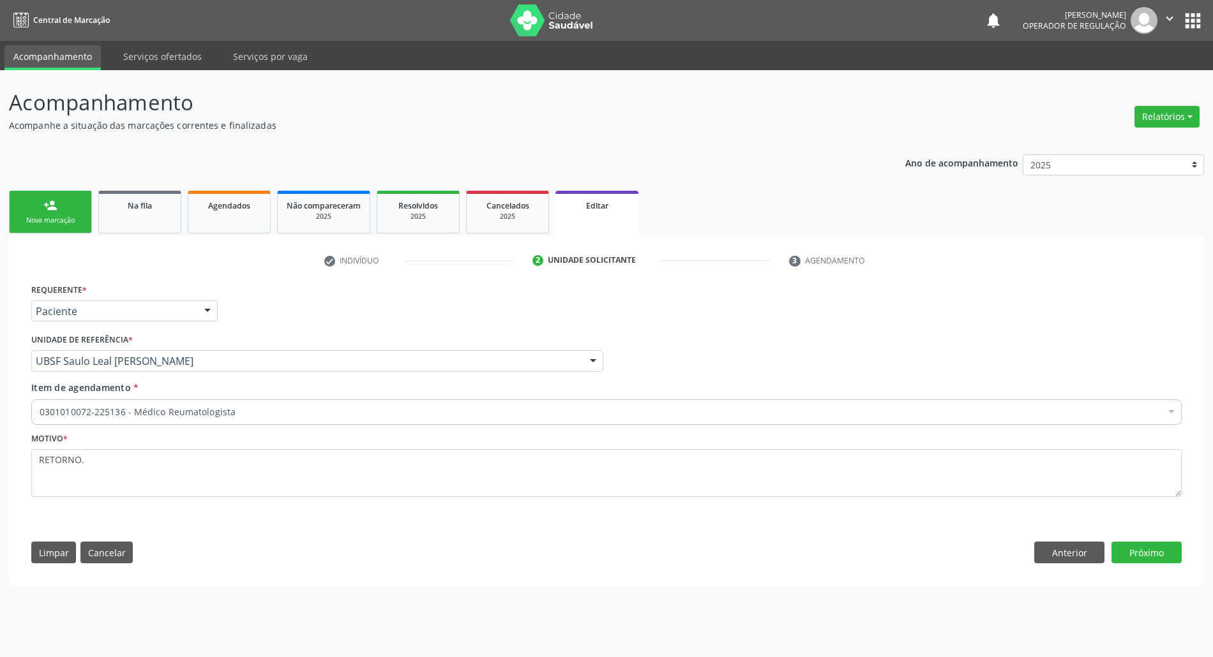
scroll to position [0, 0]
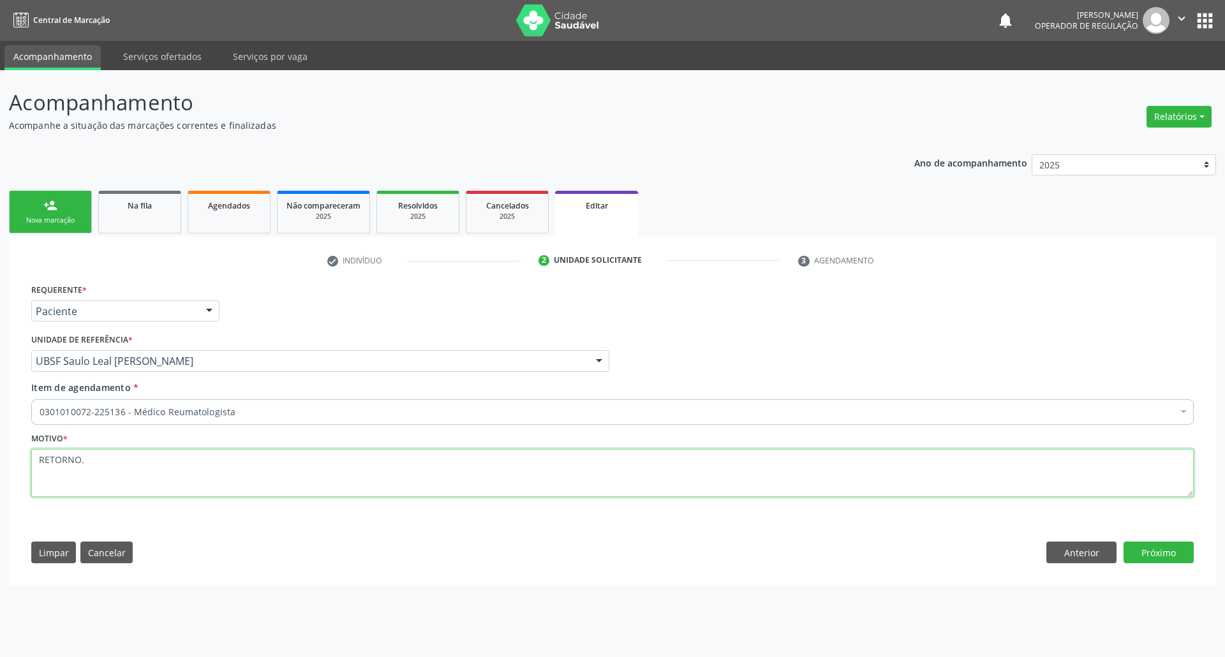
click at [103, 467] on textarea "RETORNO." at bounding box center [612, 473] width 1163 height 49
paste textarea "FILIPE 09/2025"
type textarea "RETORNO FILIPE 09/2025"
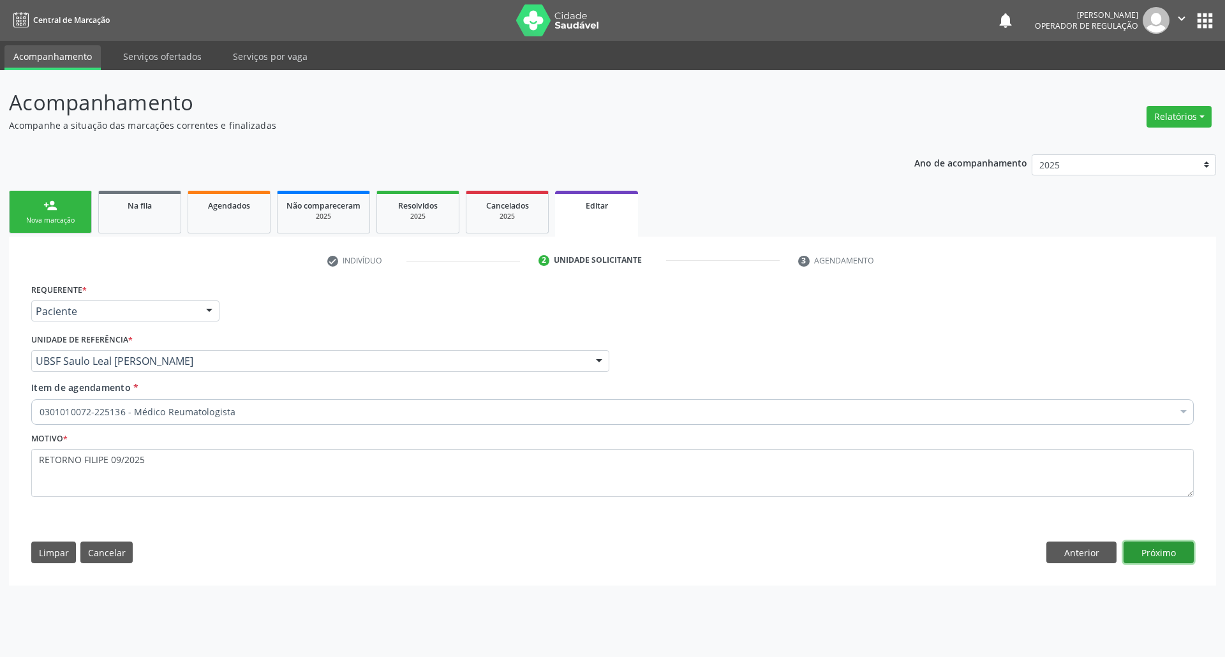
click at [1156, 553] on button "Próximo" at bounding box center [1159, 553] width 70 height 22
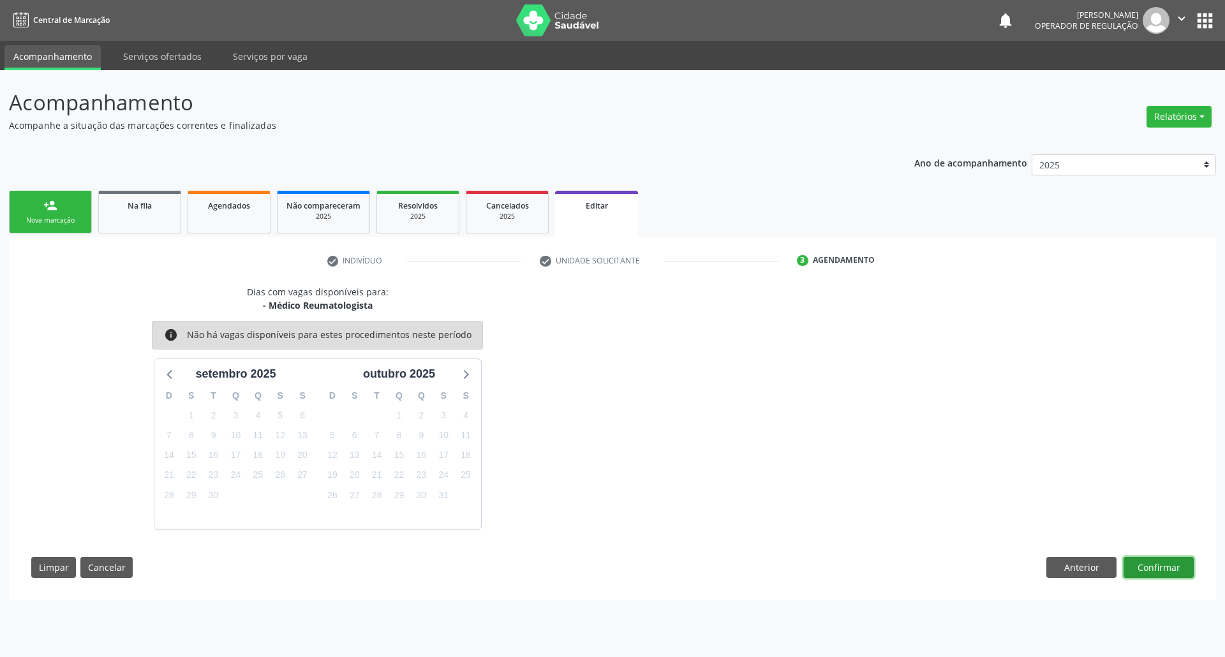
click at [1160, 575] on button "Confirmar" at bounding box center [1159, 568] width 70 height 22
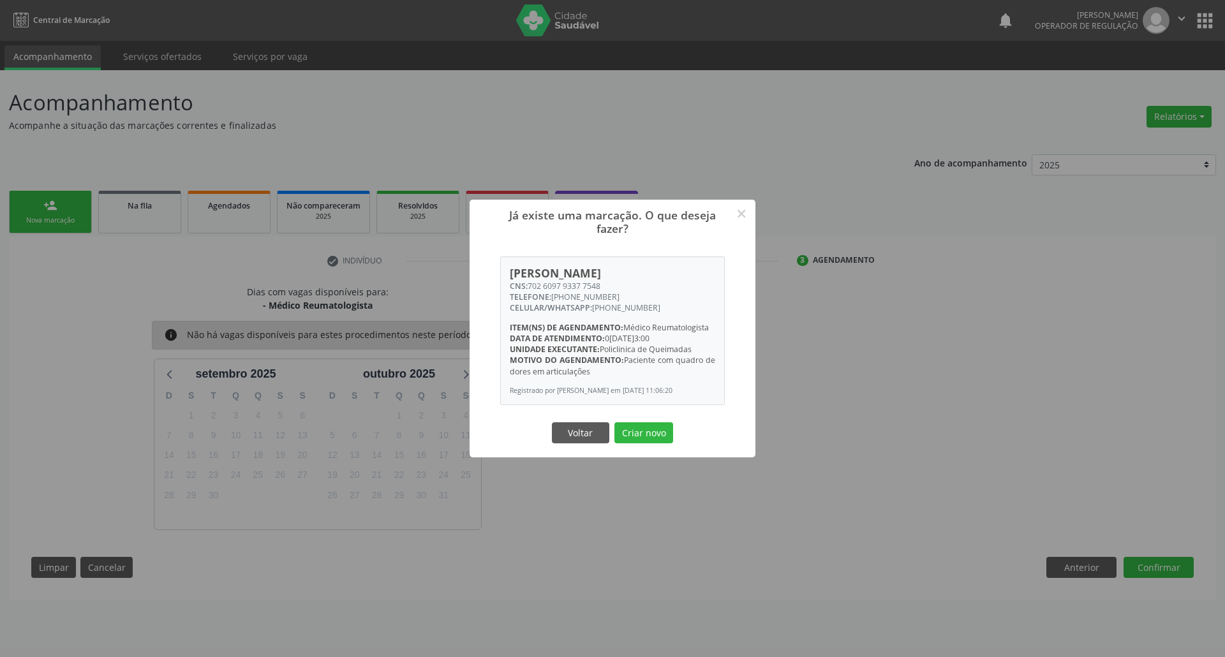
click at [615, 422] on button "Criar novo" at bounding box center [644, 433] width 59 height 22
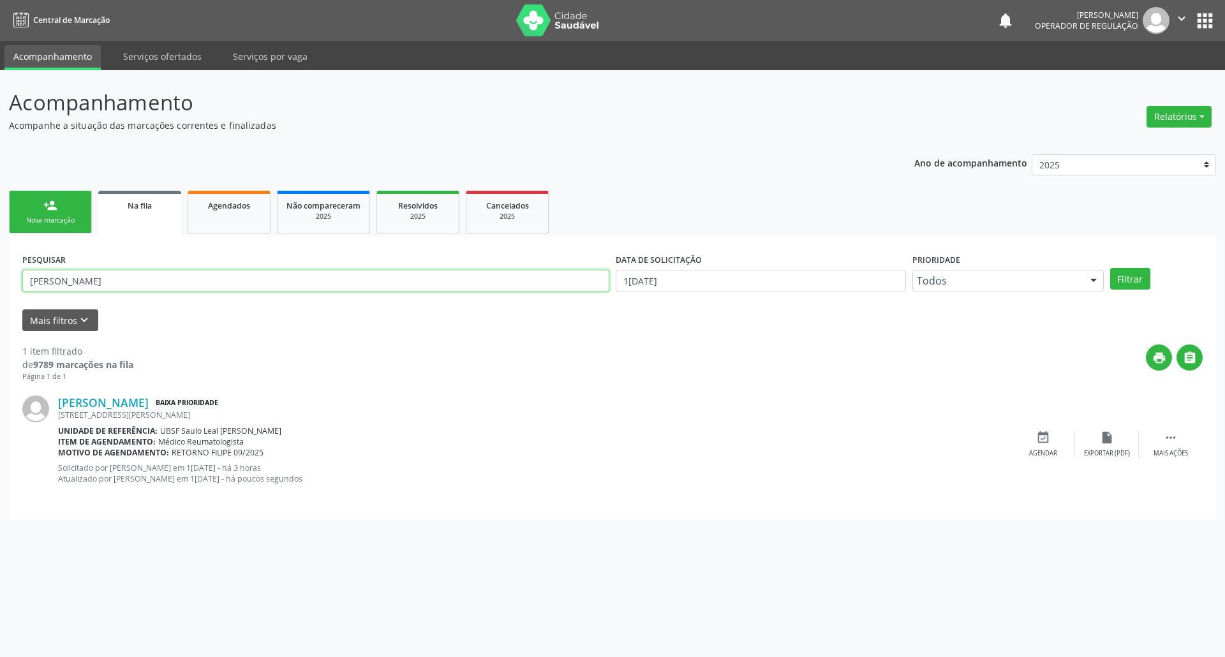
click at [159, 278] on input "[PERSON_NAME]" at bounding box center [315, 281] width 587 height 22
type input "[PERSON_NAME]"
click at [1110, 268] on button "Filtrar" at bounding box center [1130, 279] width 40 height 22
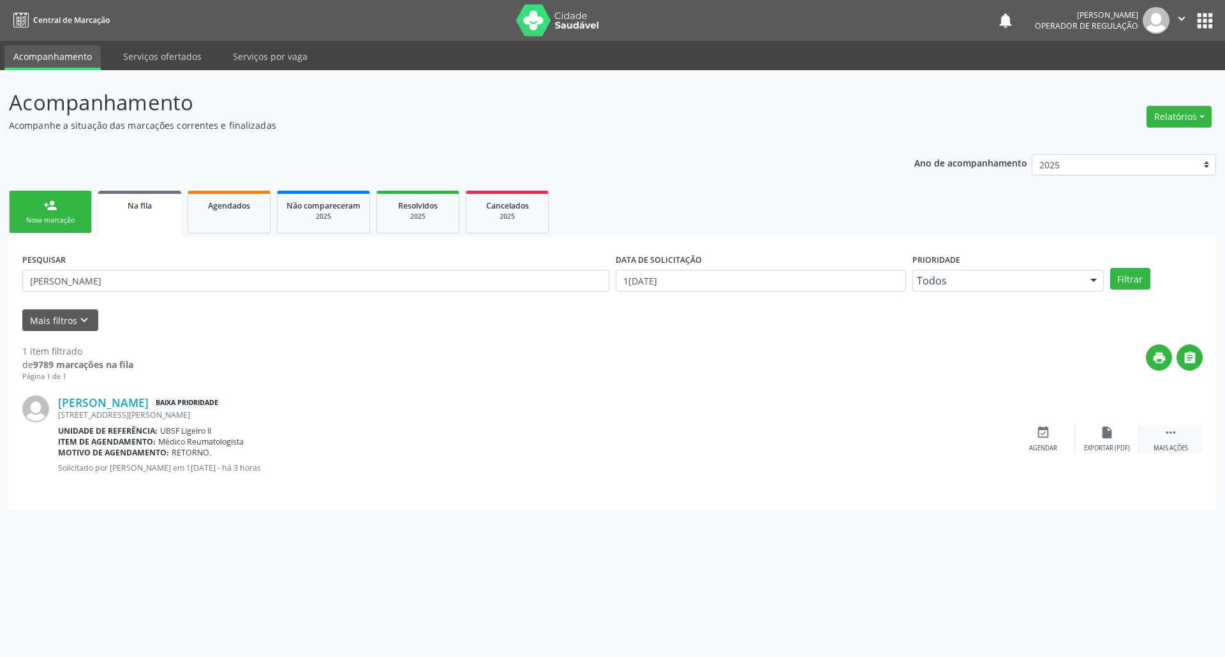
click at [1160, 448] on div "Mais ações" at bounding box center [1171, 448] width 34 height 9
click at [1113, 439] on icon "edit" at bounding box center [1107, 433] width 14 height 14
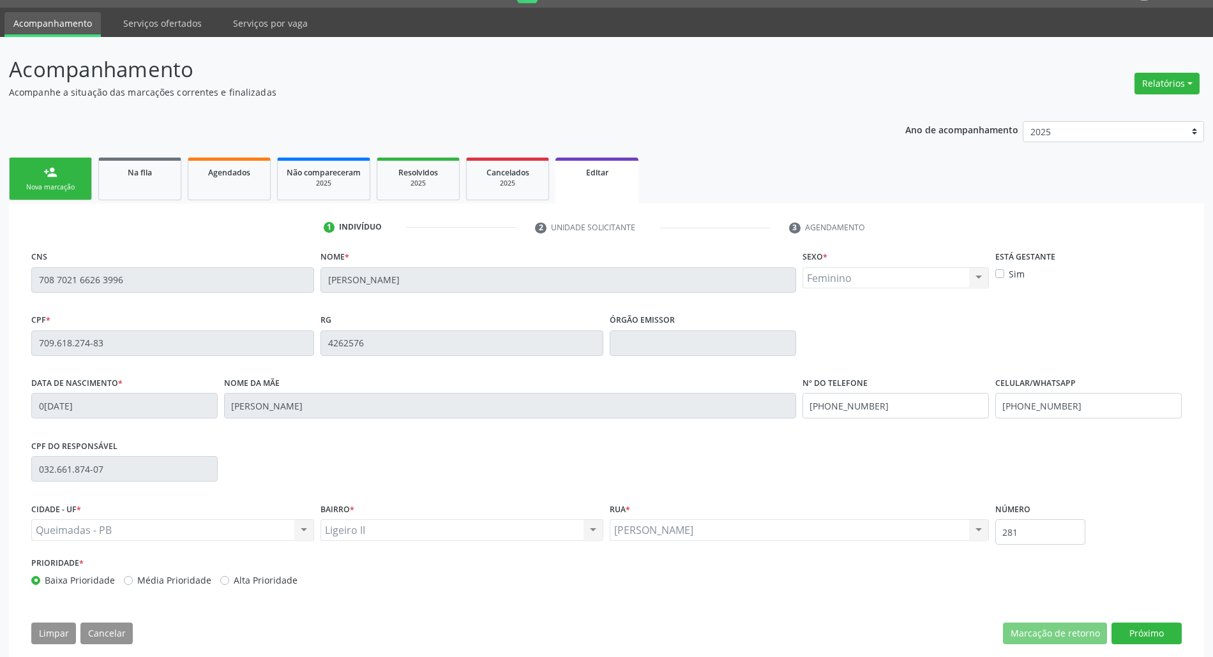
scroll to position [52, 0]
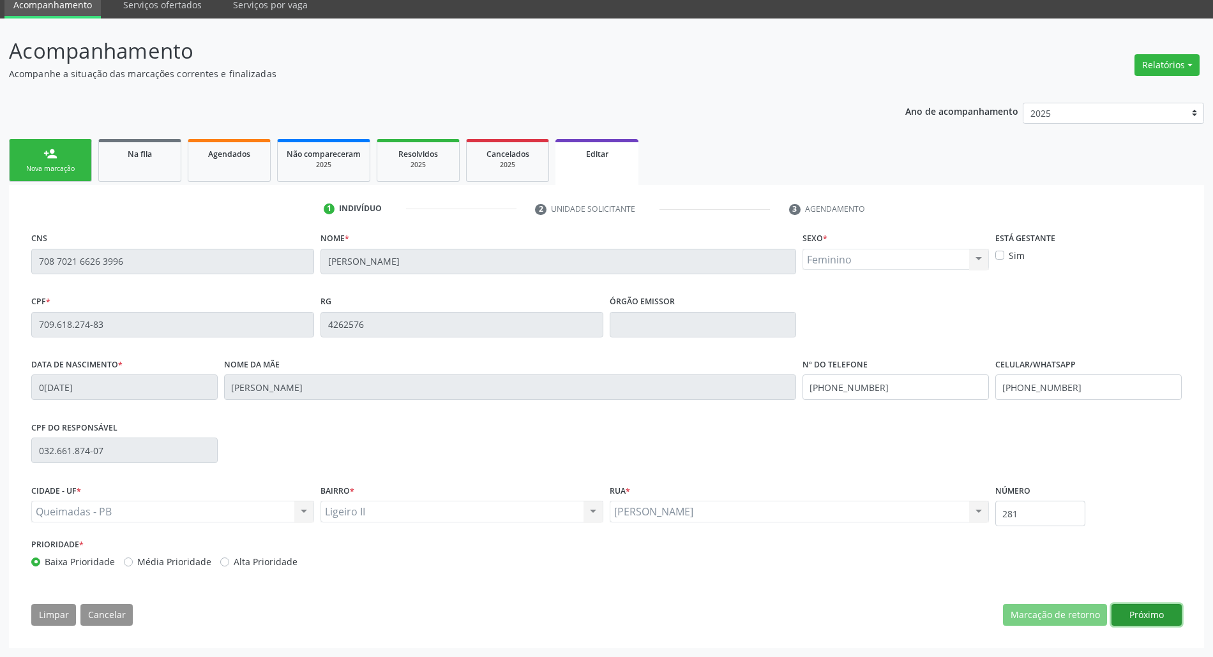
click at [1160, 616] on button "Próximo" at bounding box center [1146, 615] width 70 height 22
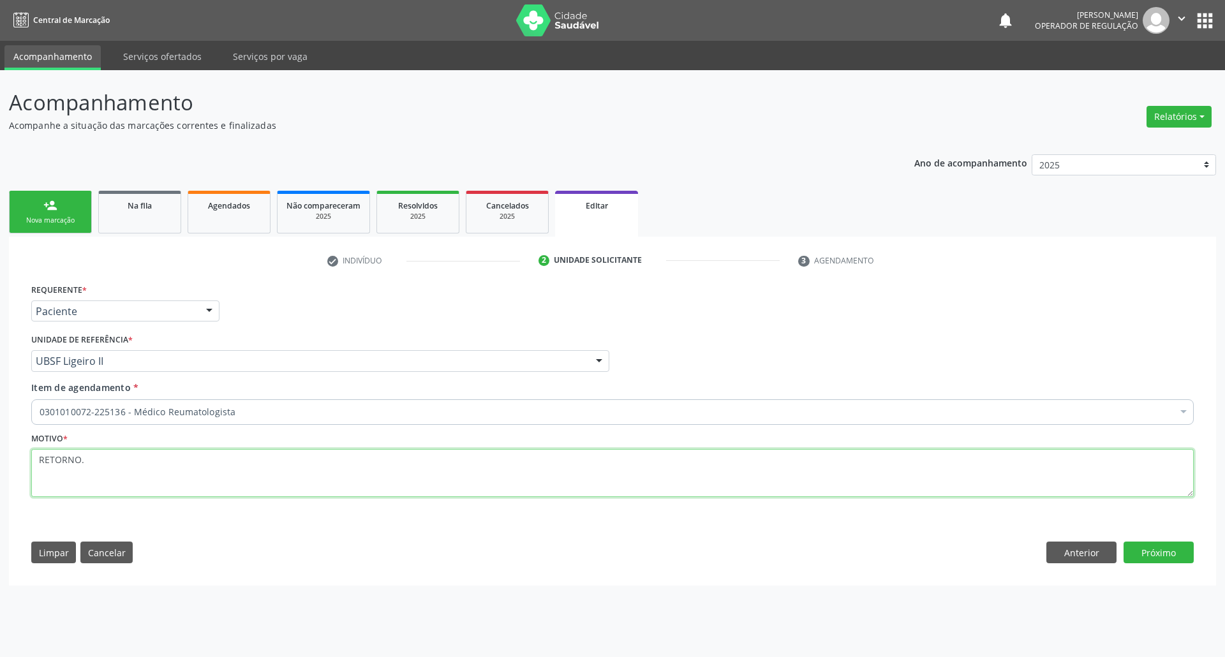
click at [102, 465] on textarea "RETORNO." at bounding box center [612, 473] width 1163 height 49
click at [102, 466] on textarea "RETORNO." at bounding box center [612, 473] width 1163 height 49
paste textarea "FILIPE 09/2025"
type textarea "RETORNO FILIPE 09/2025"
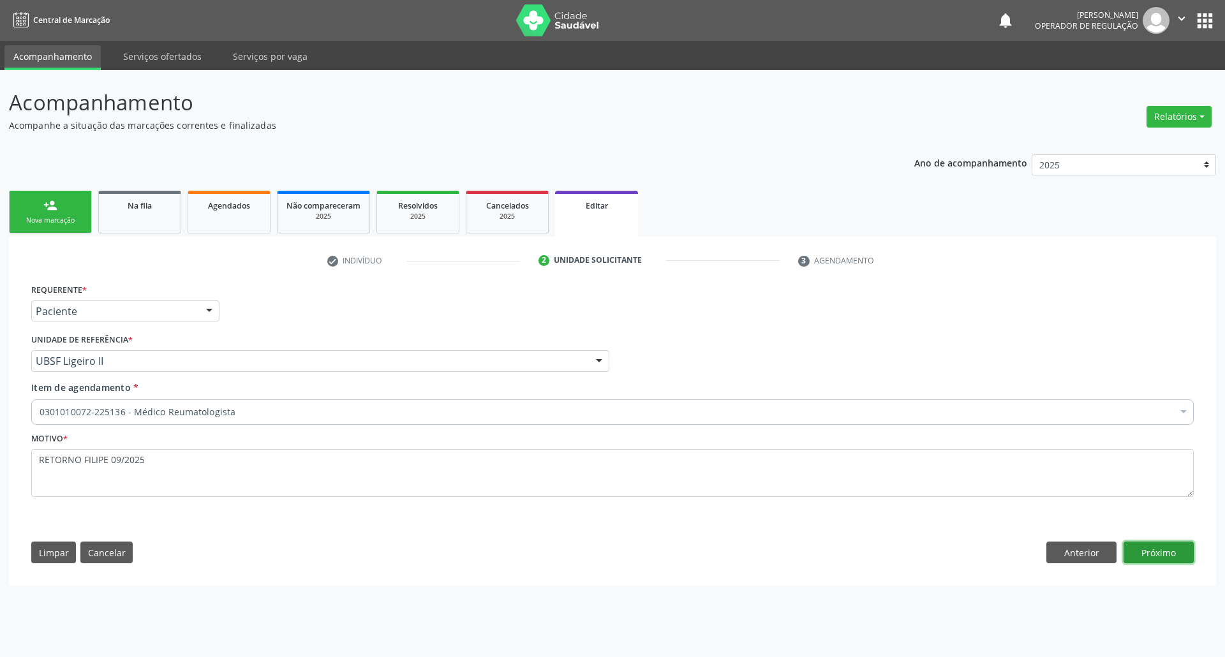
click at [1190, 549] on button "Próximo" at bounding box center [1159, 553] width 70 height 22
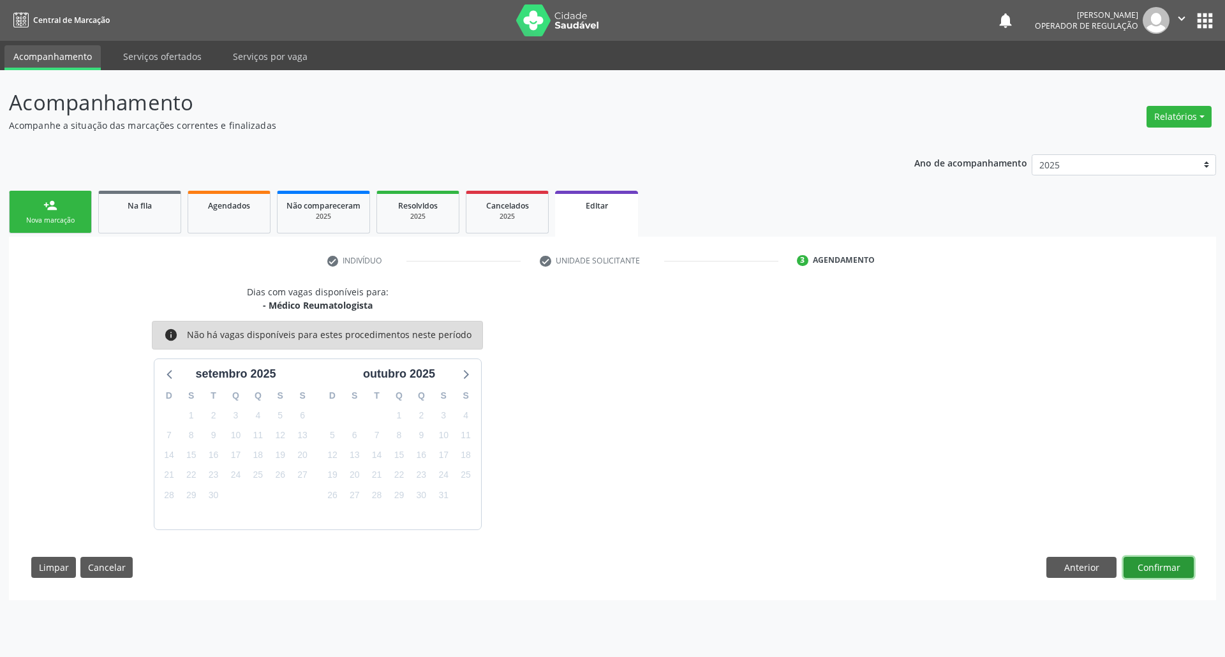
click at [1191, 562] on button "Confirmar" at bounding box center [1159, 568] width 70 height 22
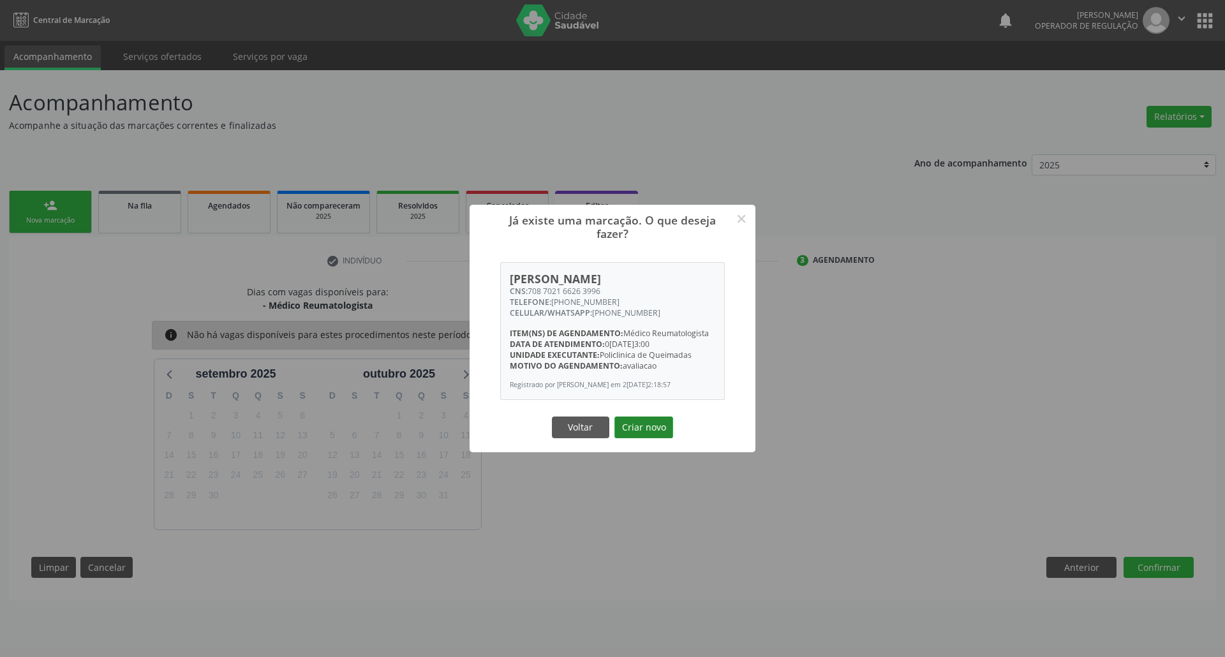
click at [639, 433] on button "Criar novo" at bounding box center [644, 428] width 59 height 22
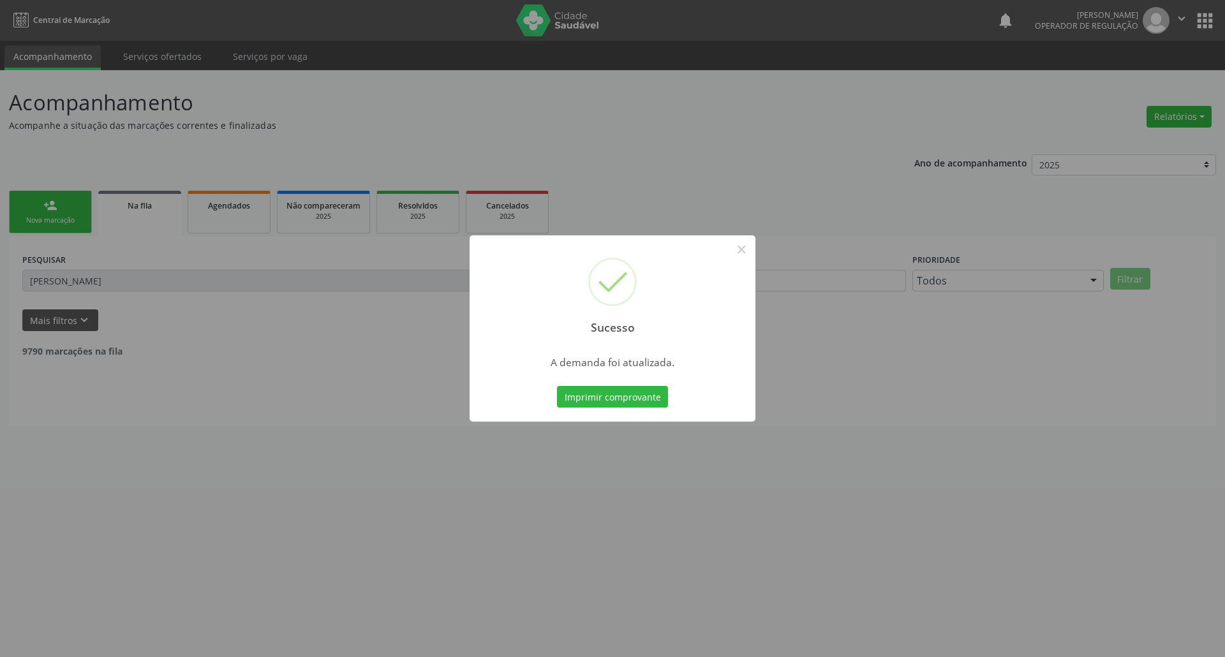
drag, startPoint x: 429, startPoint y: 394, endPoint x: 243, endPoint y: 355, distance: 189.6
click at [421, 393] on div "Sucesso × A demanda foi atualizada. Imprimir comprovante Cancel" at bounding box center [612, 328] width 1225 height 657
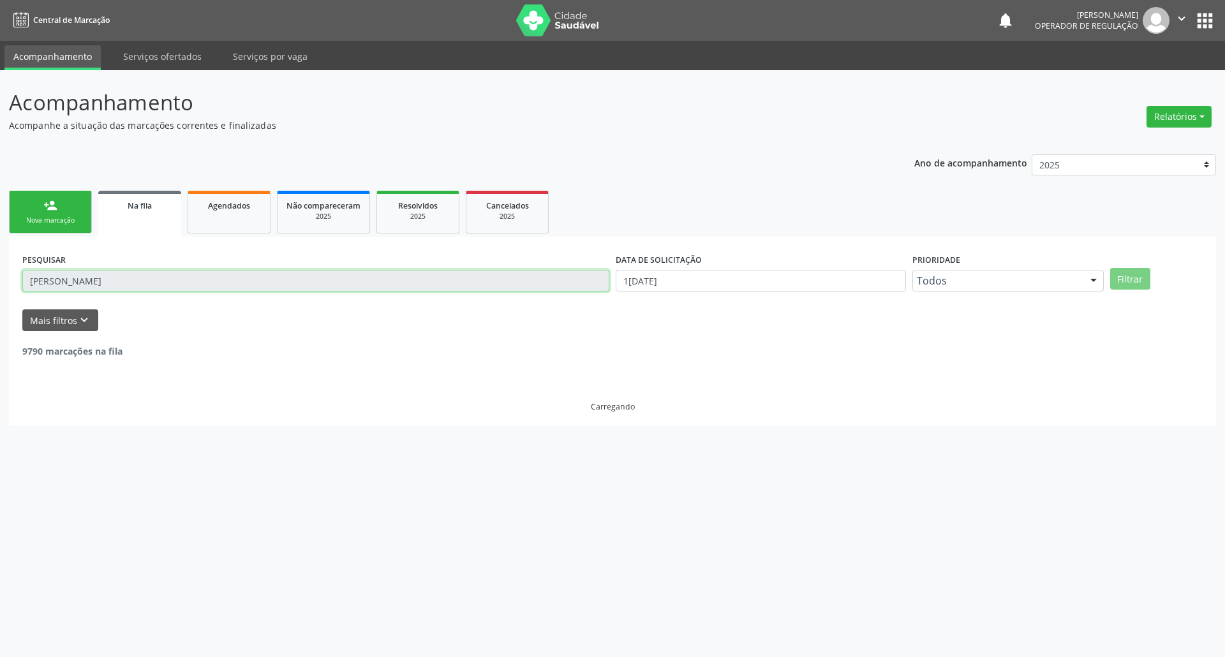
click at [71, 279] on input "[PERSON_NAME]" at bounding box center [315, 281] width 587 height 22
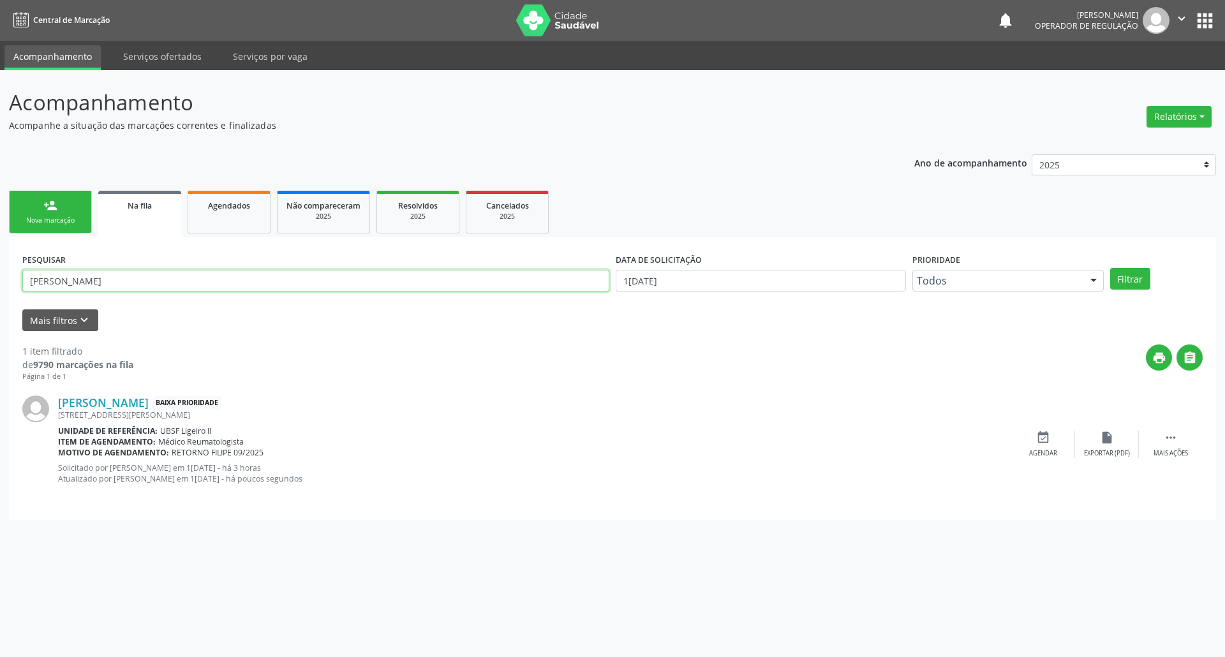
click at [71, 279] on input "[PERSON_NAME]" at bounding box center [315, 281] width 587 height 22
type input "ALANE"
click at [1110, 268] on button "Filtrar" at bounding box center [1130, 279] width 40 height 22
click at [1167, 426] on icon "" at bounding box center [1171, 433] width 14 height 14
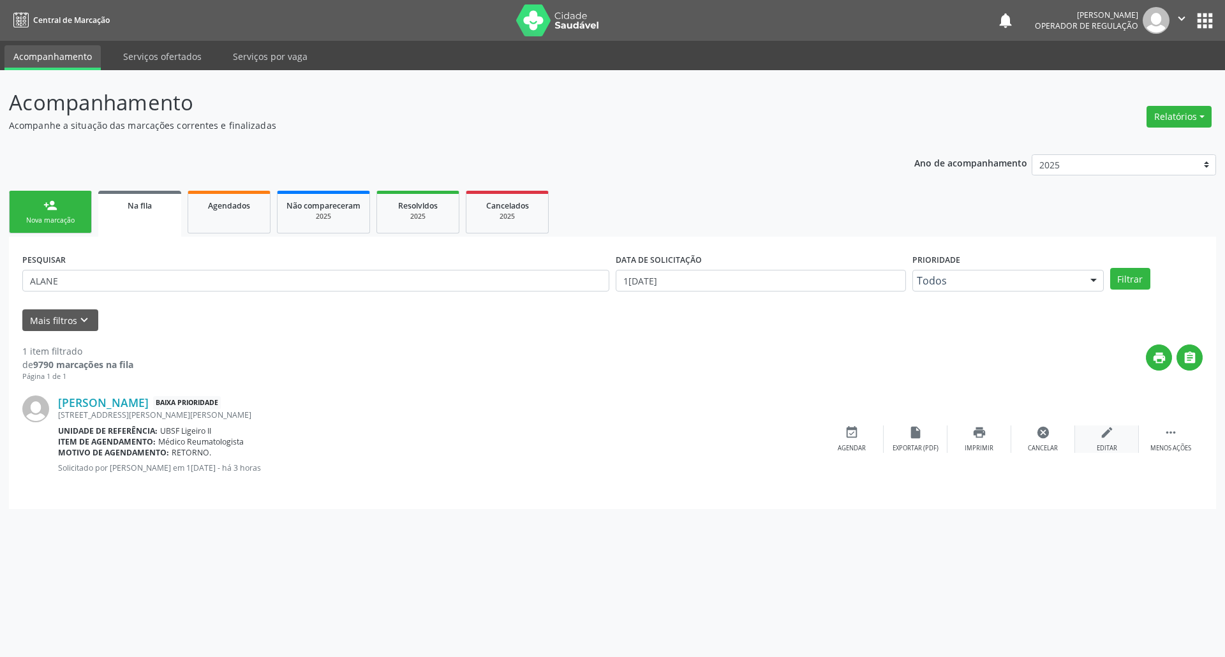
click at [1103, 438] on icon "edit" at bounding box center [1107, 433] width 14 height 14
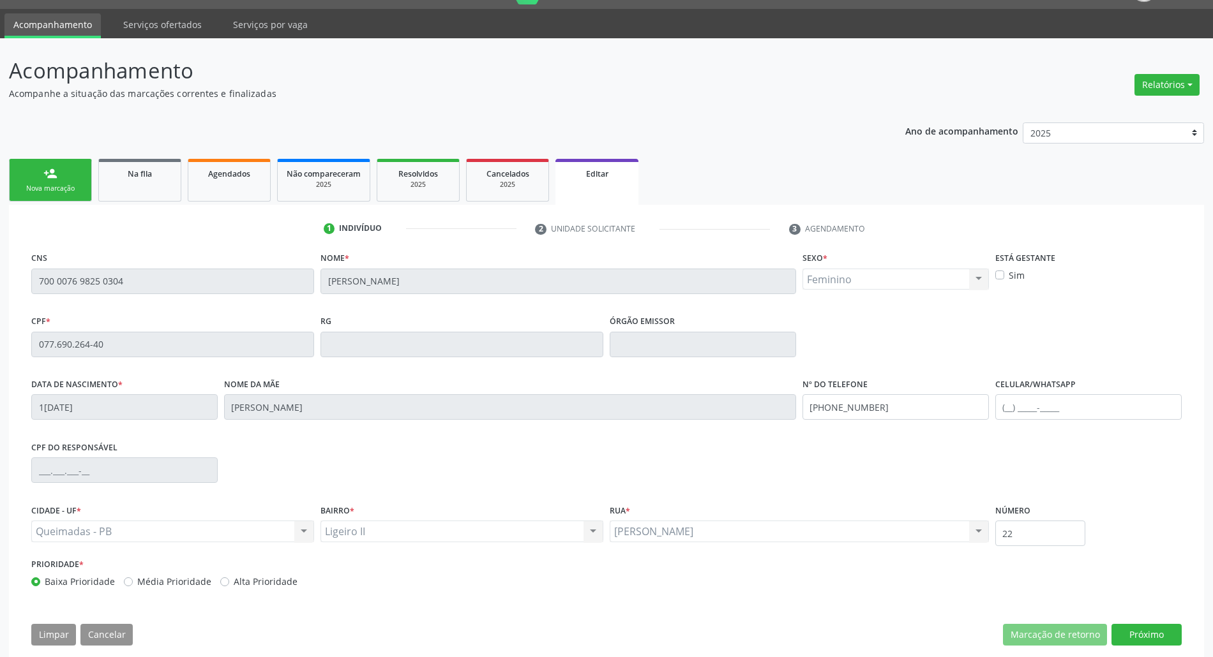
scroll to position [52, 0]
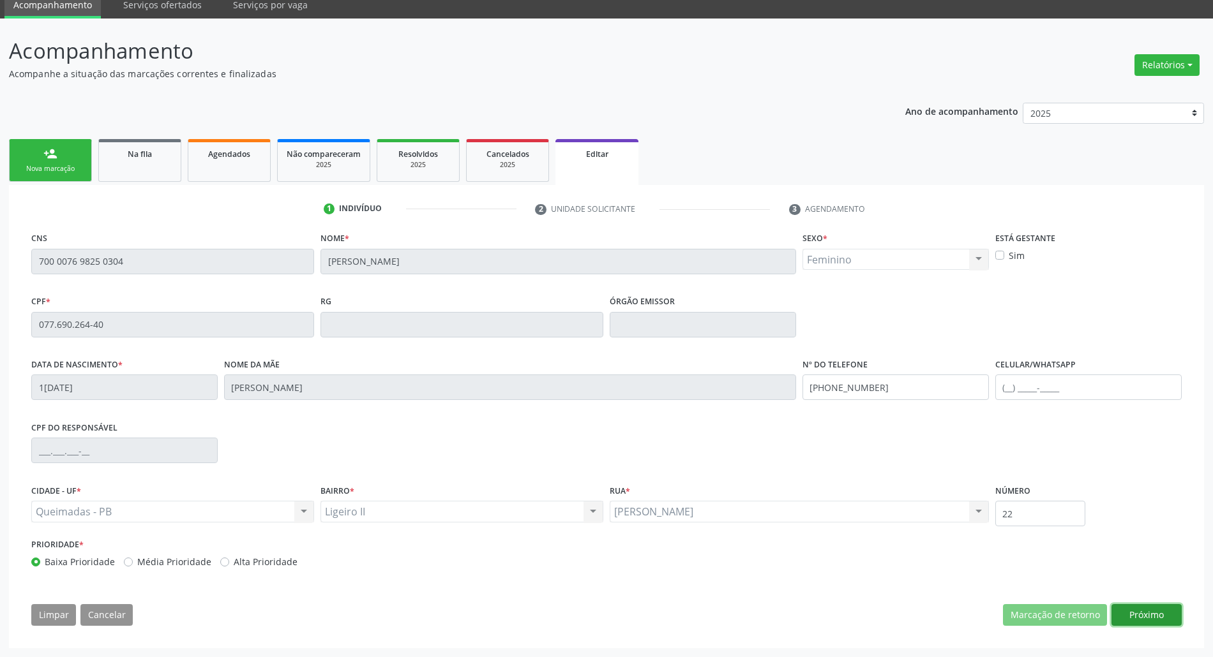
click at [1136, 618] on button "Próximo" at bounding box center [1146, 615] width 70 height 22
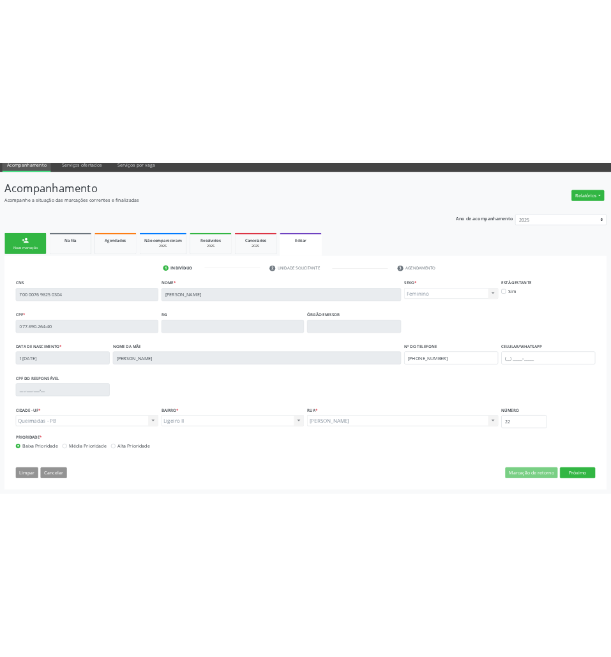
scroll to position [0, 0]
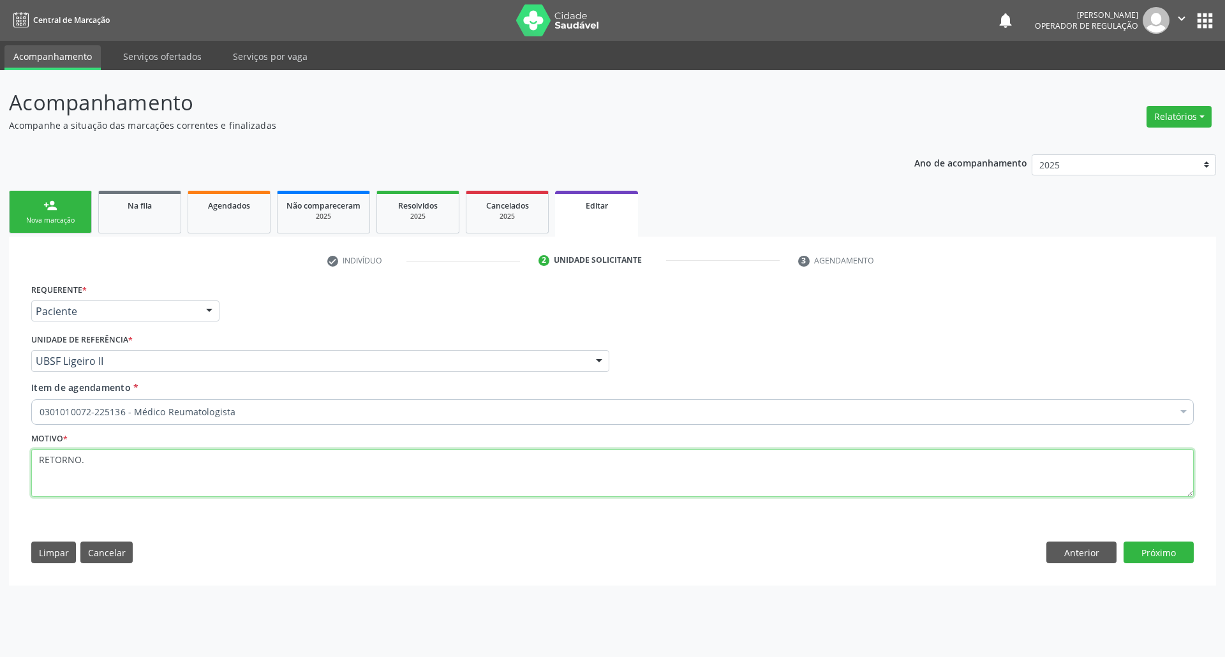
click at [142, 470] on textarea "RETORNO." at bounding box center [612, 473] width 1163 height 49
click at [141, 470] on textarea "RETORNO." at bounding box center [612, 473] width 1163 height 49
paste textarea "FILIPE 09/2025"
type textarea "RETORNO FILIPE 09/2025"
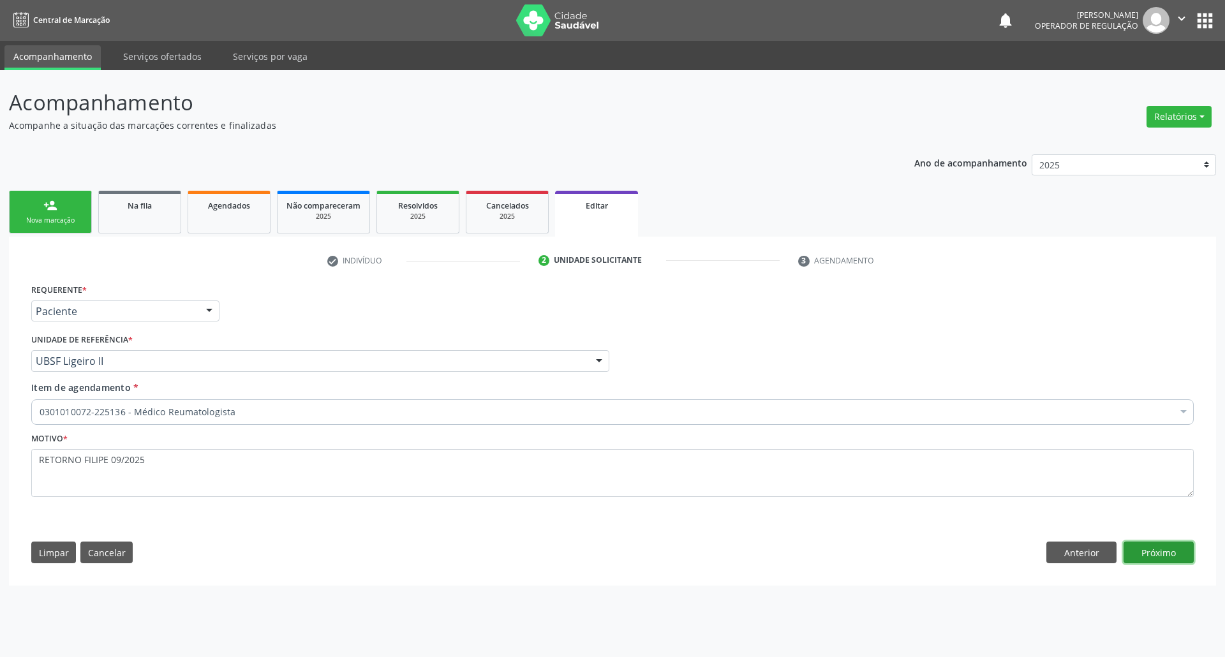
click at [1163, 547] on button "Próximo" at bounding box center [1159, 553] width 70 height 22
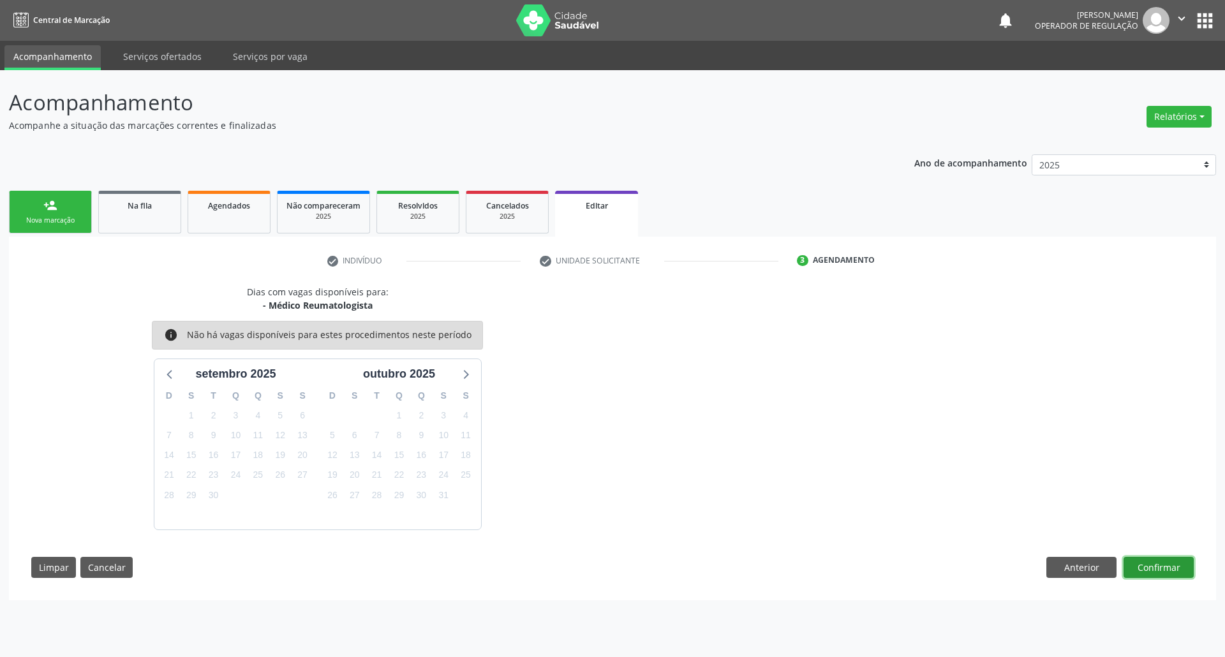
click at [1184, 572] on button "Confirmar" at bounding box center [1159, 568] width 70 height 22
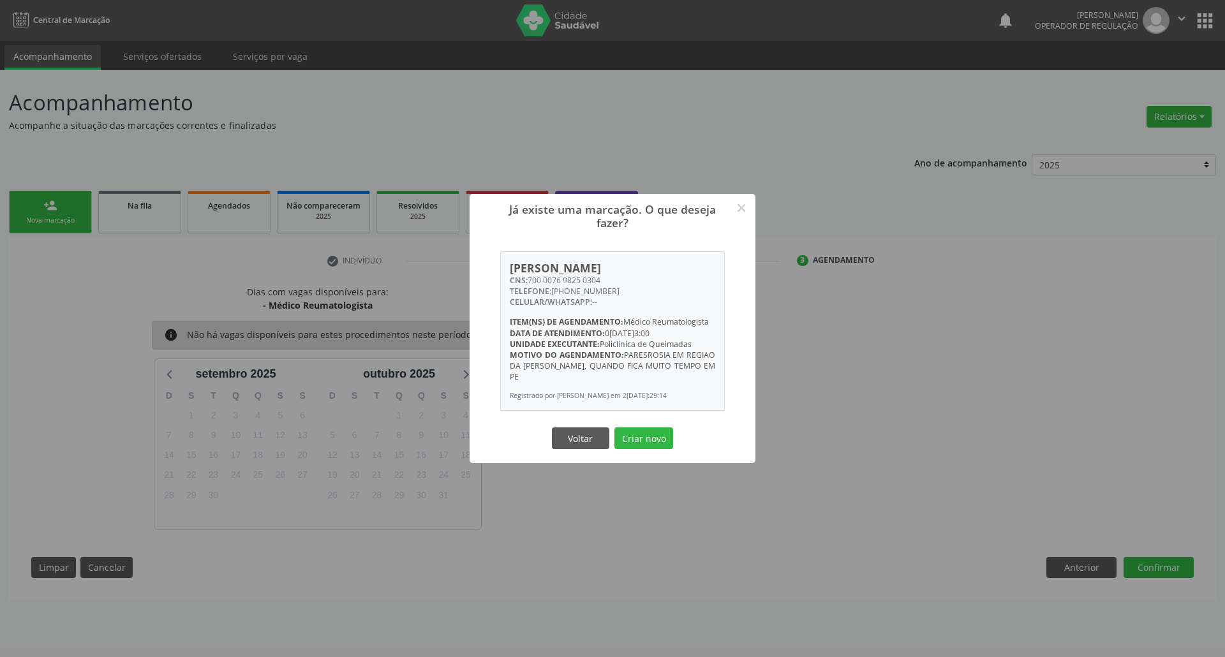
click at [615, 428] on button "Criar novo" at bounding box center [644, 439] width 59 height 22
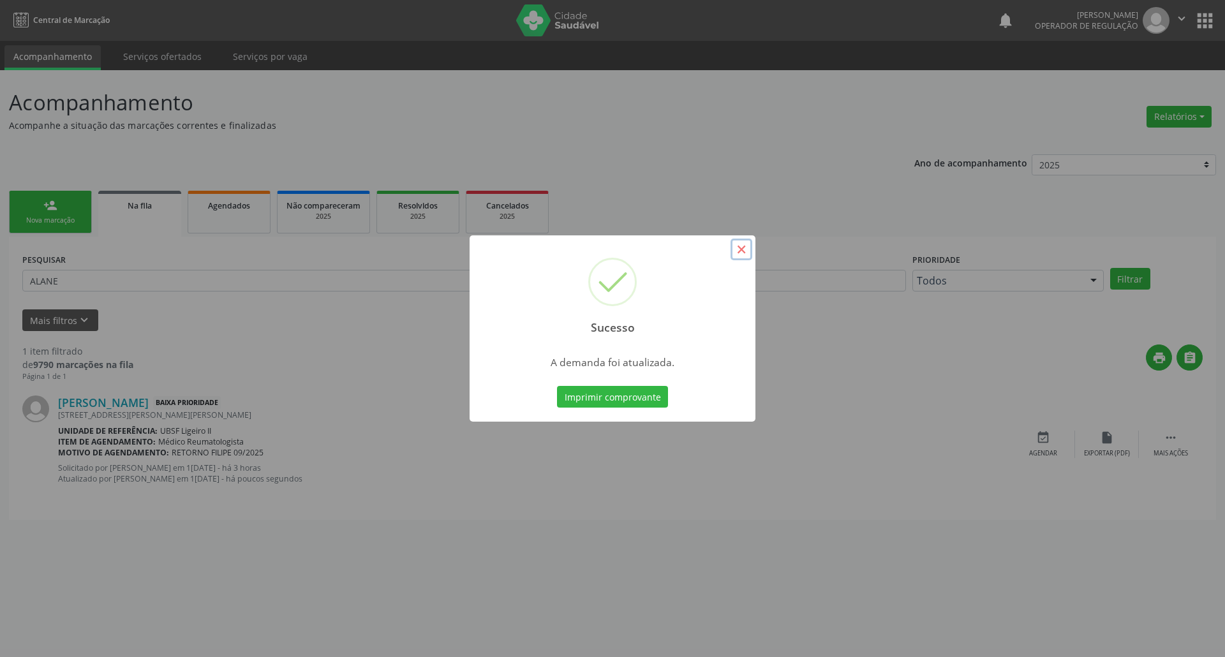
click at [745, 254] on button "×" at bounding box center [742, 250] width 22 height 22
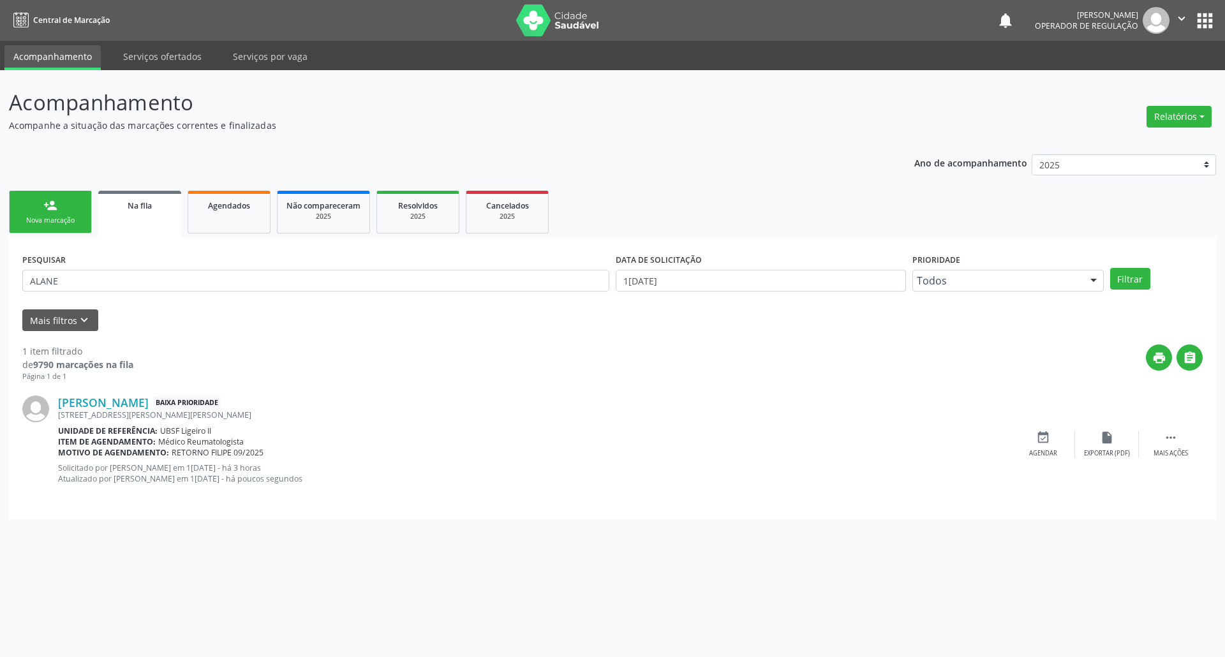
click at [47, 230] on link "person_add Nova marcação" at bounding box center [50, 212] width 83 height 43
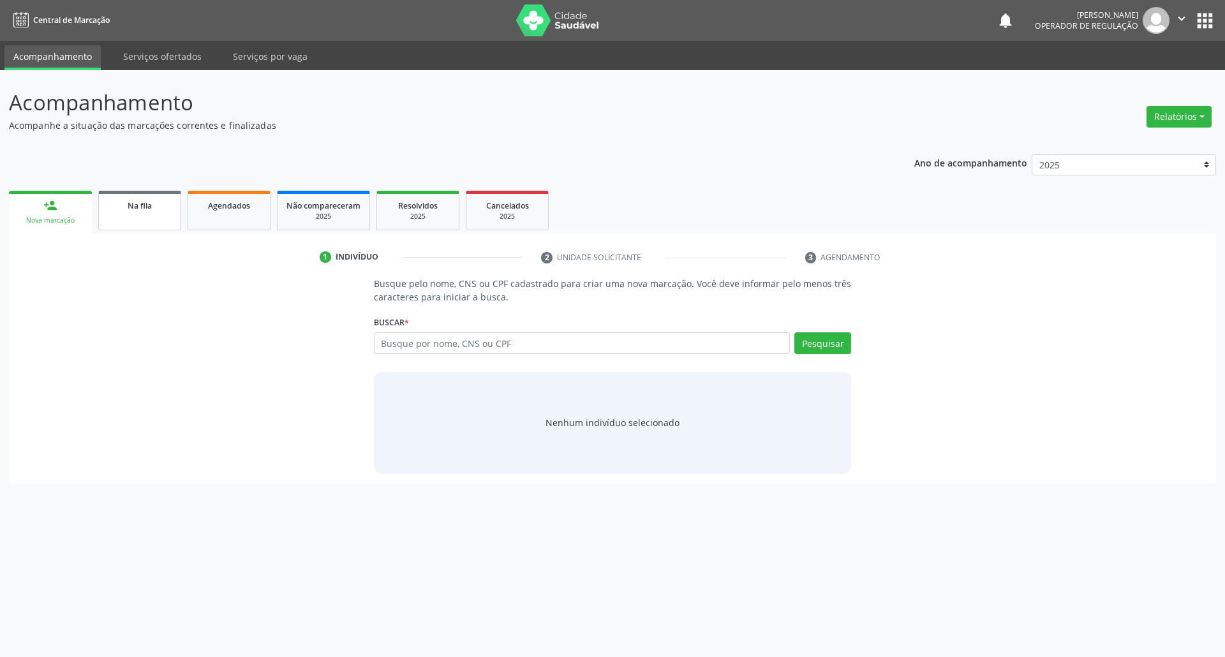
click at [152, 210] on div "Na fila" at bounding box center [140, 204] width 64 height 13
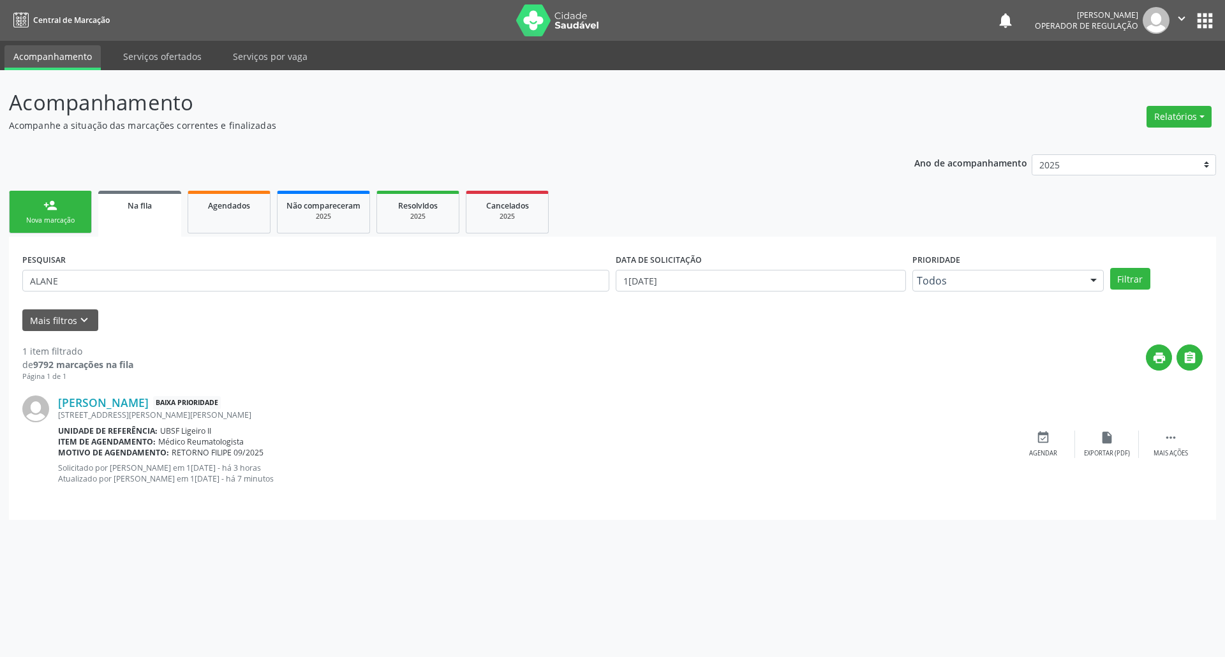
click at [24, 218] on div "Nova marcação" at bounding box center [51, 221] width 64 height 10
